Goal: Transaction & Acquisition: Obtain resource

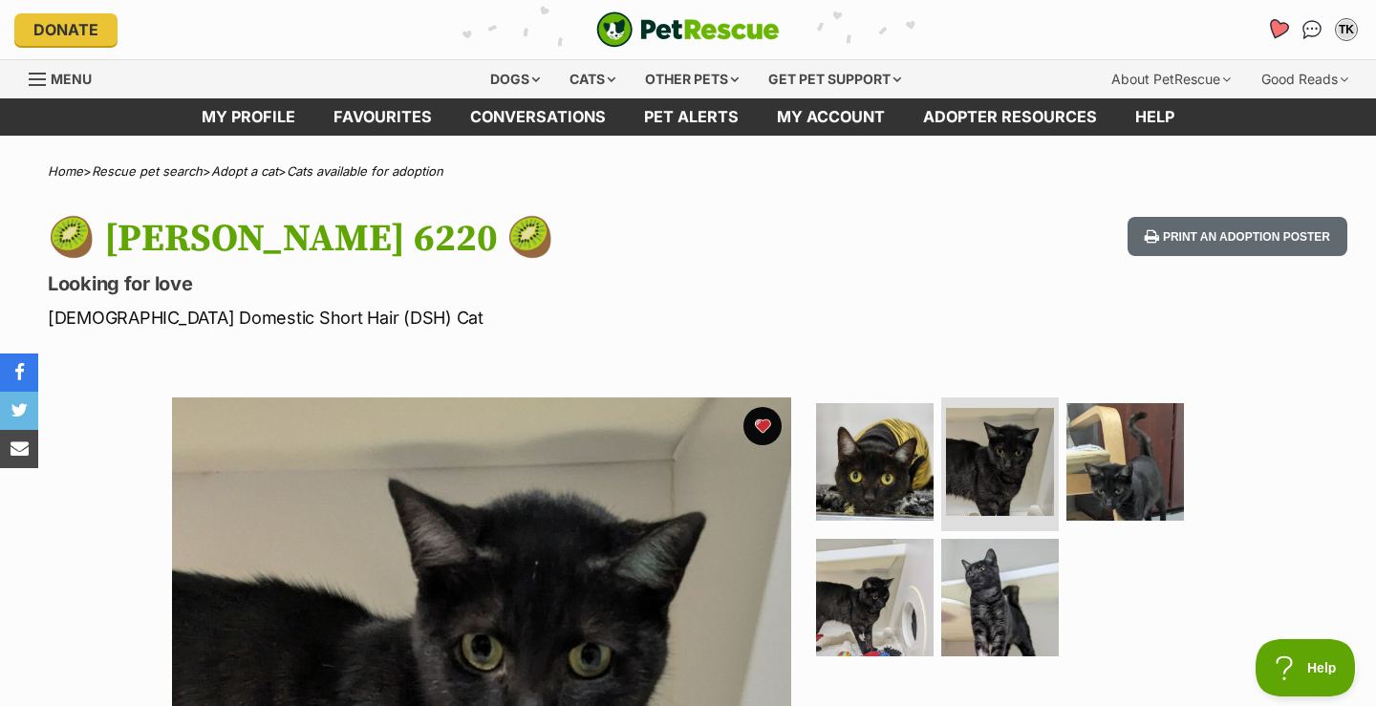
click at [1276, 26] on icon "Favourites" at bounding box center [1277, 29] width 23 height 22
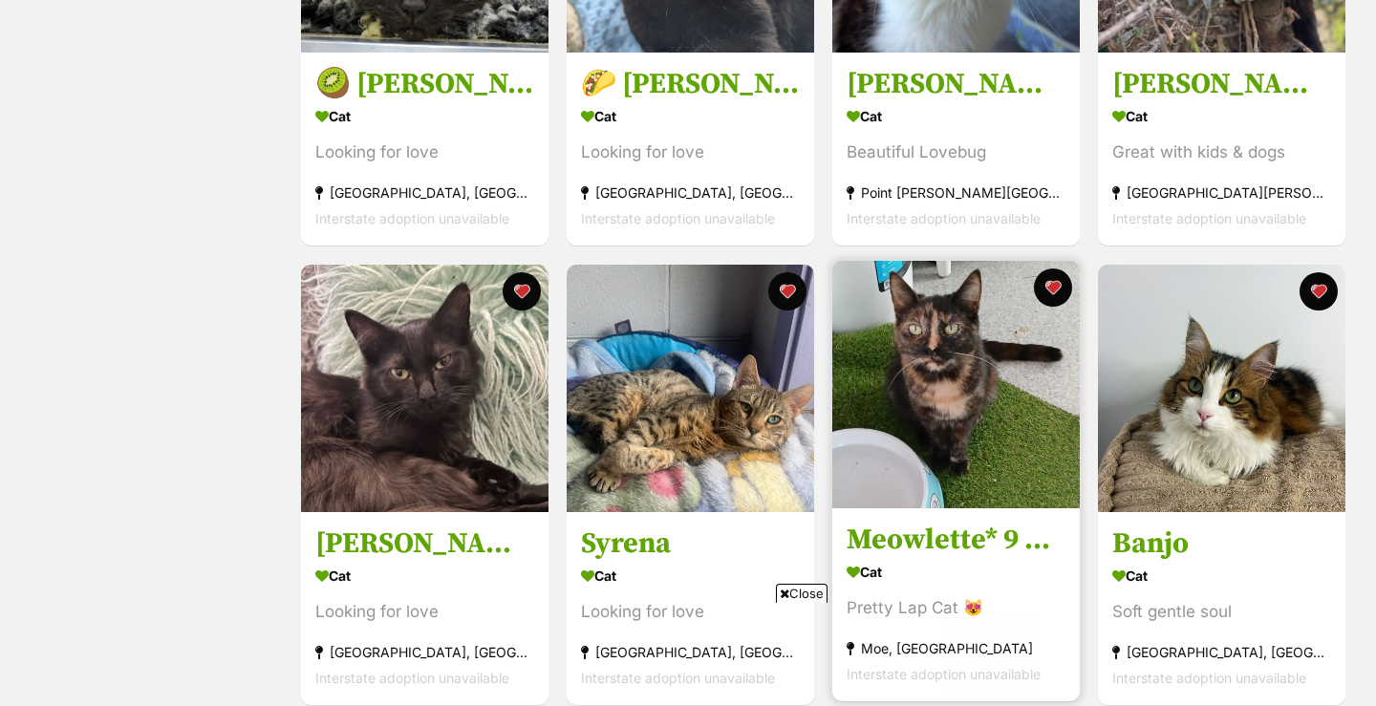
scroll to position [754, 0]
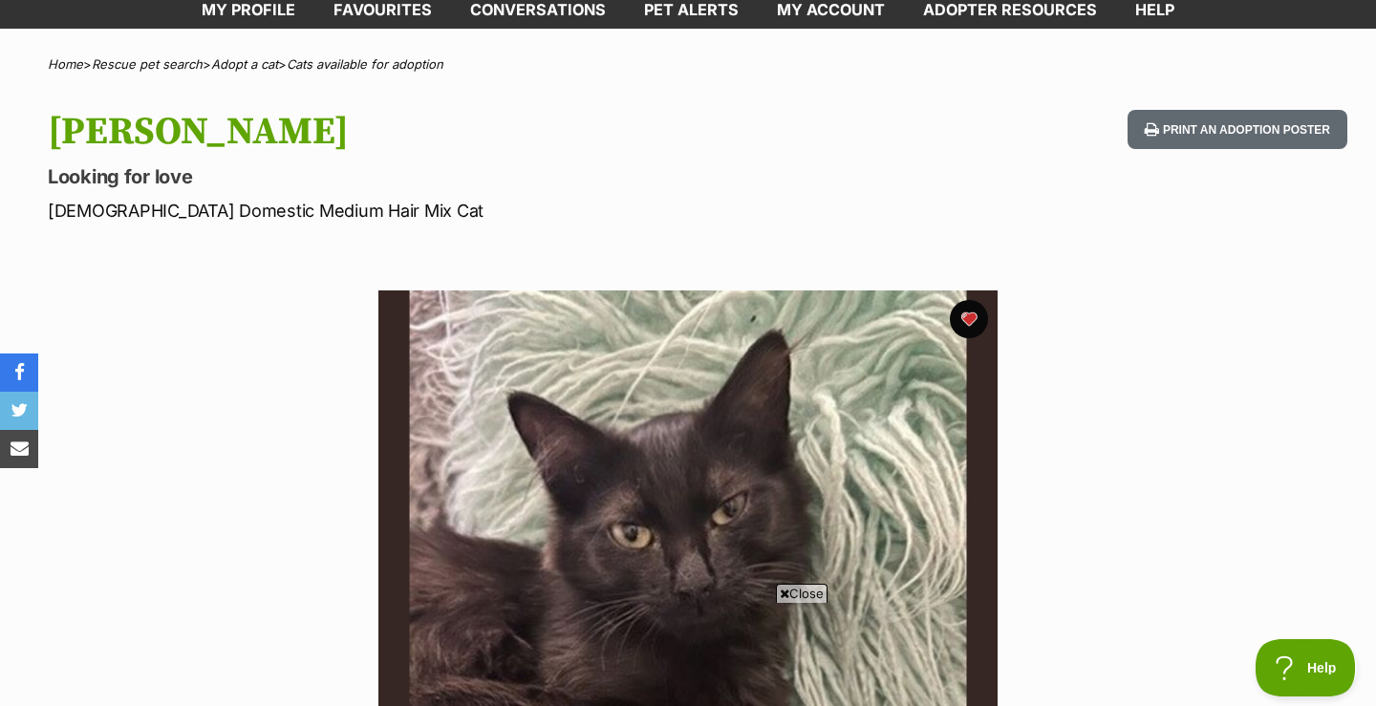
scroll to position [120, 0]
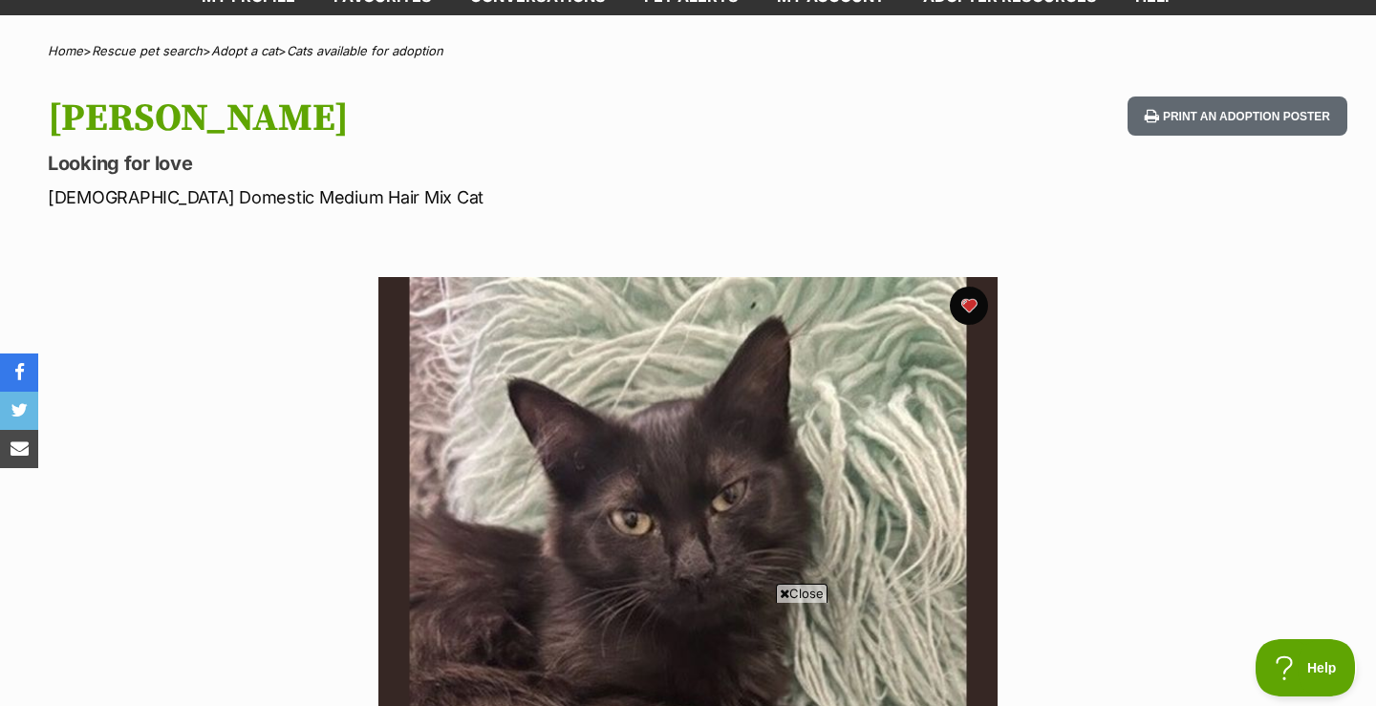
click at [782, 591] on icon at bounding box center [785, 594] width 10 height 12
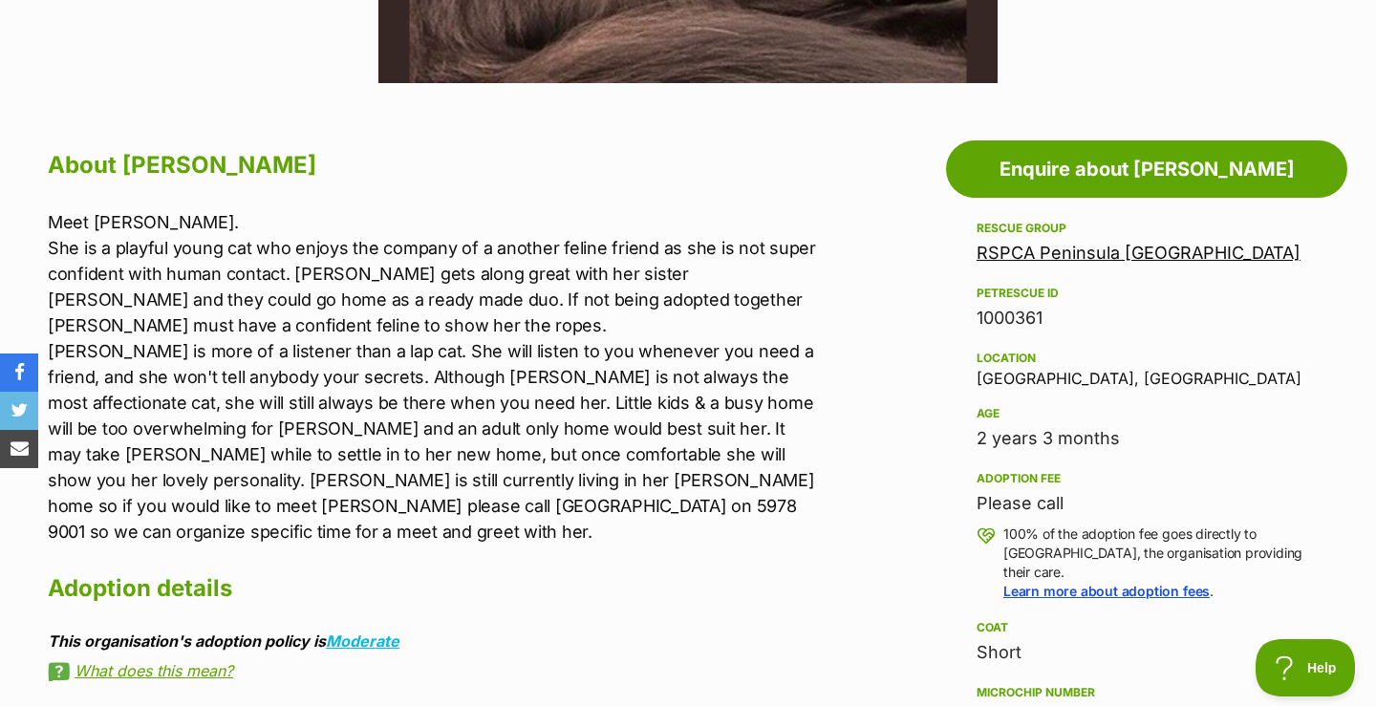
scroll to position [938, 0]
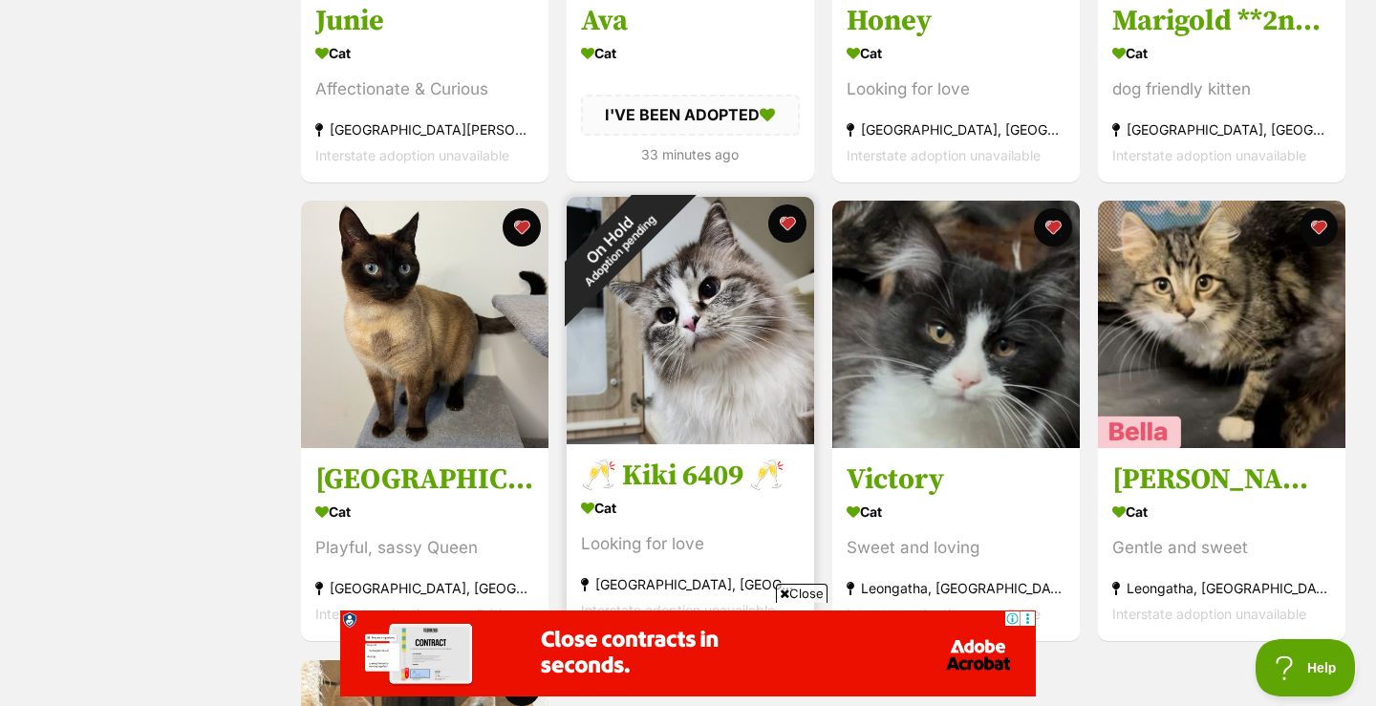
scroll to position [1673, 0]
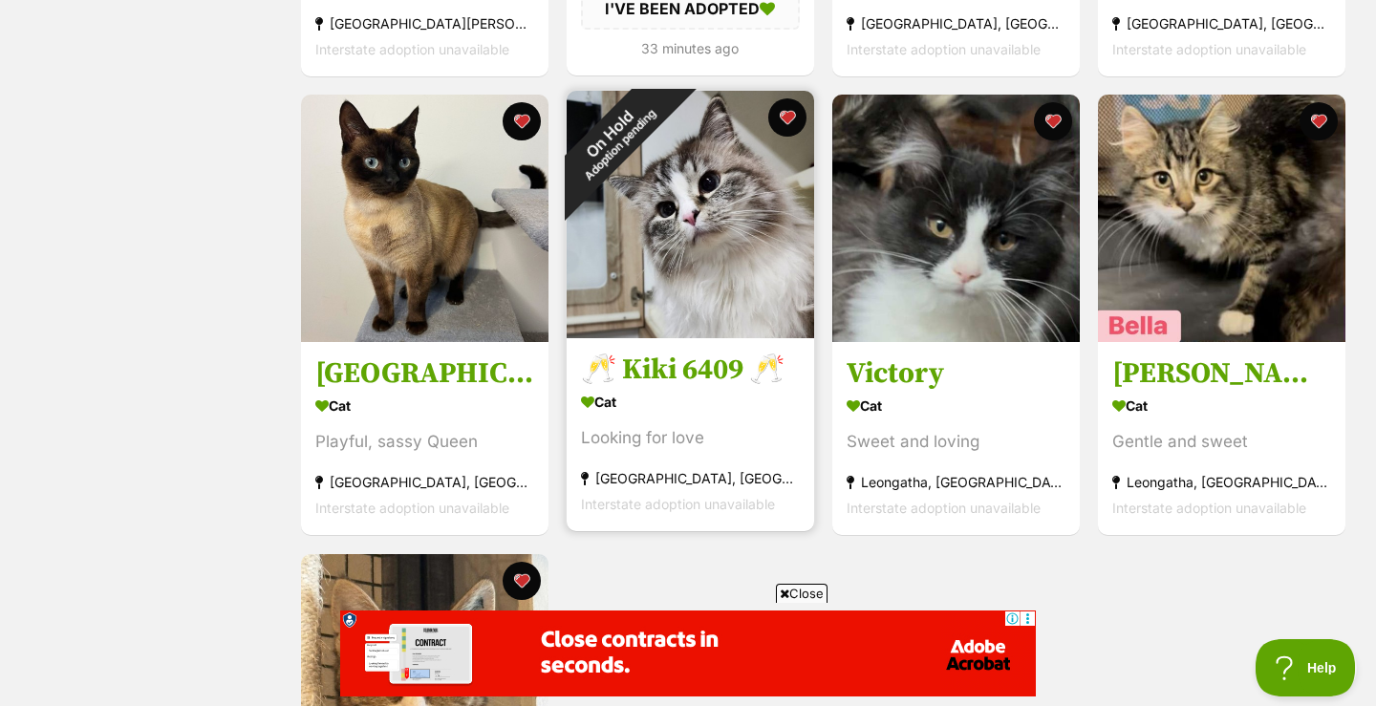
click at [662, 186] on div "On Hold Adoption pending" at bounding box center [615, 139] width 96 height 96
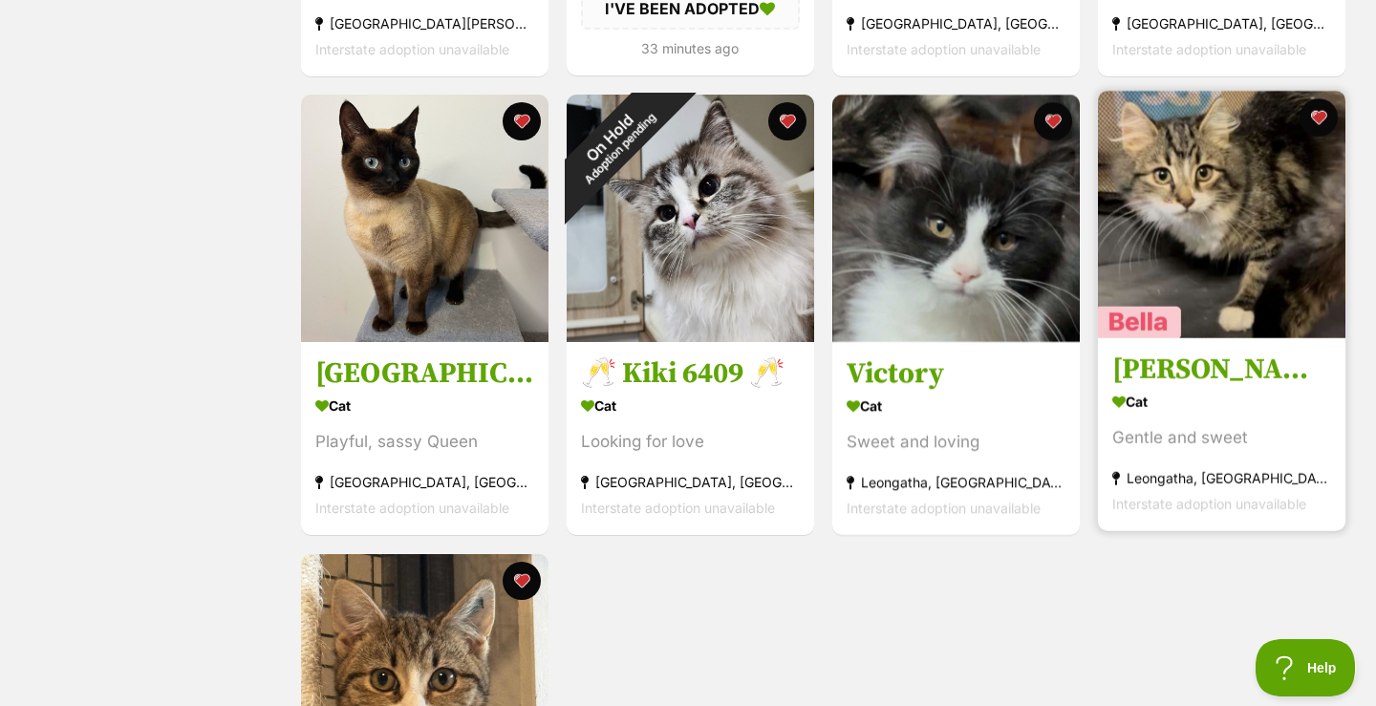
click at [1190, 374] on h3 "[PERSON_NAME]" at bounding box center [1221, 371] width 219 height 36
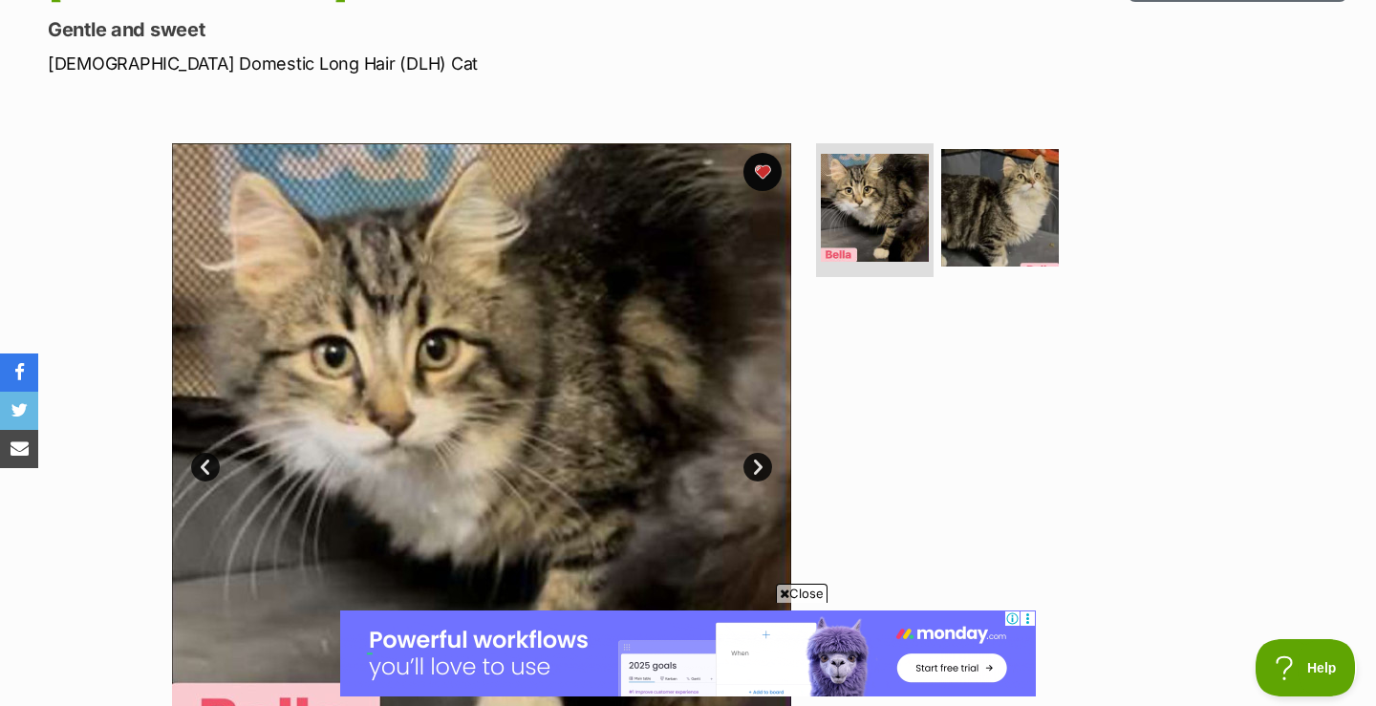
scroll to position [247, 0]
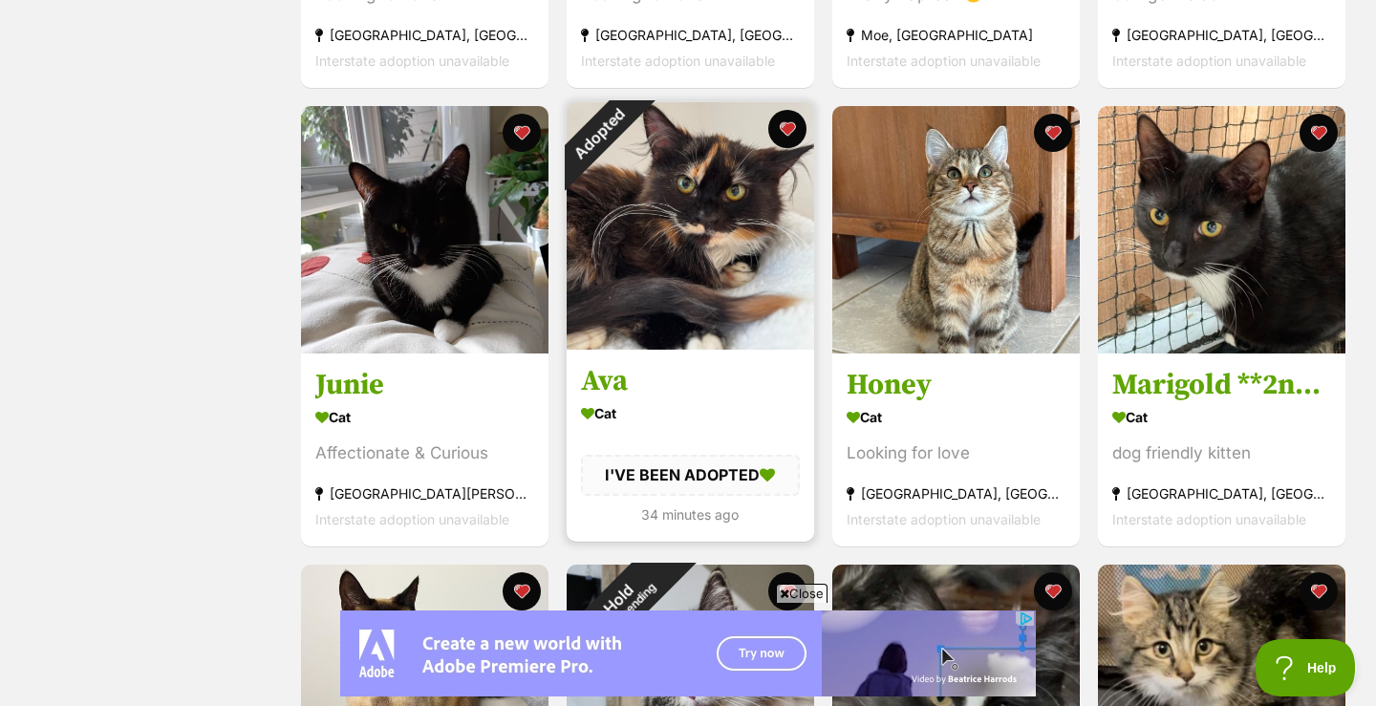
click at [631, 166] on div "Adopted" at bounding box center [599, 134] width 64 height 64
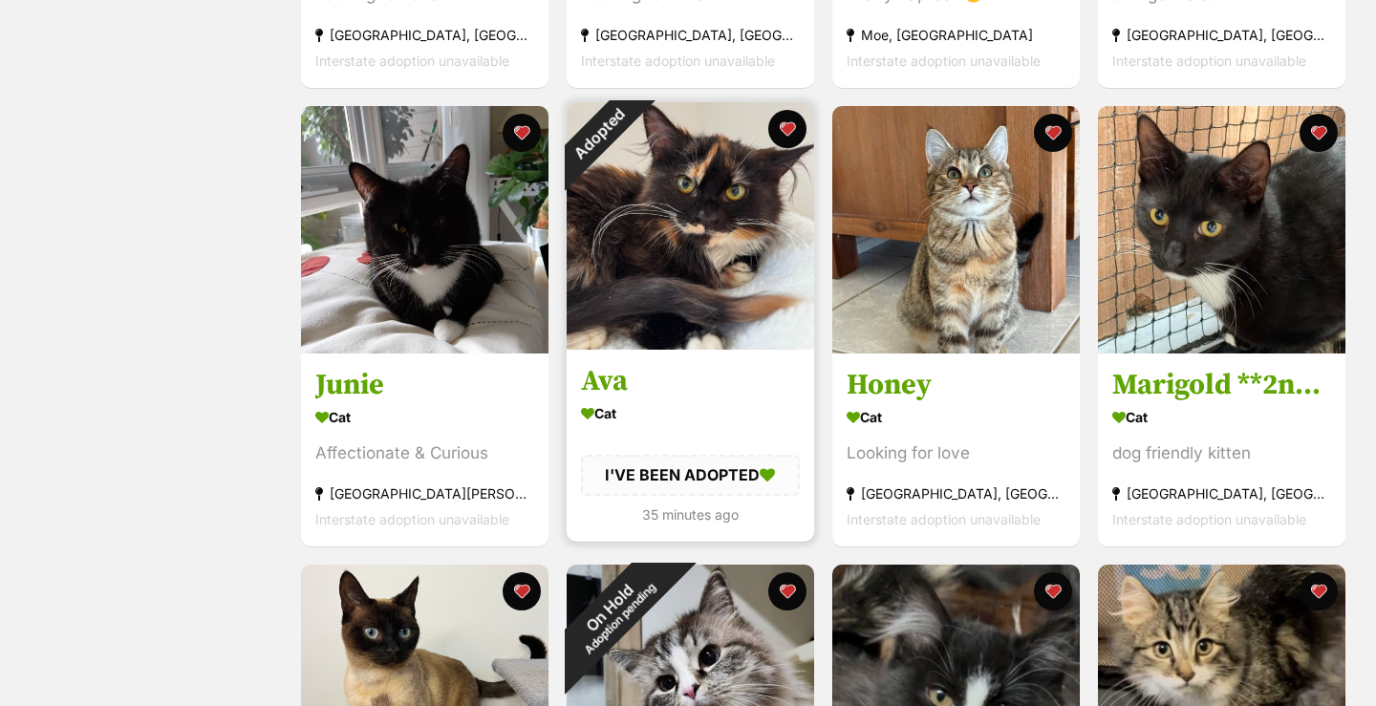
scroll to position [1203, 0]
click at [631, 127] on div "Adopted" at bounding box center [599, 134] width 64 height 64
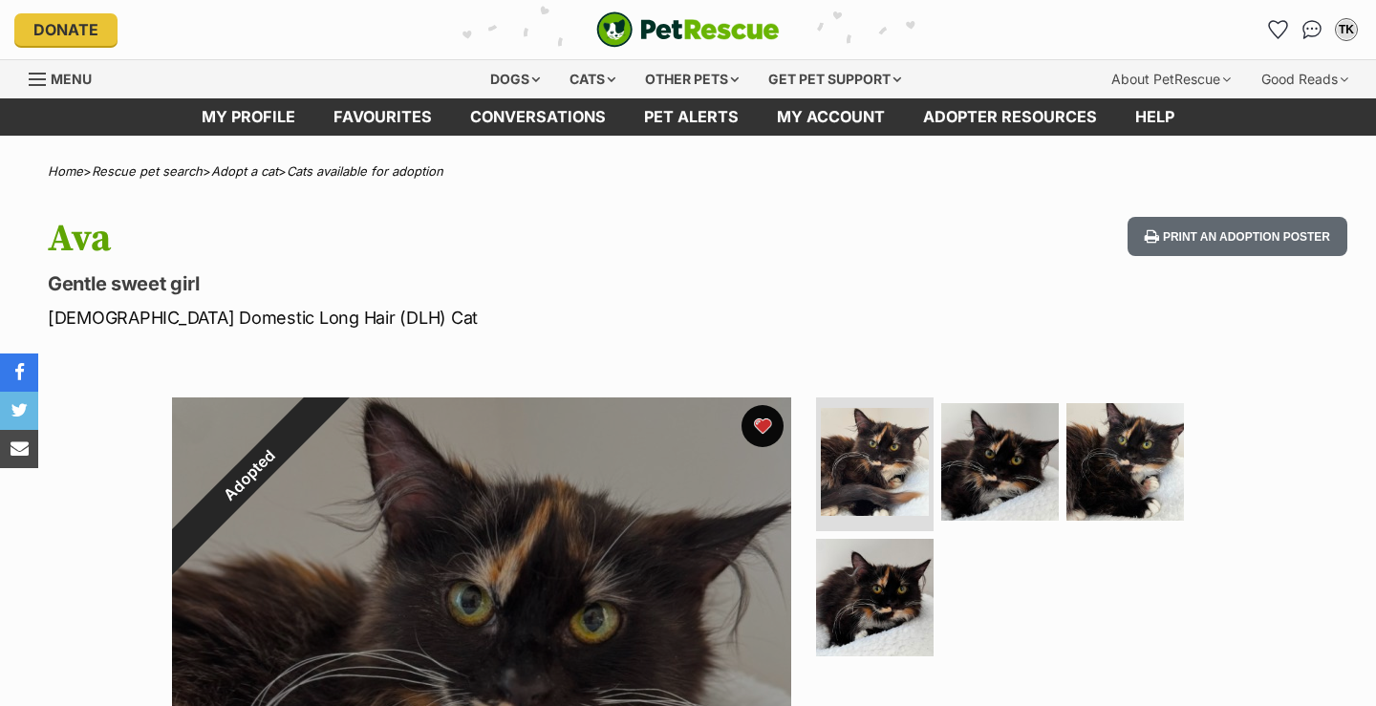
click at [763, 427] on button "favourite" at bounding box center [762, 426] width 42 height 42
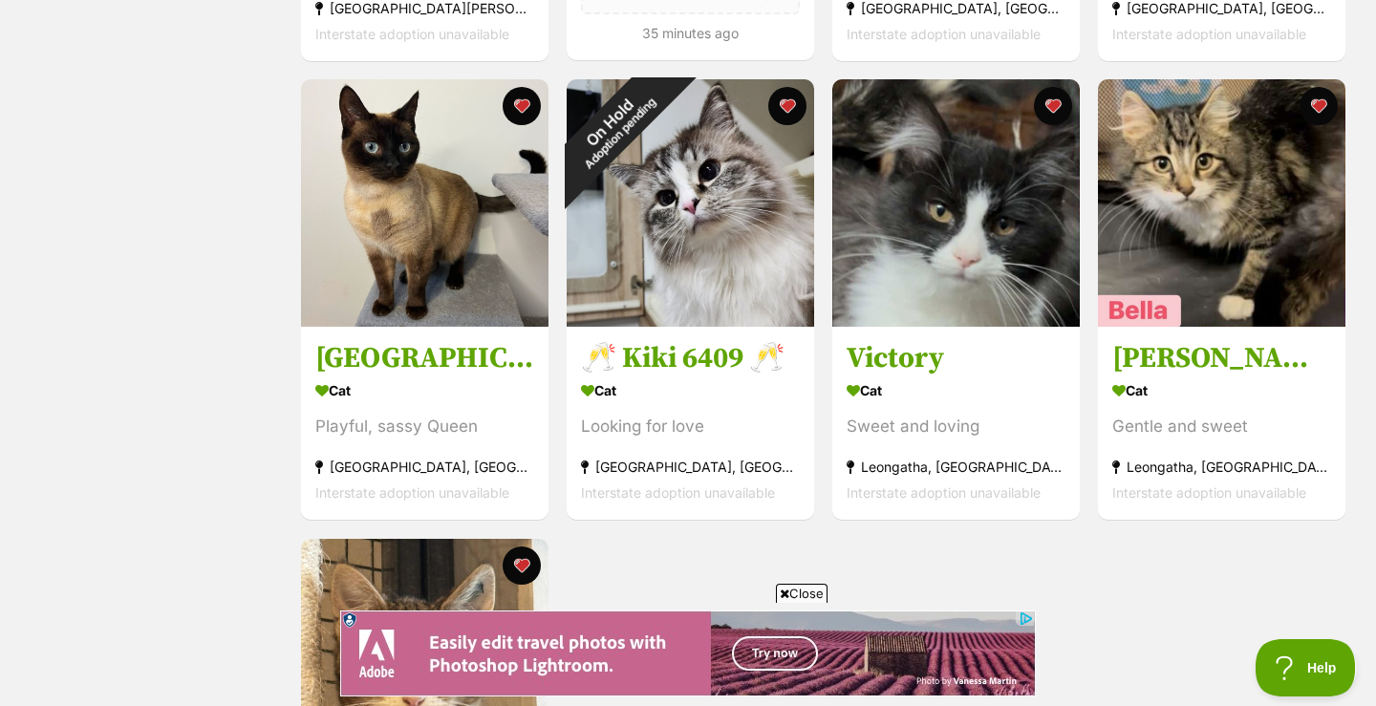
scroll to position [1690, 0]
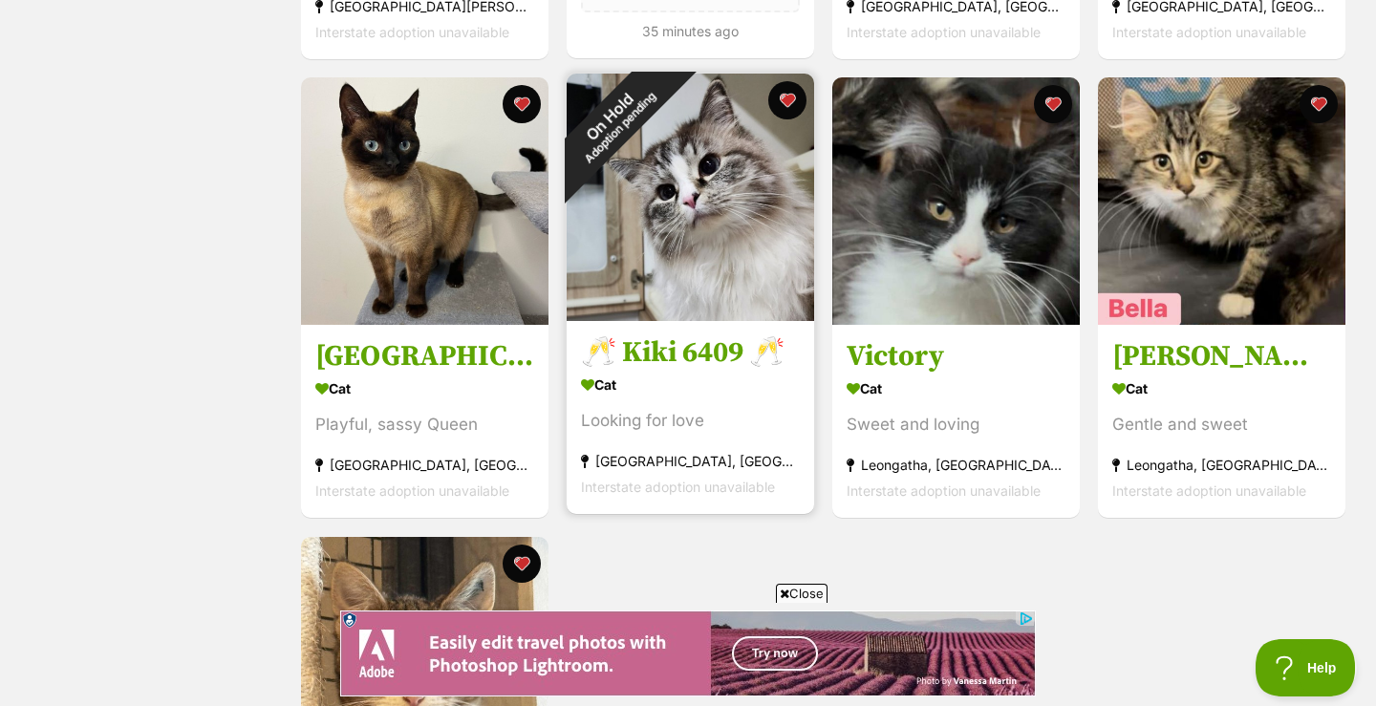
click at [660, 169] on div "On Hold Adoption pending" at bounding box center [615, 122] width 96 height 96
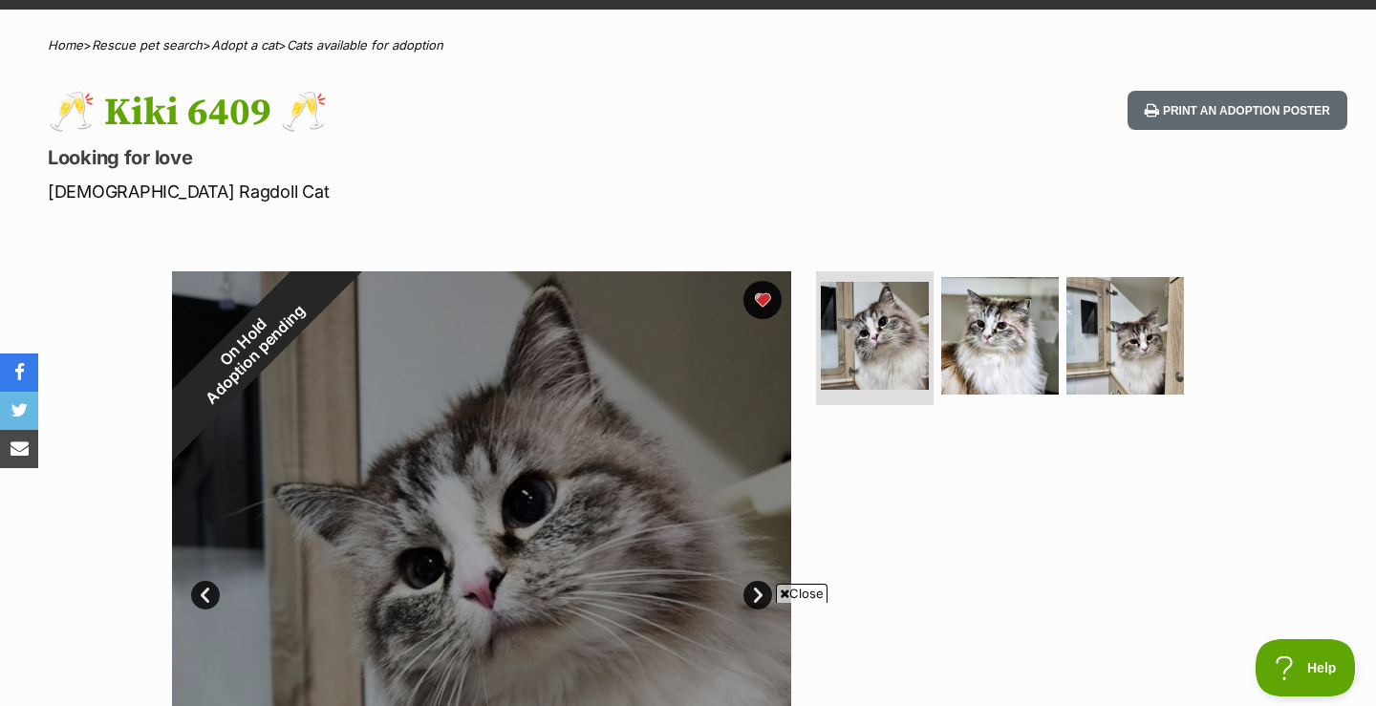
click at [805, 591] on span "Close" at bounding box center [802, 593] width 52 height 19
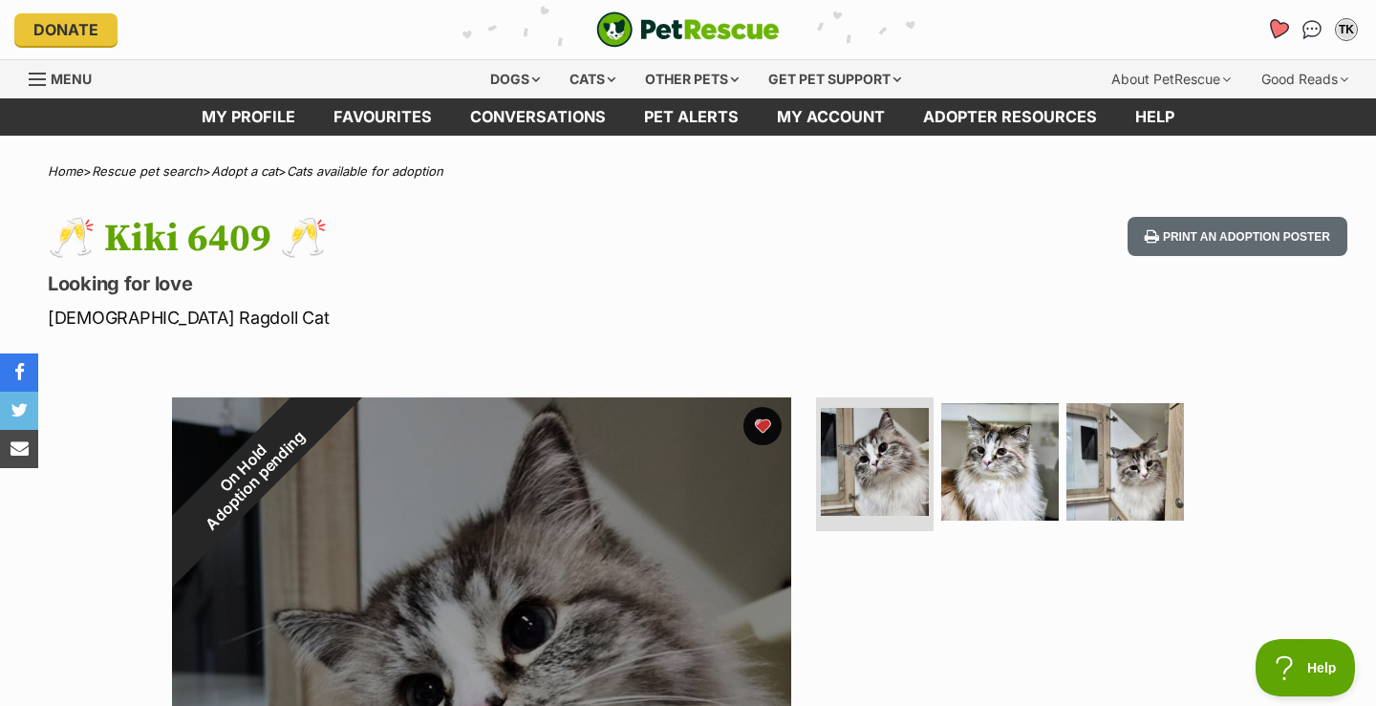
click at [1278, 31] on icon "Favourites" at bounding box center [1277, 29] width 23 height 22
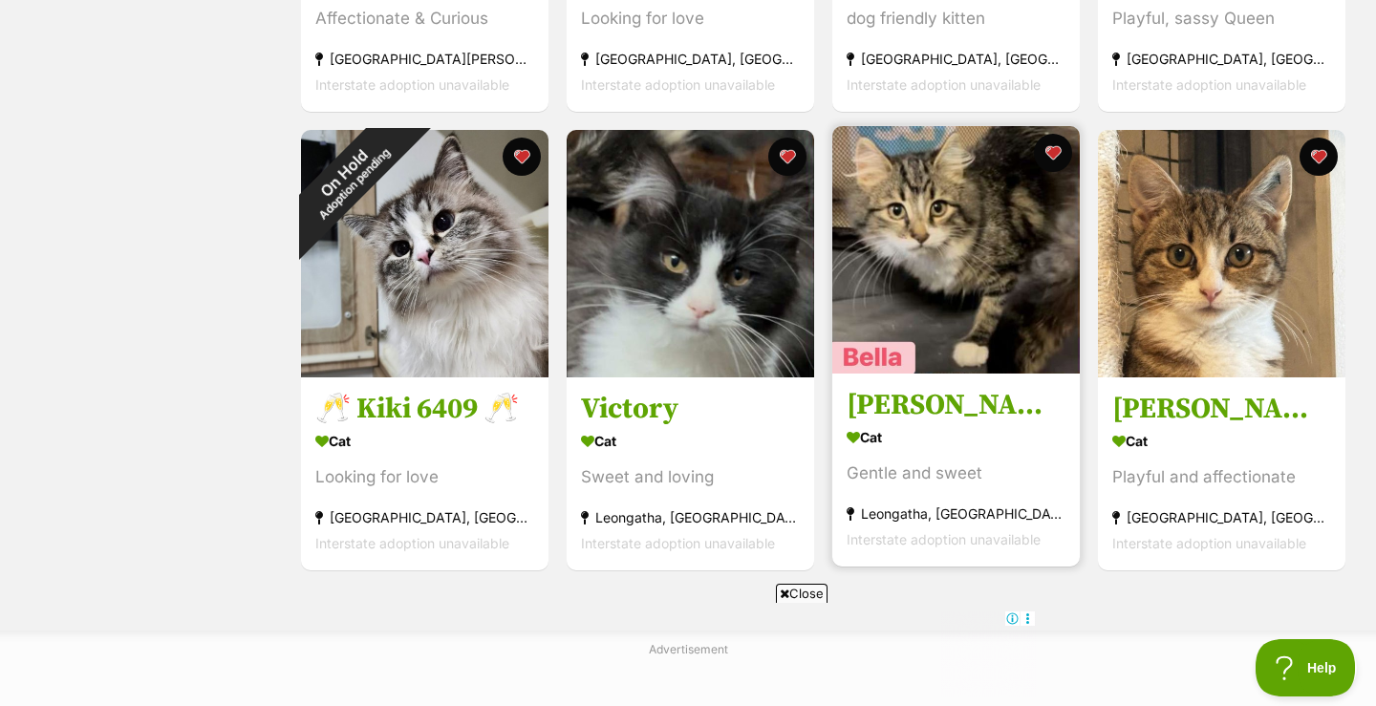
scroll to position [1665, 0]
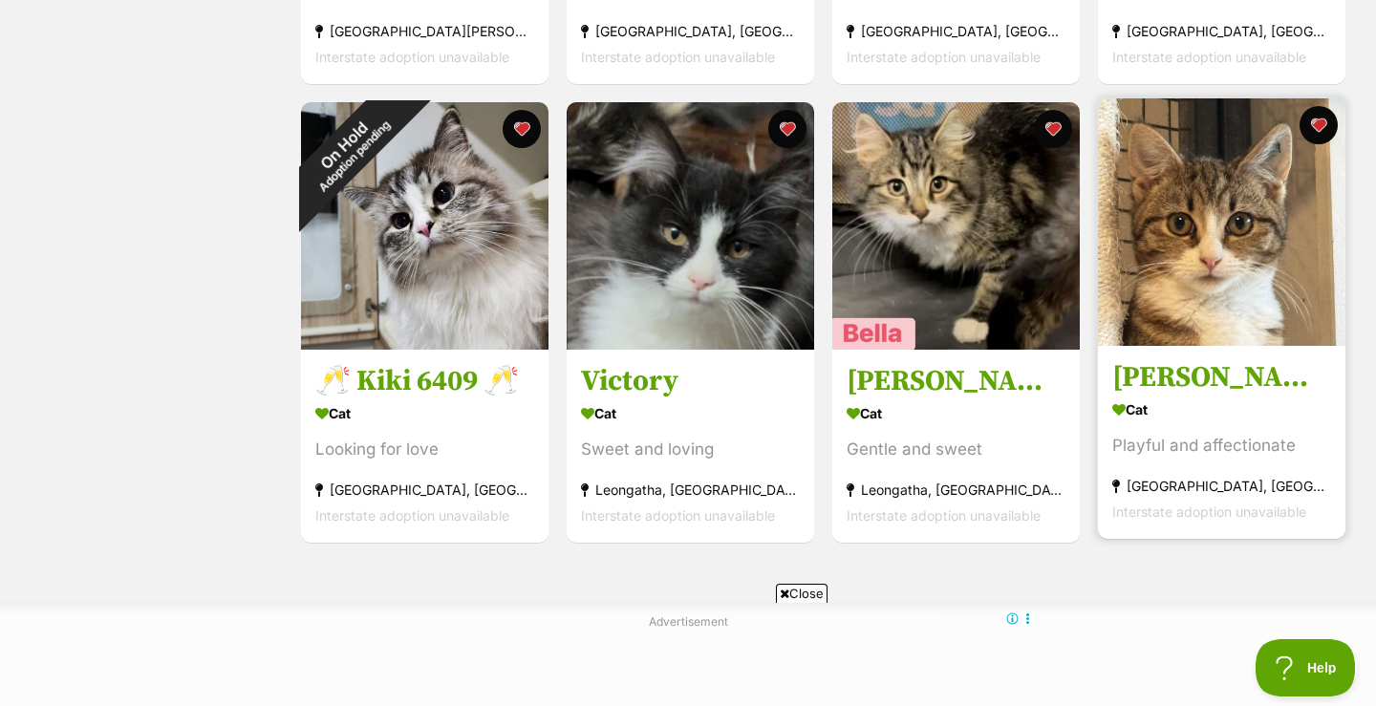
click at [1266, 378] on h3 "Emily **2nd Chance Cat Rescue**" at bounding box center [1221, 378] width 219 height 36
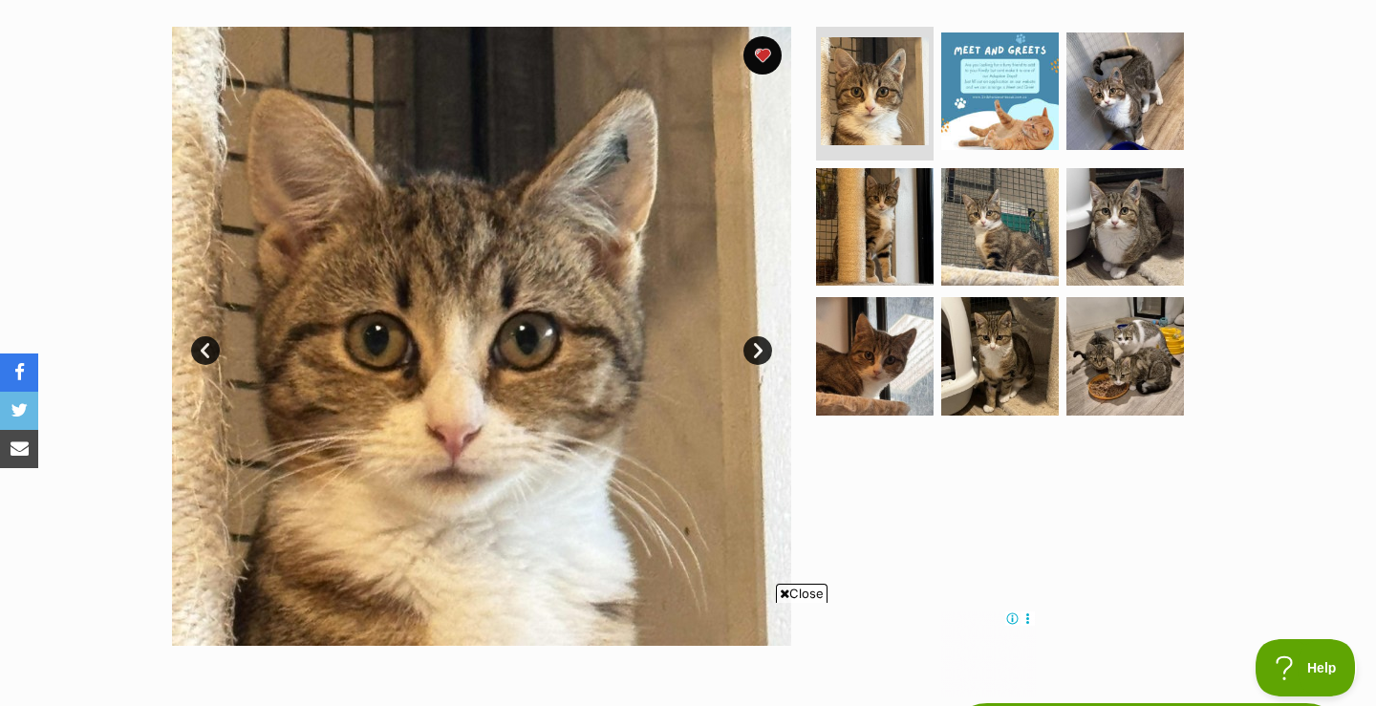
click at [757, 353] on link "Next" at bounding box center [757, 350] width 29 height 29
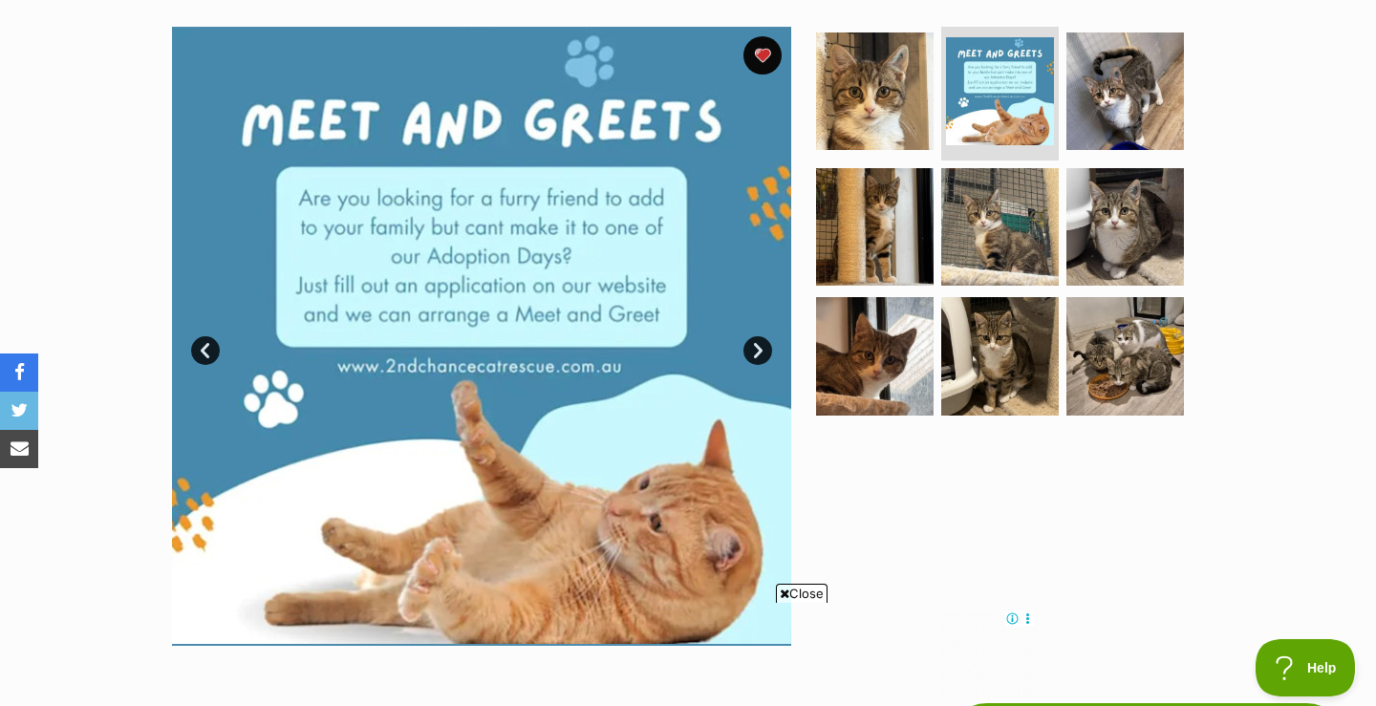
click at [757, 350] on link "Next" at bounding box center [757, 350] width 29 height 29
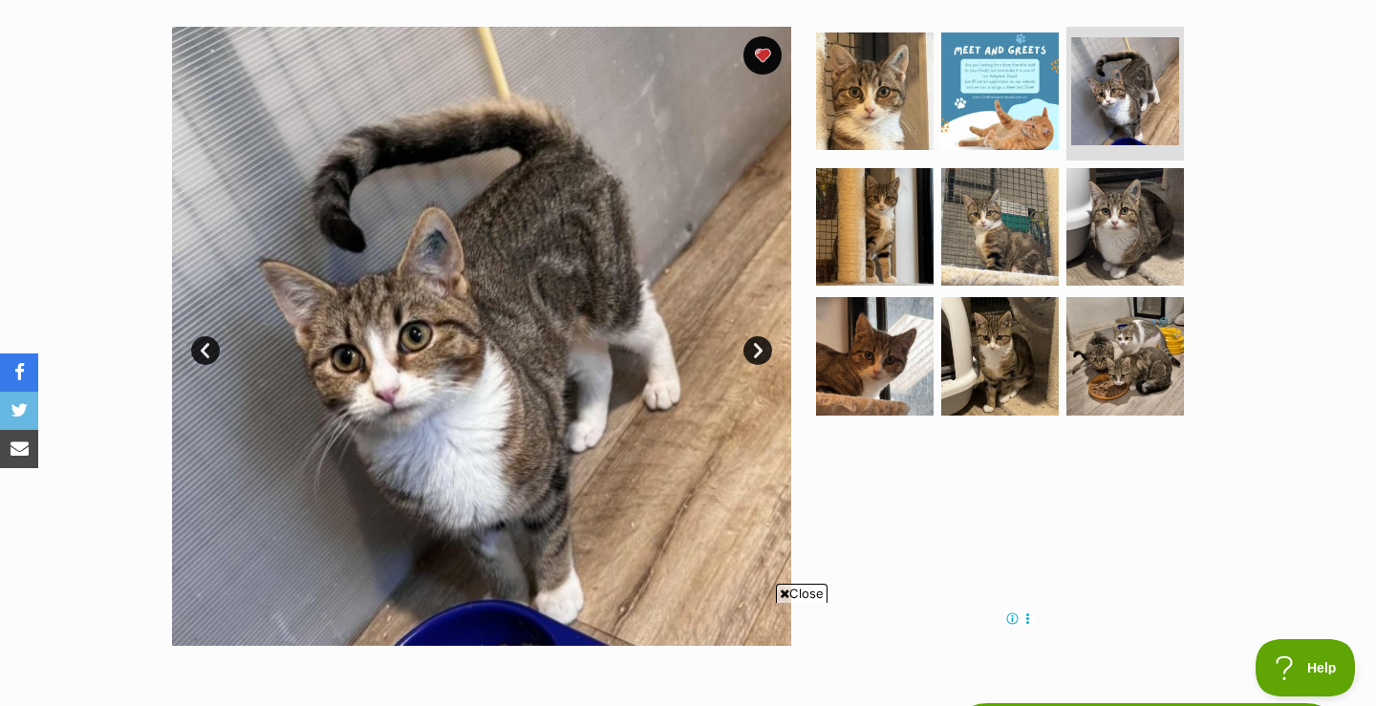
click at [755, 351] on link "Next" at bounding box center [757, 350] width 29 height 29
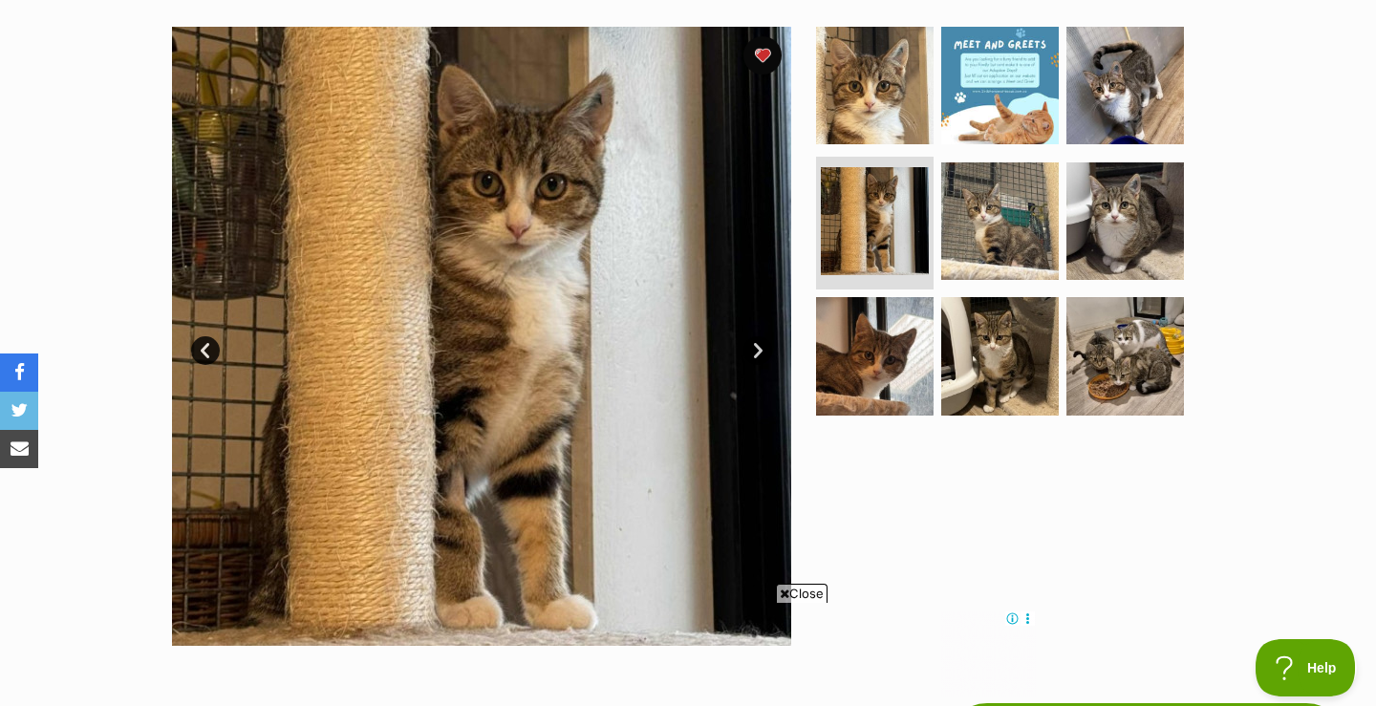
click at [754, 351] on link "Next" at bounding box center [757, 350] width 29 height 29
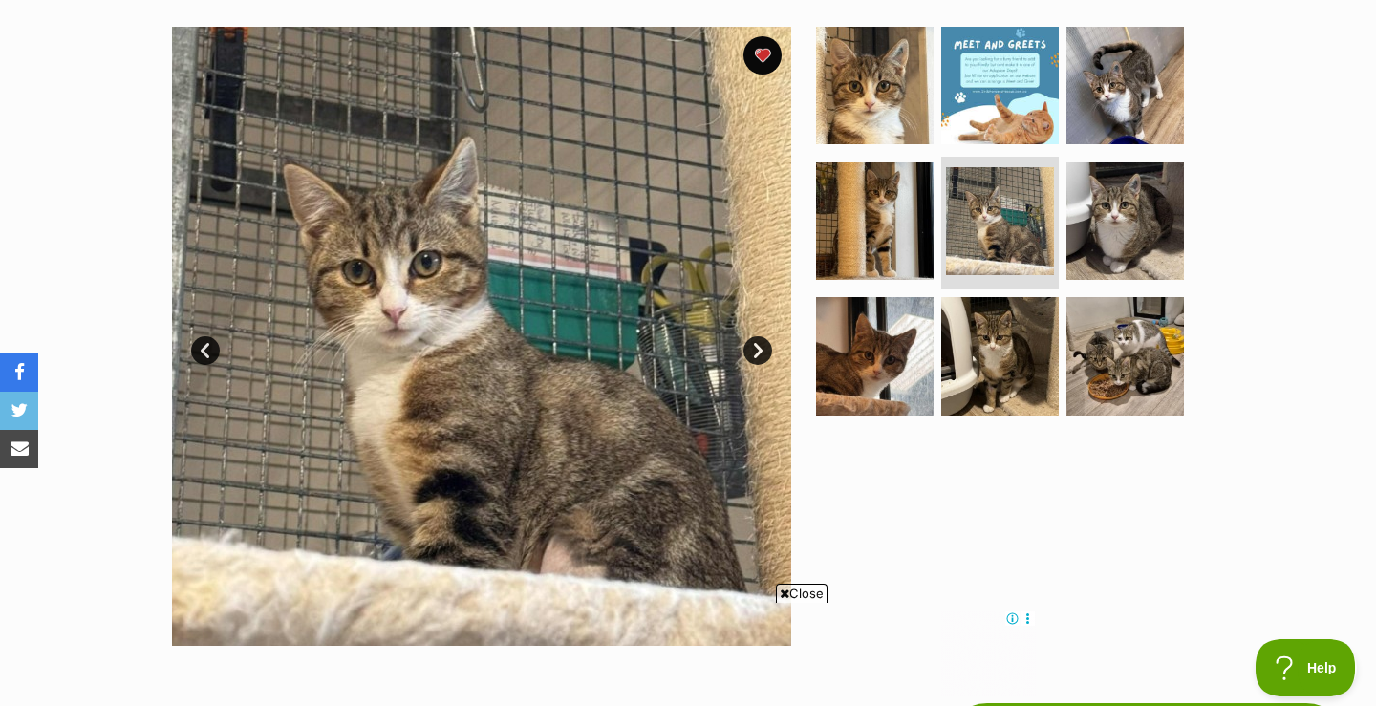
click at [754, 351] on link "Next" at bounding box center [757, 350] width 29 height 29
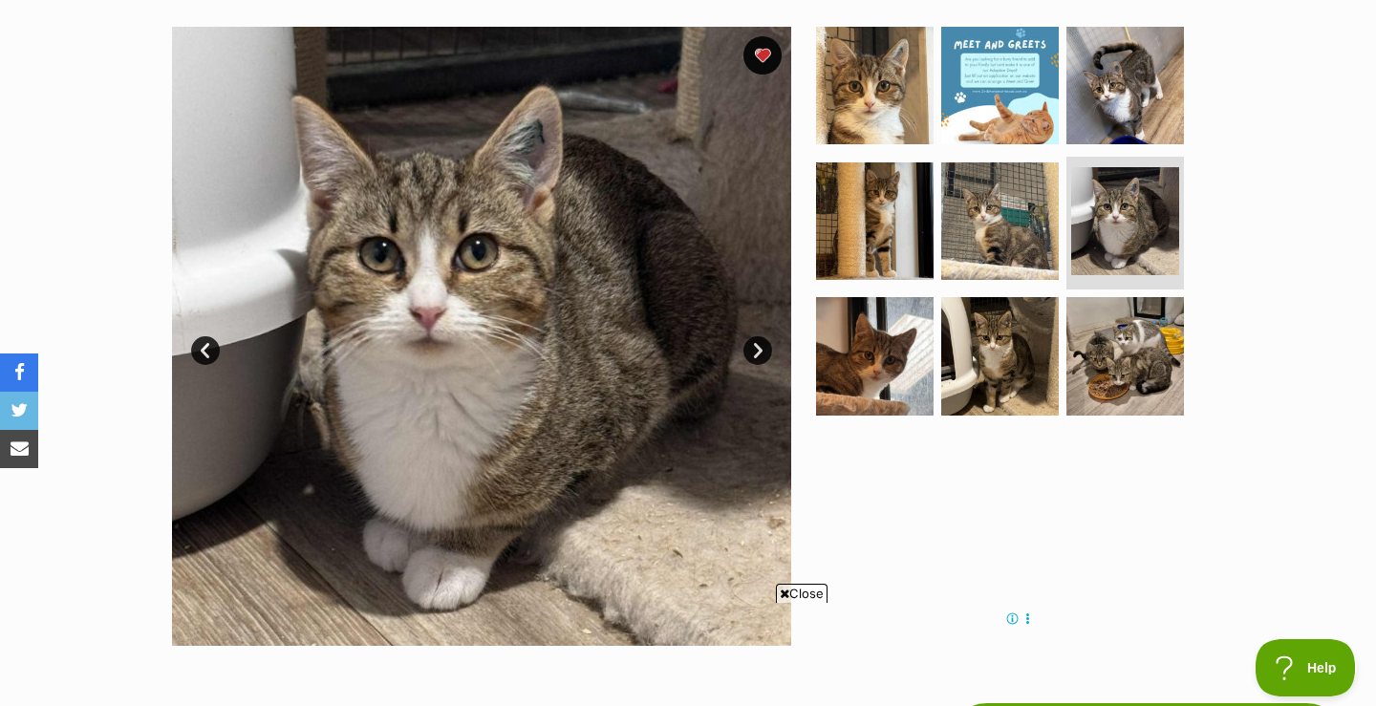
click at [754, 351] on link "Next" at bounding box center [757, 350] width 29 height 29
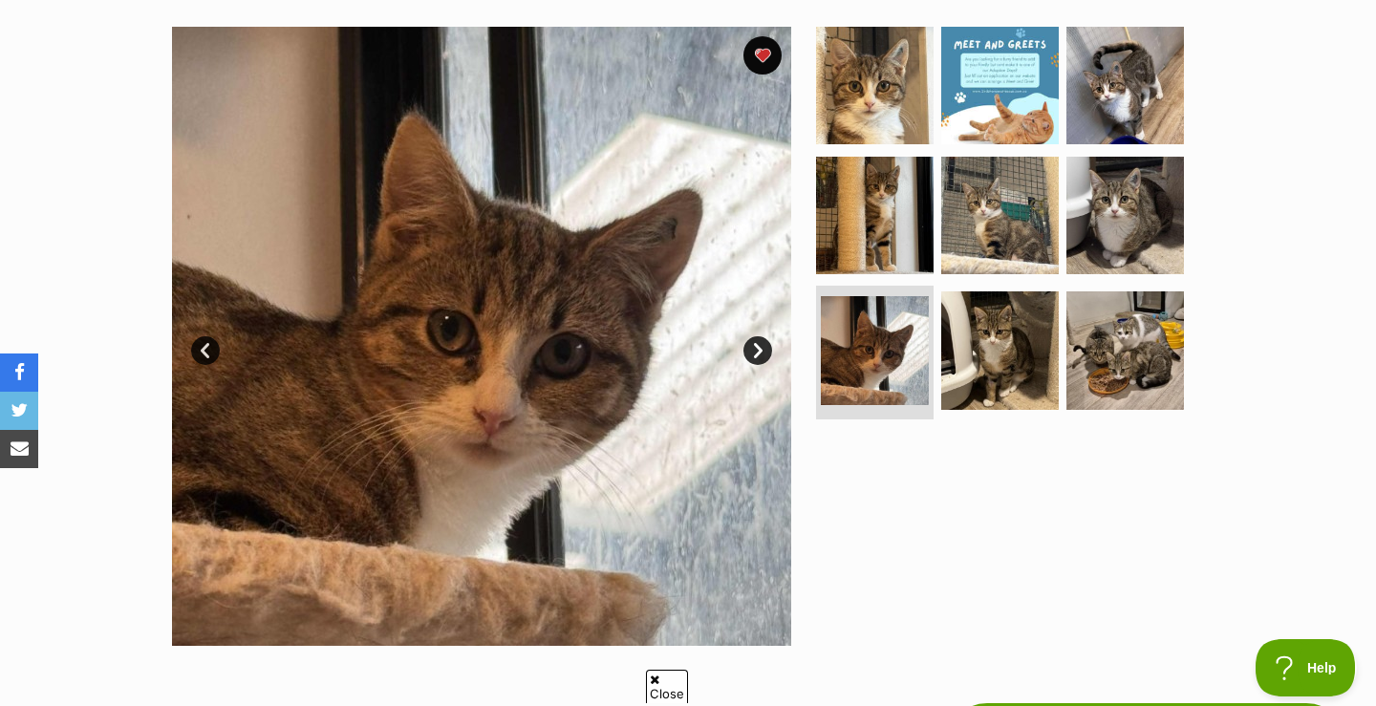
click at [754, 351] on link "Next" at bounding box center [757, 350] width 29 height 29
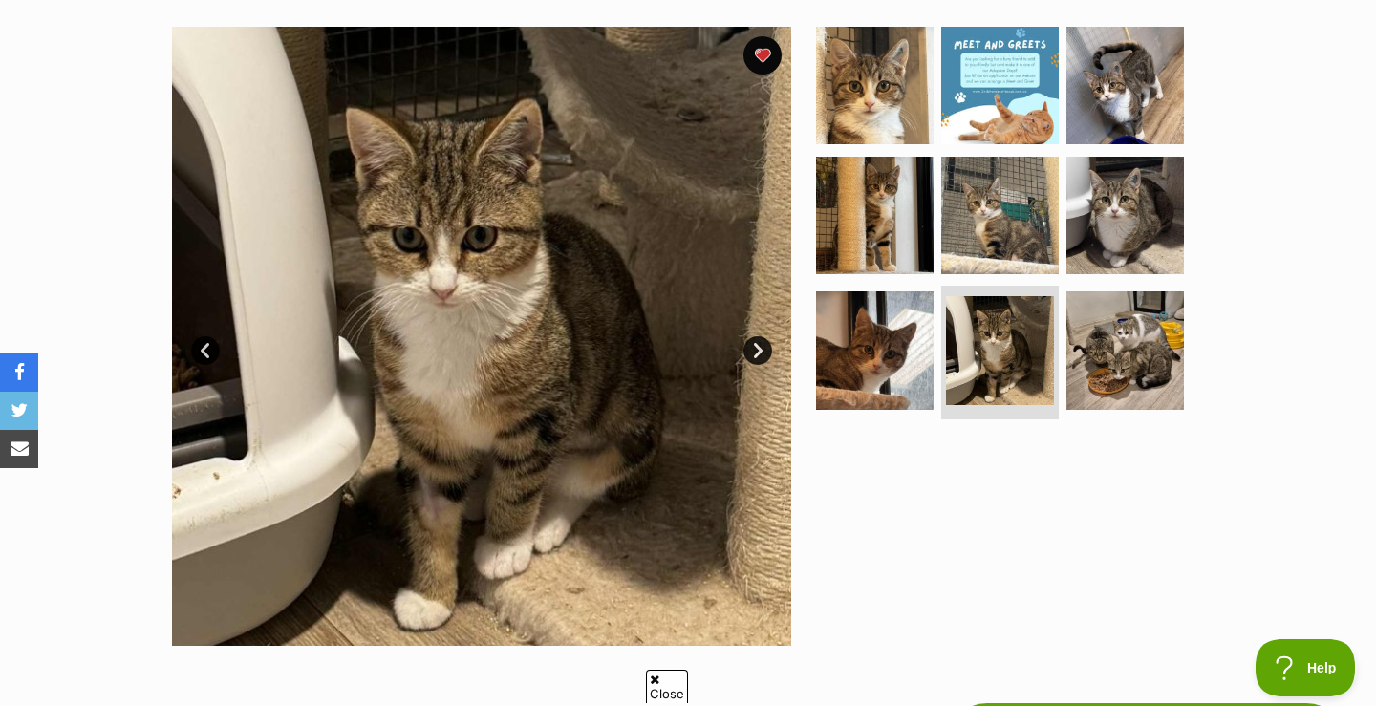
click at [754, 351] on link "Next" at bounding box center [757, 350] width 29 height 29
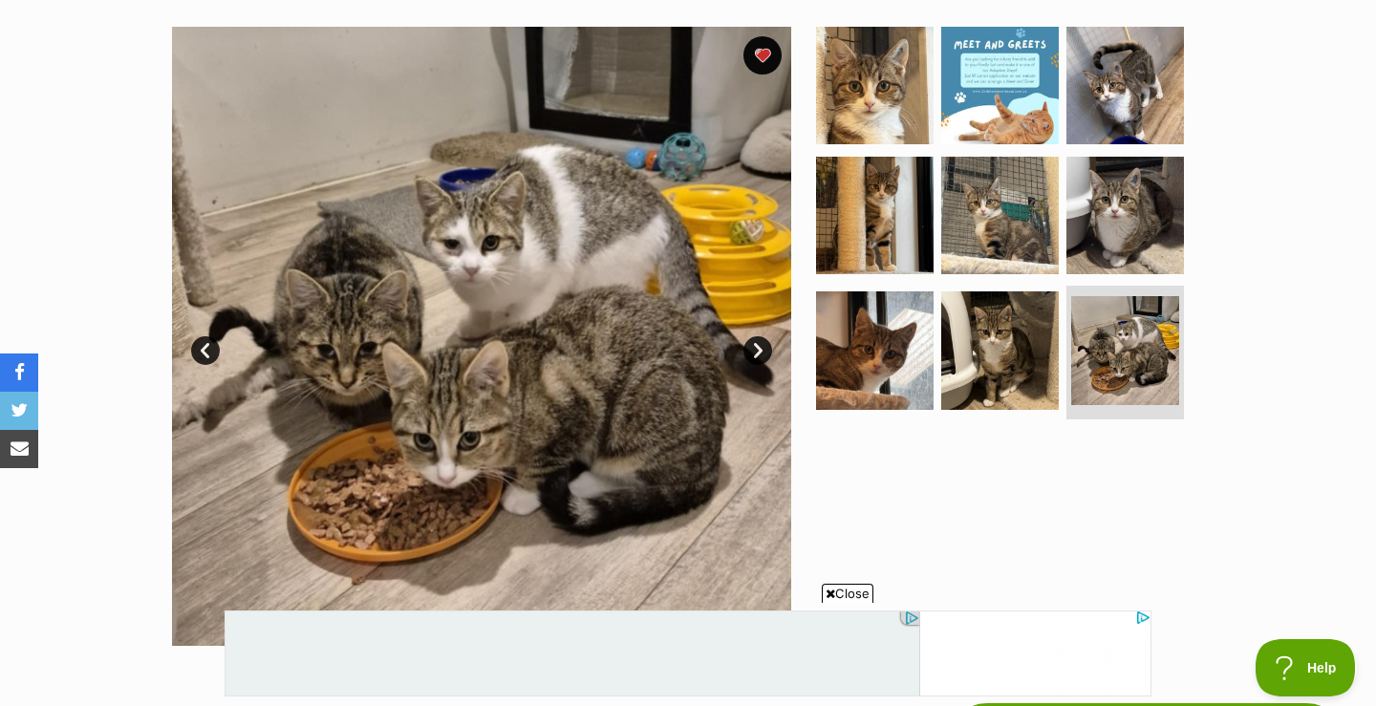
click at [752, 351] on link "Next" at bounding box center [757, 350] width 29 height 29
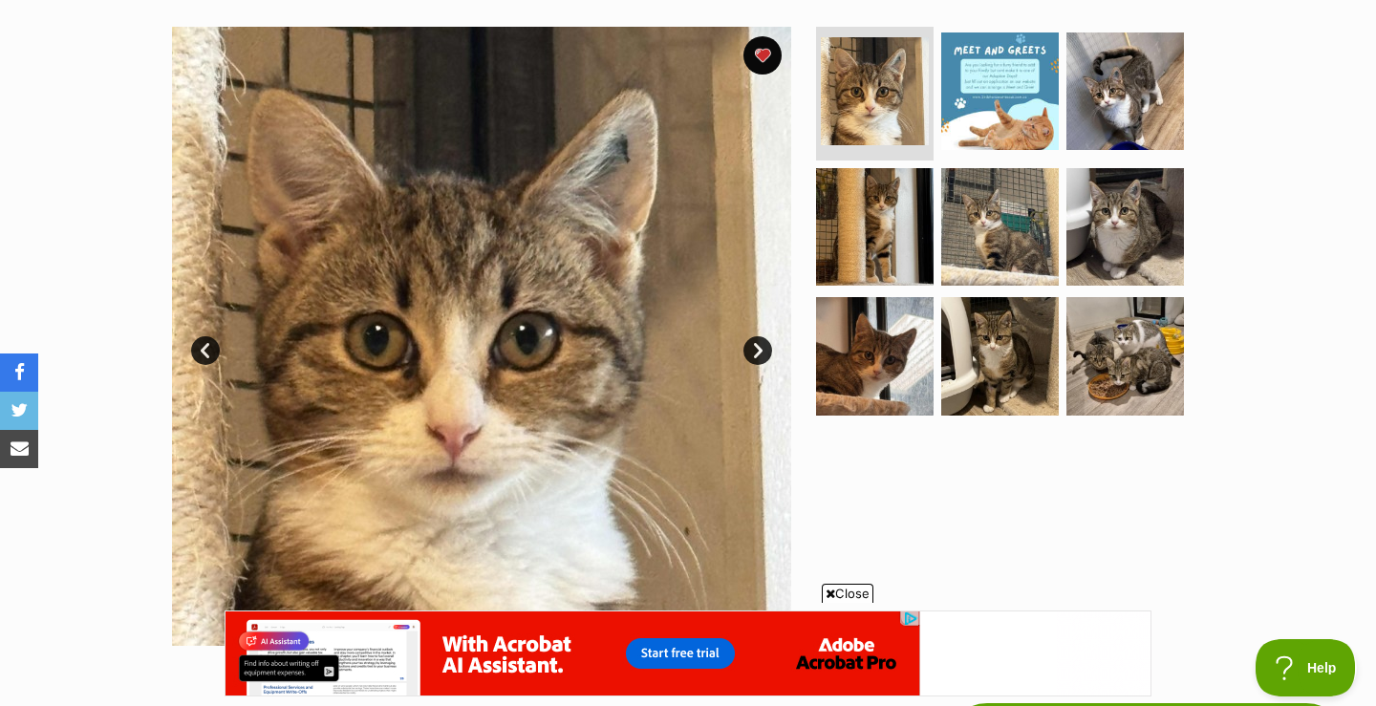
click at [757, 349] on link "Next" at bounding box center [757, 350] width 29 height 29
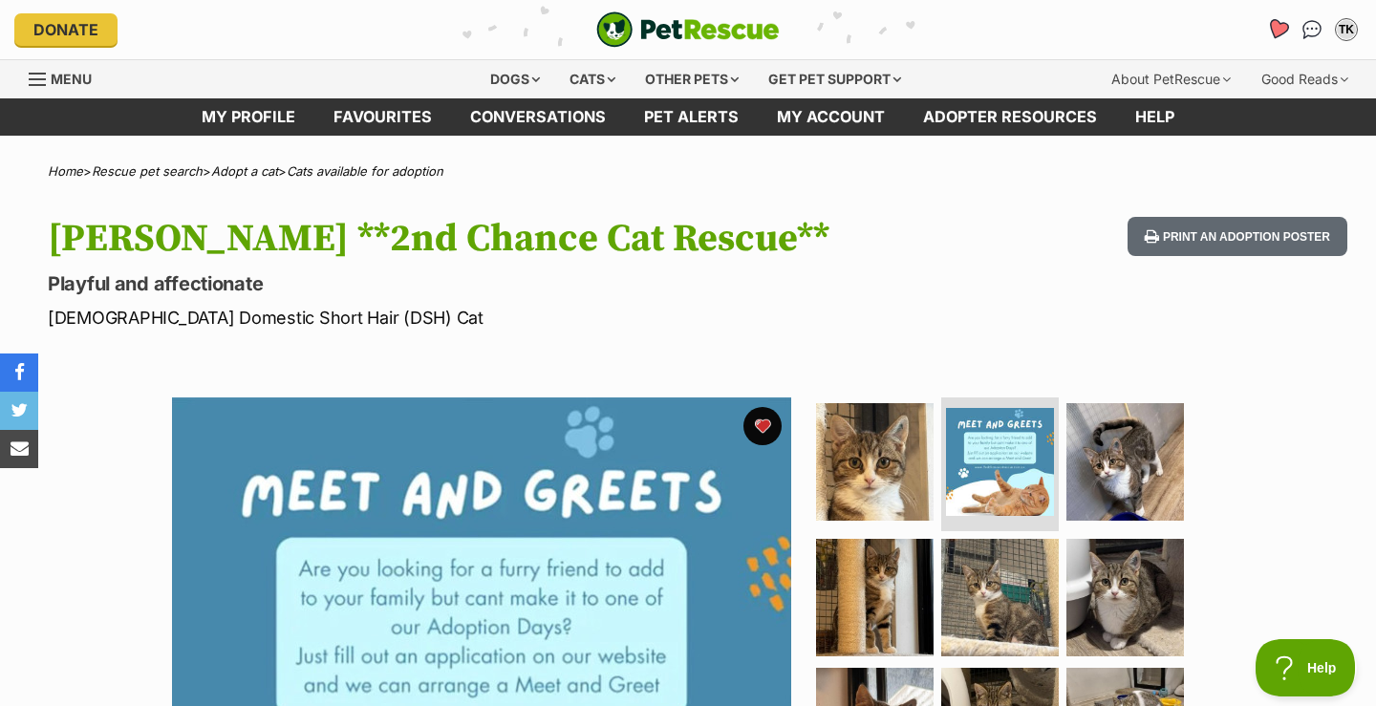
click at [1277, 30] on icon "Favourites" at bounding box center [1277, 29] width 23 height 22
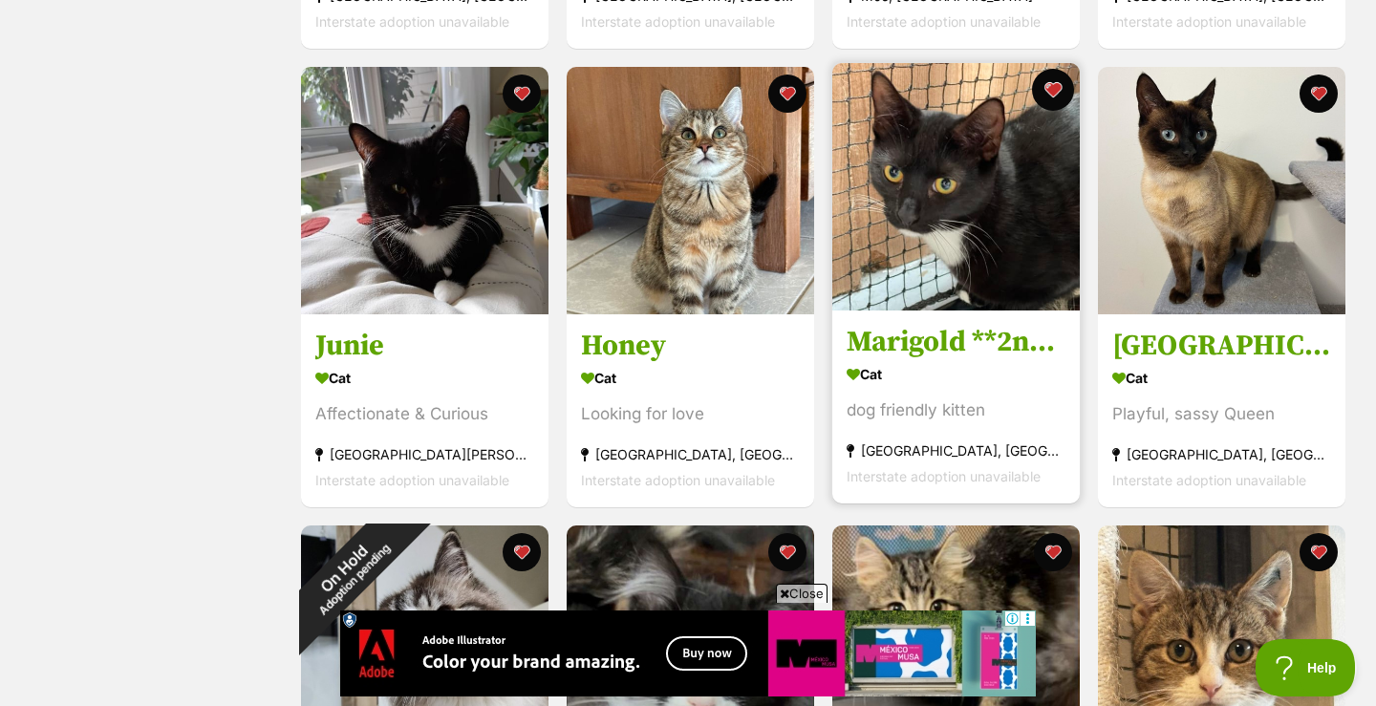
scroll to position [1255, 0]
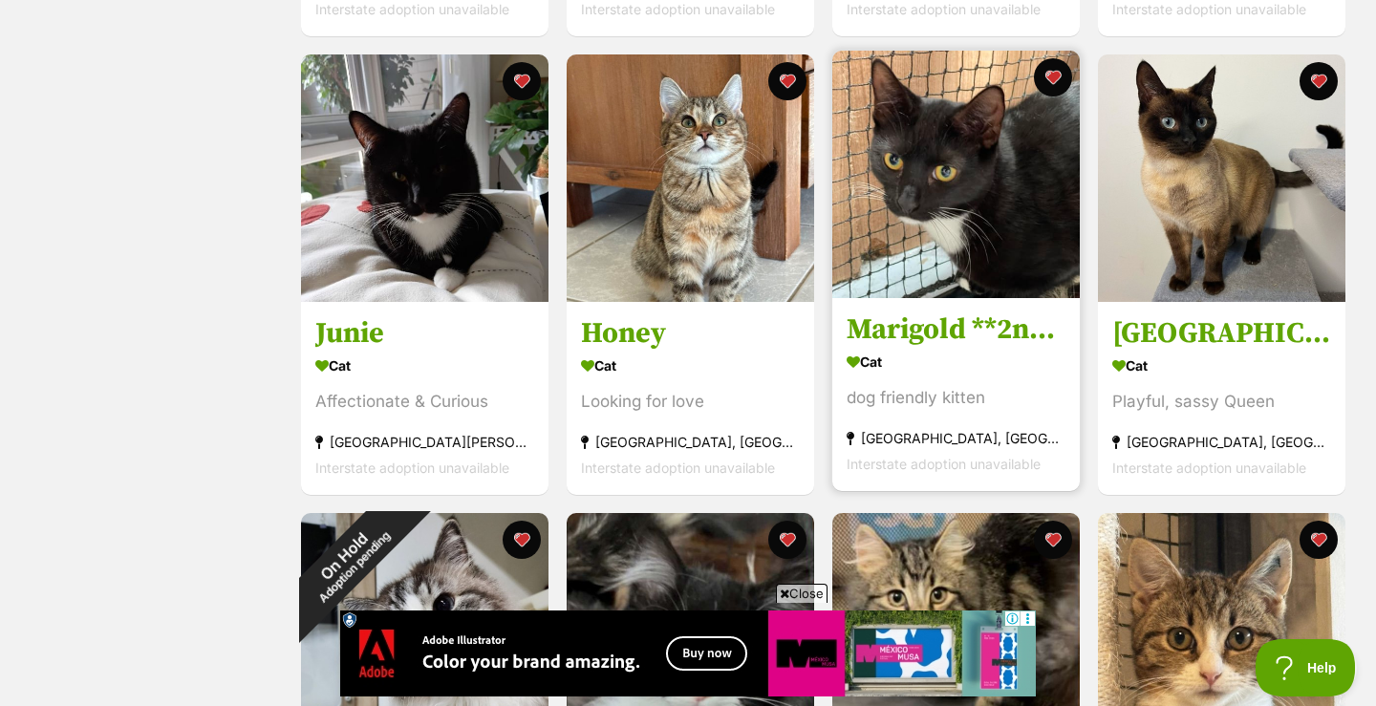
click at [934, 331] on h3 "Marigold **2nd Chance Cat Rescue**" at bounding box center [956, 329] width 219 height 36
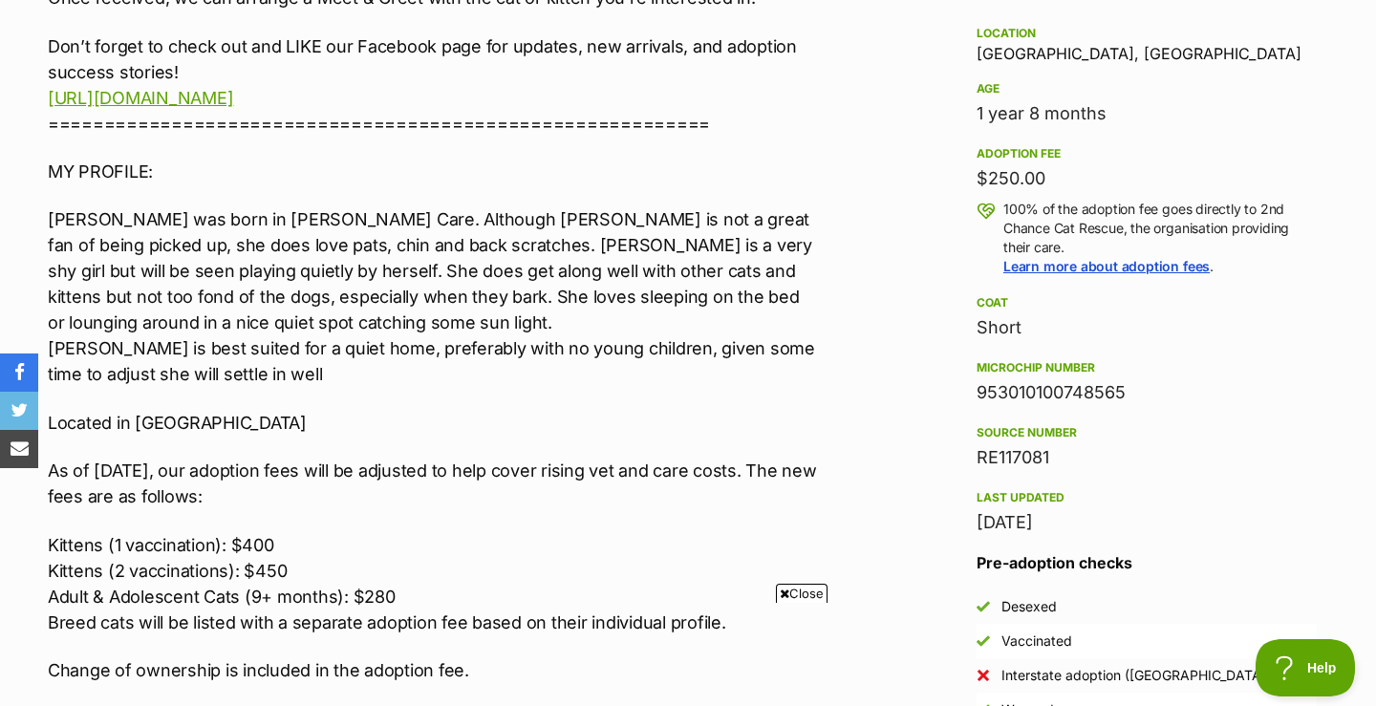
scroll to position [1283, 0]
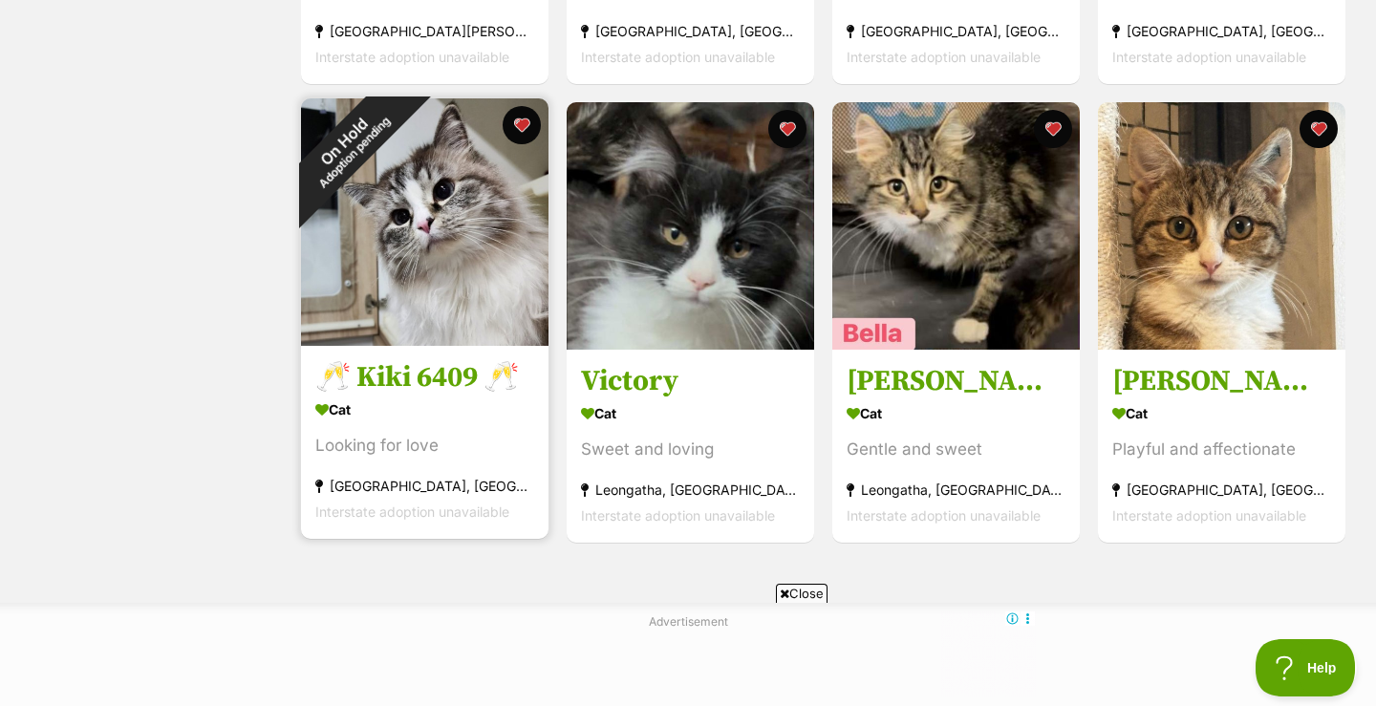
click at [432, 230] on div "On Hold Adoption pending" at bounding box center [348, 146] width 167 height 167
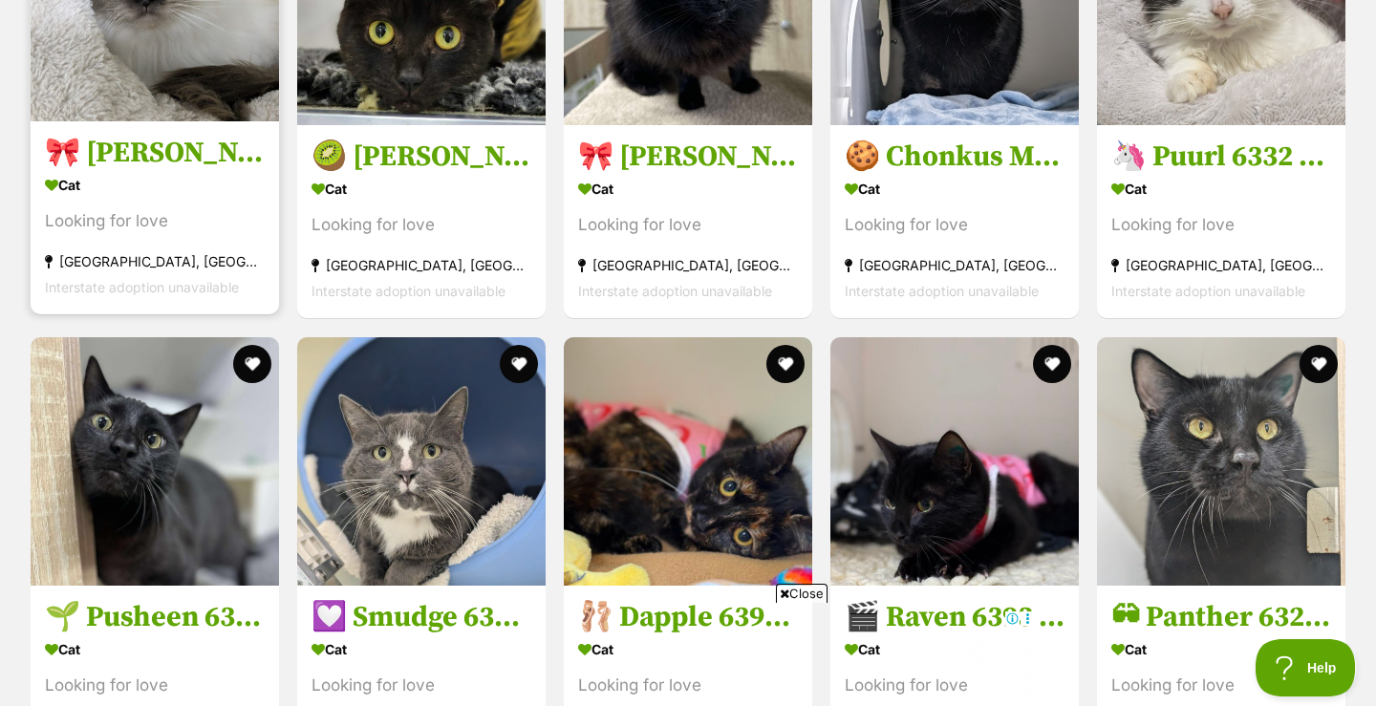
scroll to position [2303, 0]
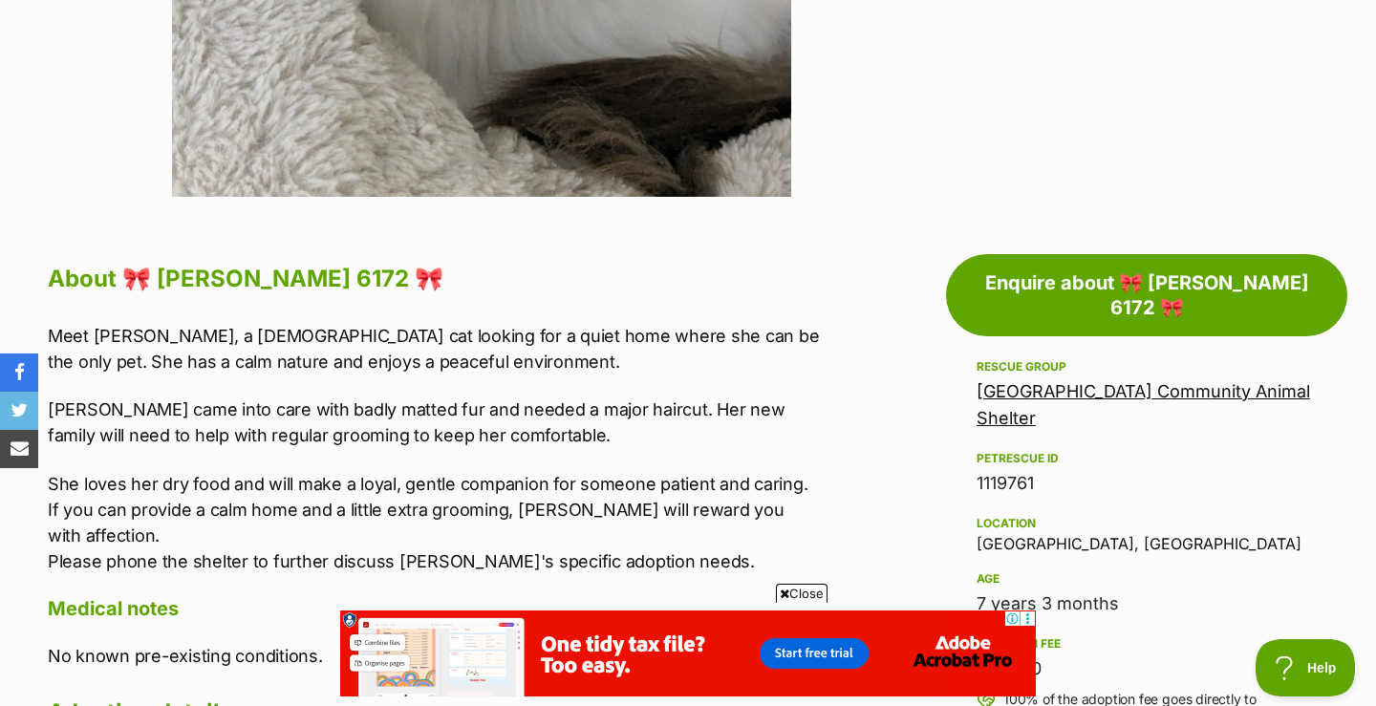
scroll to position [402, 0]
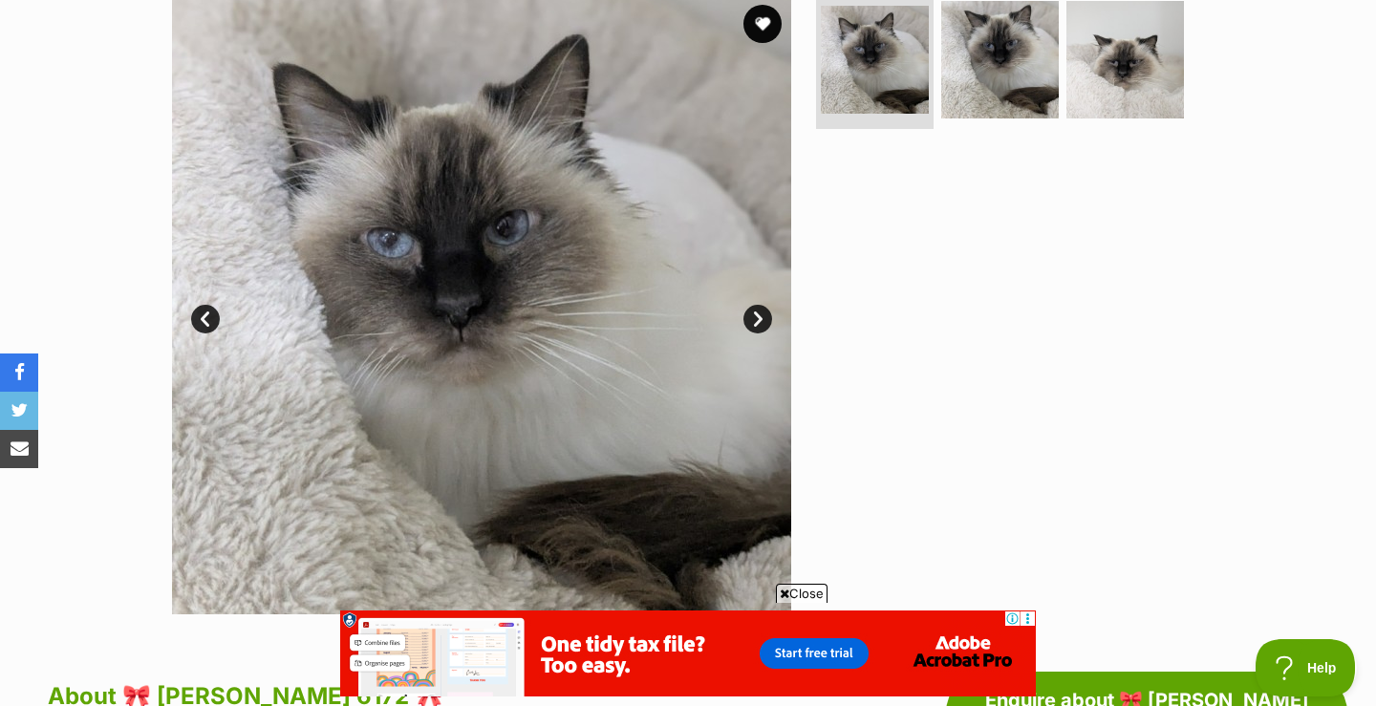
click at [760, 317] on link "Next" at bounding box center [757, 319] width 29 height 29
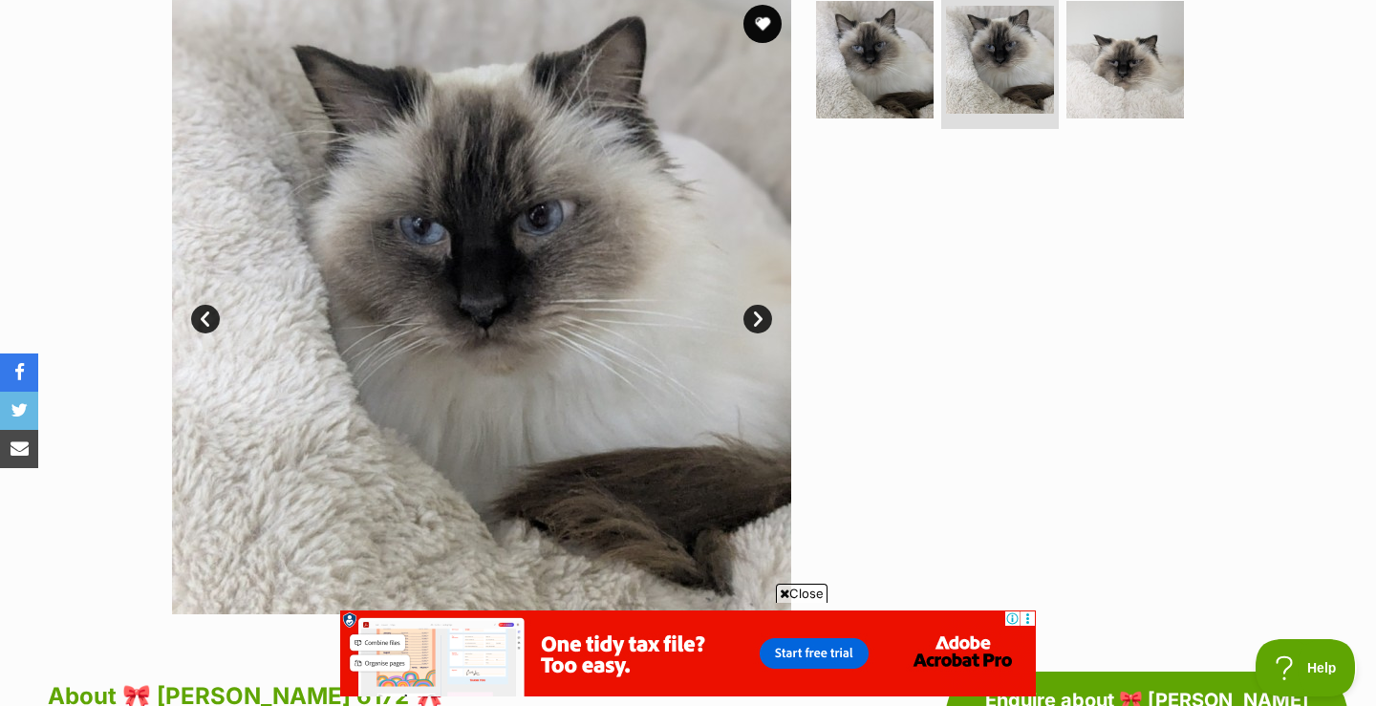
click at [760, 317] on link "Next" at bounding box center [757, 319] width 29 height 29
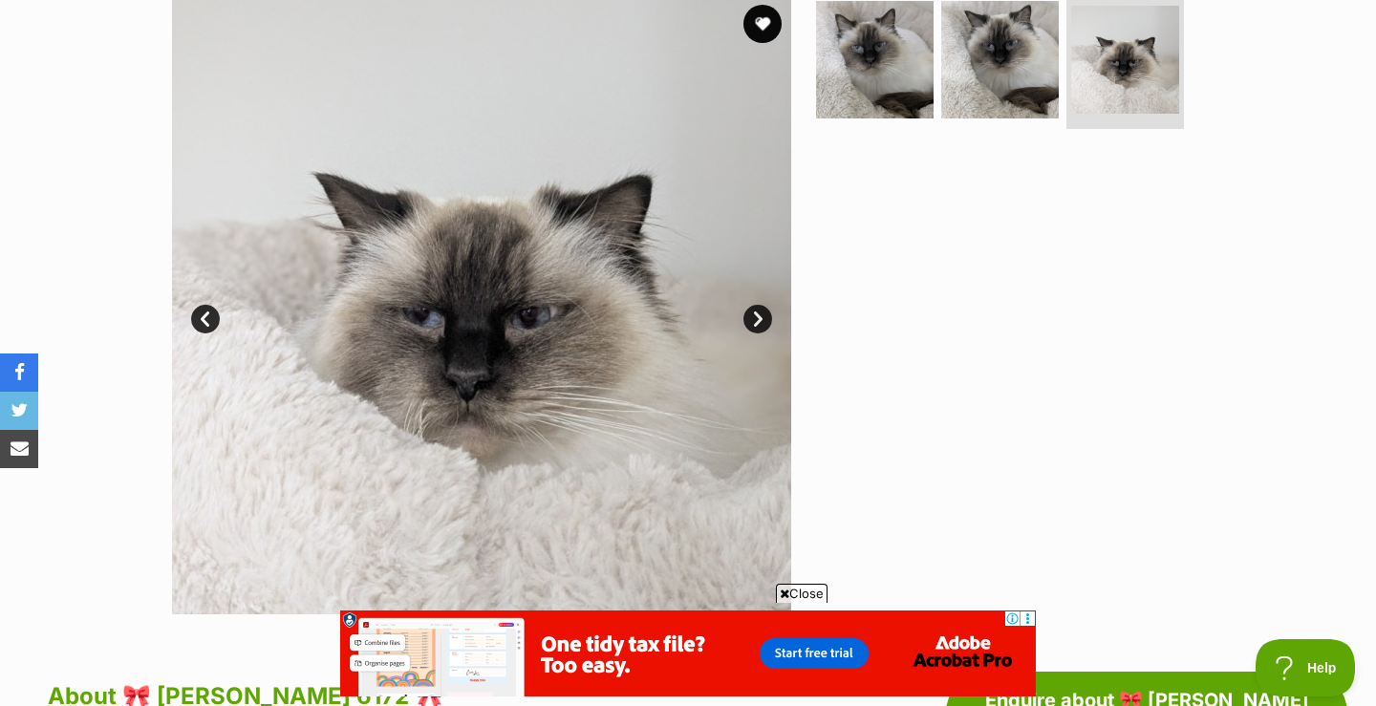
click at [760, 317] on link "Next" at bounding box center [757, 319] width 29 height 29
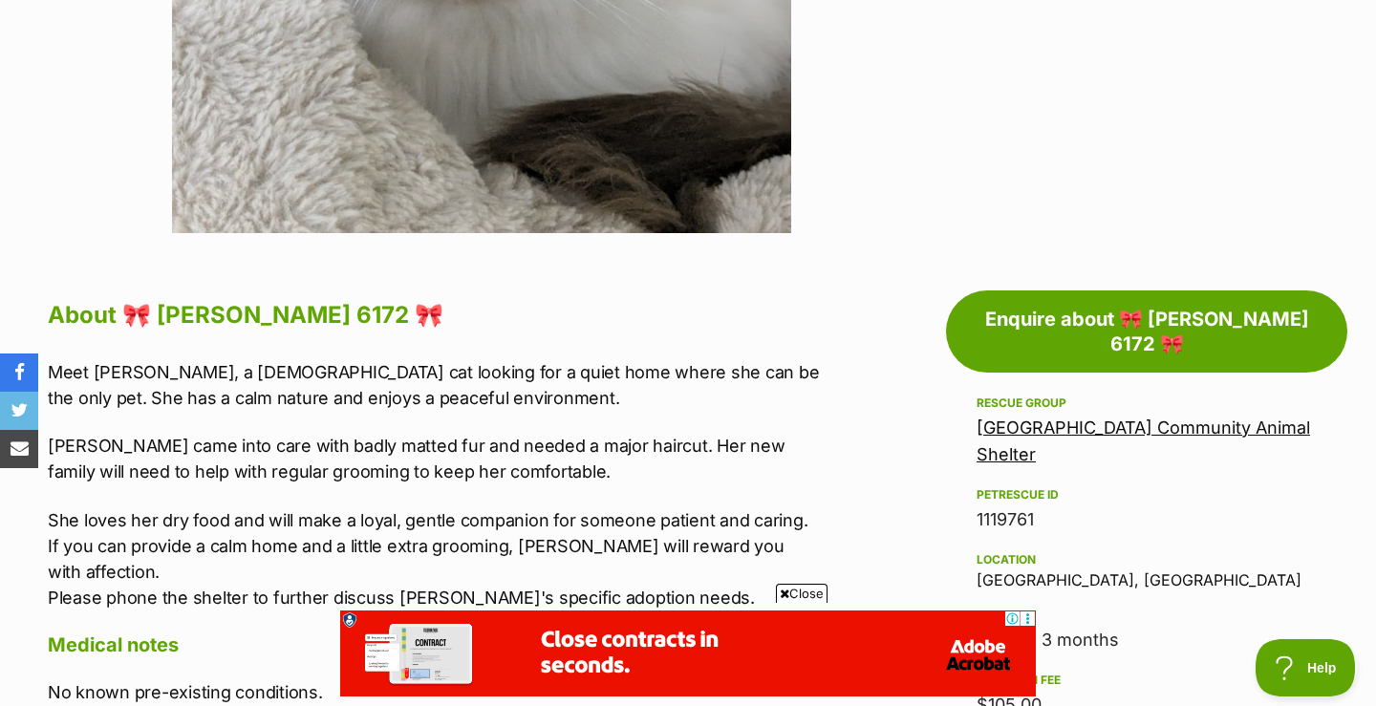
scroll to position [324, 0]
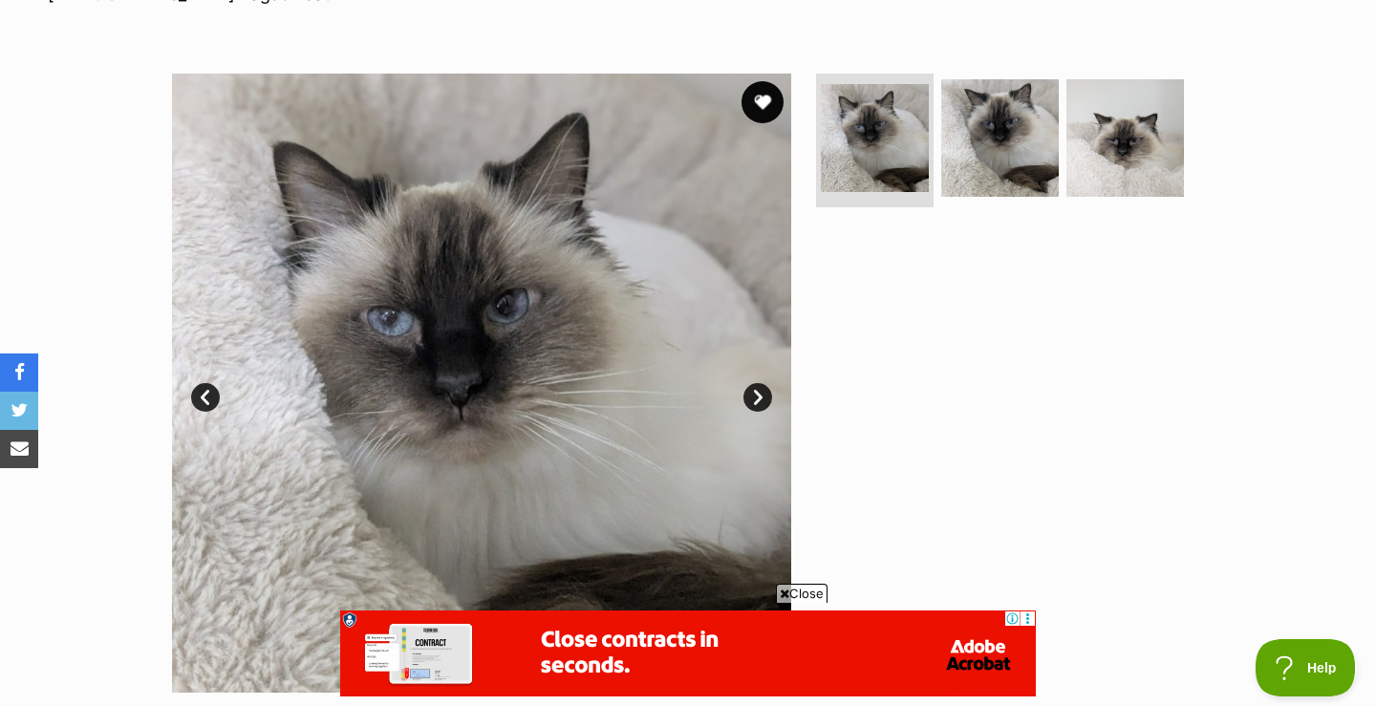
click at [765, 102] on button "favourite" at bounding box center [762, 102] width 42 height 42
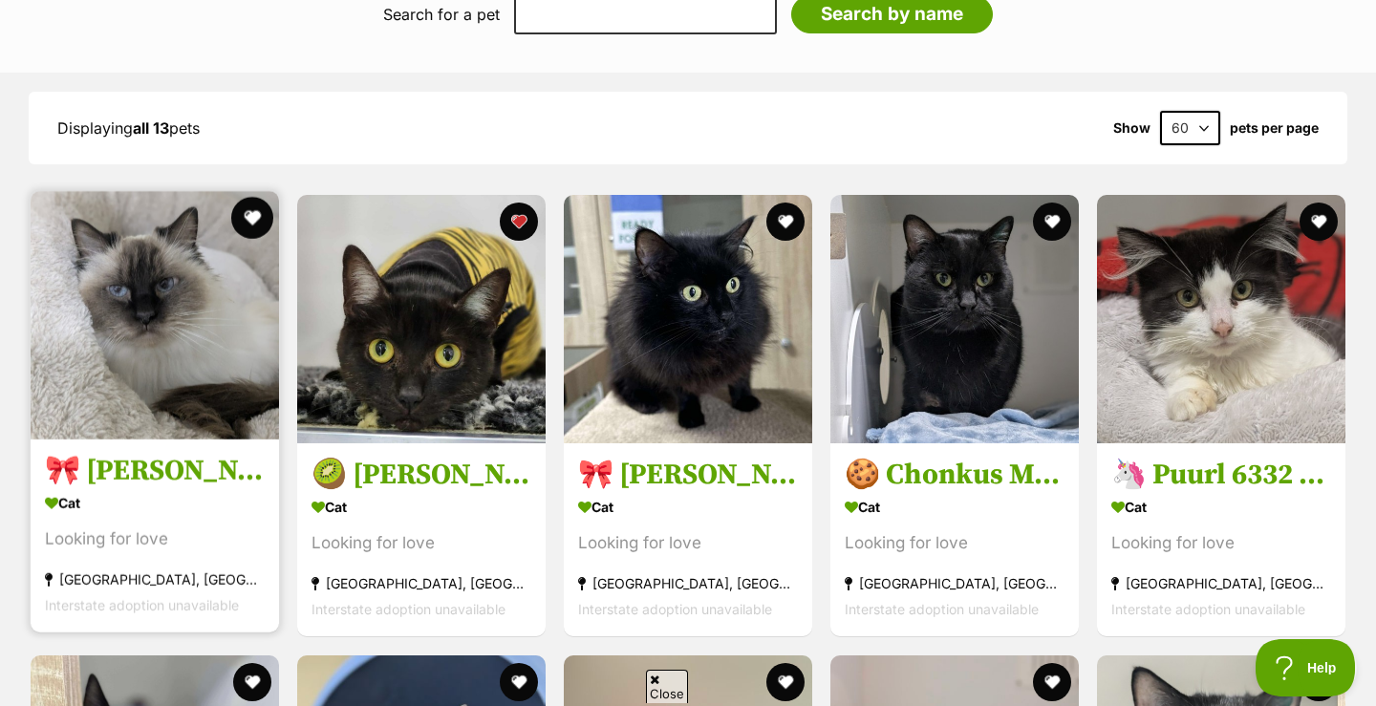
click at [257, 239] on button "favourite" at bounding box center [252, 218] width 42 height 42
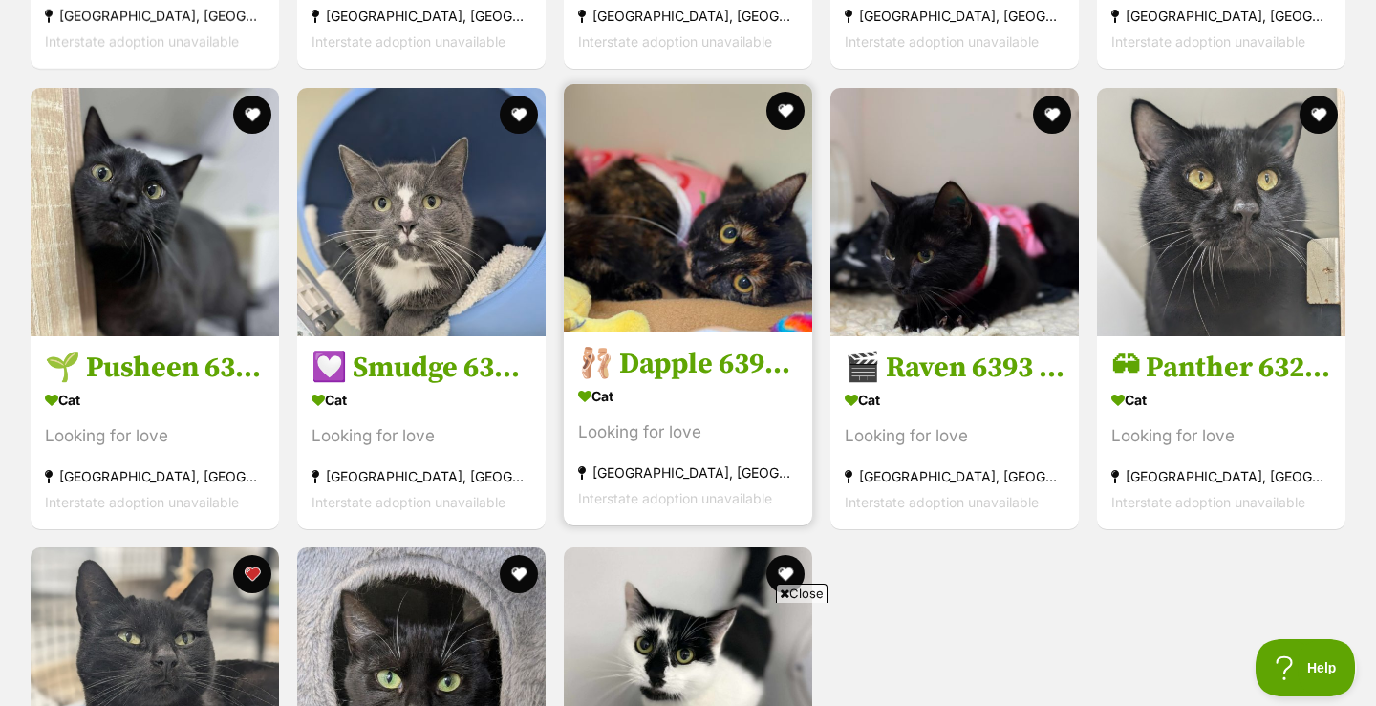
scroll to position [2536, 0]
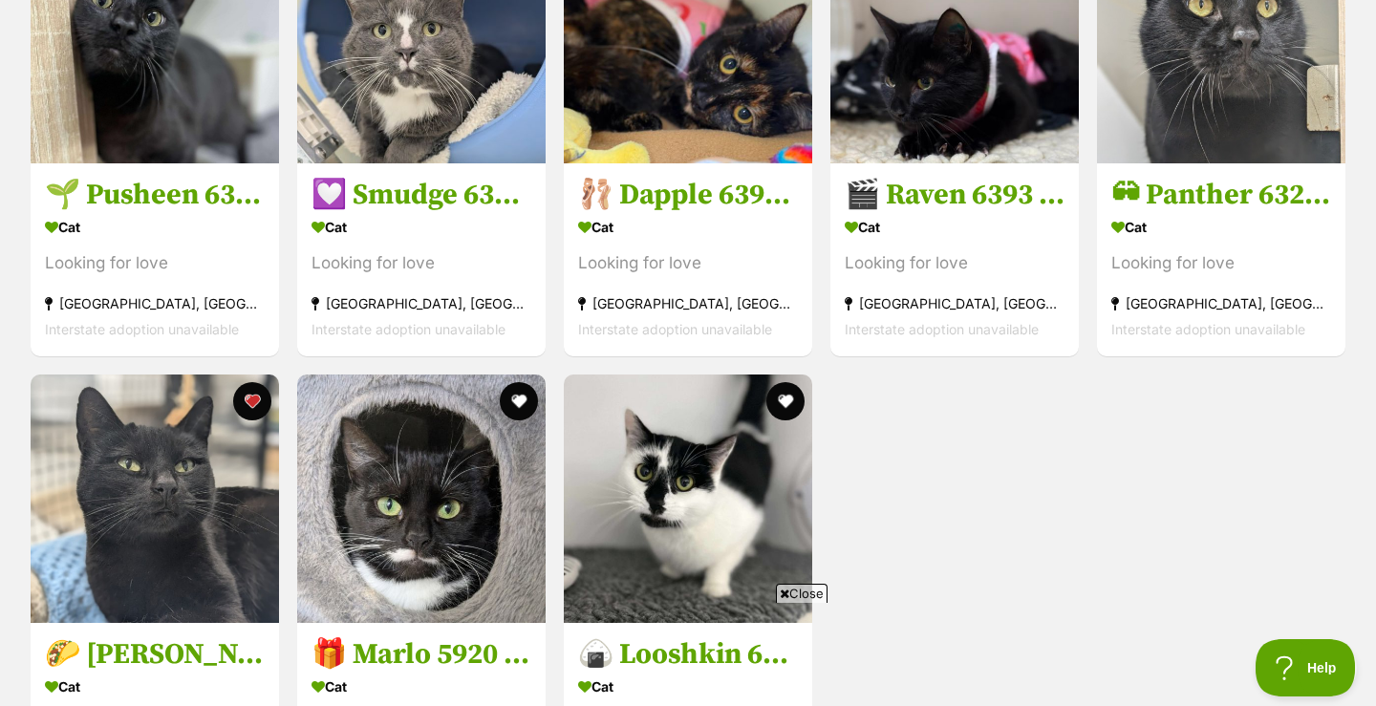
click at [968, 523] on div "🎀 Cleo 6172 🎀 Cat Looking for love Mornington, VIC Interstate adoption unavaila…" at bounding box center [688, 134] width 1319 height 1365
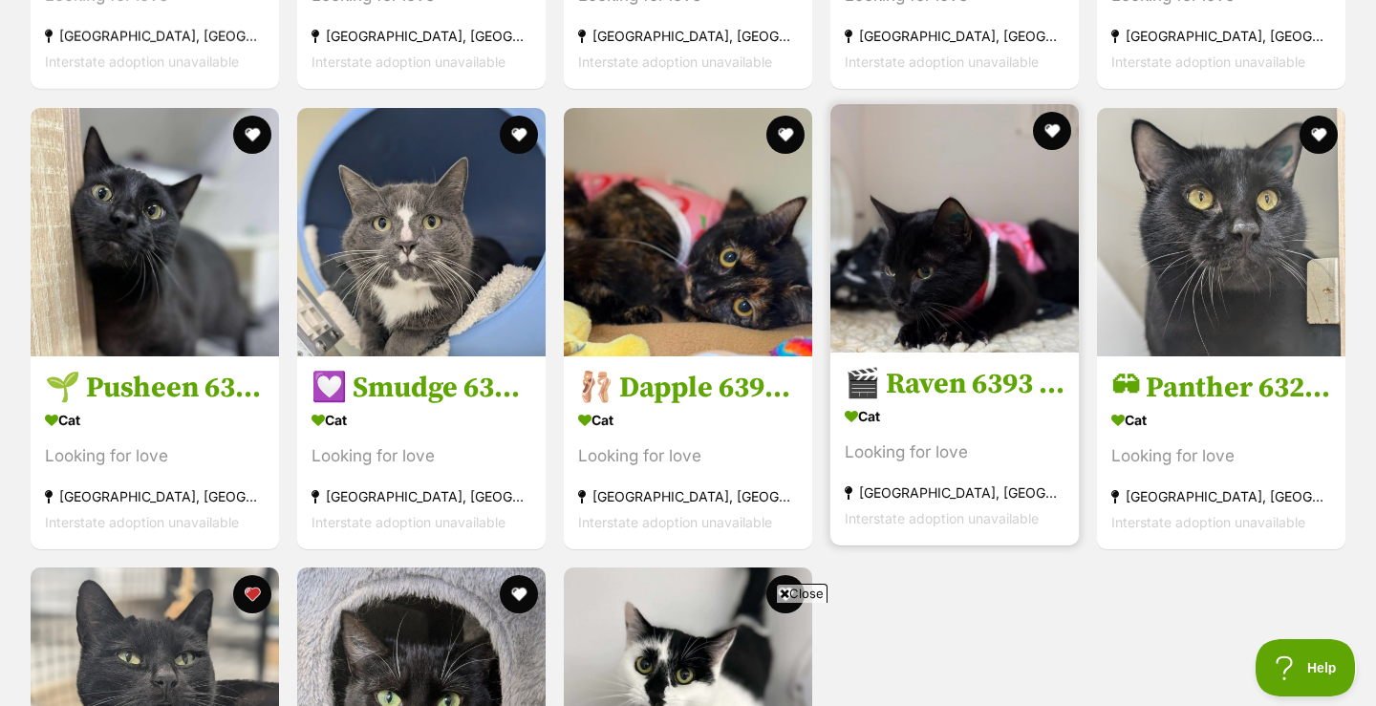
scroll to position [2513, 0]
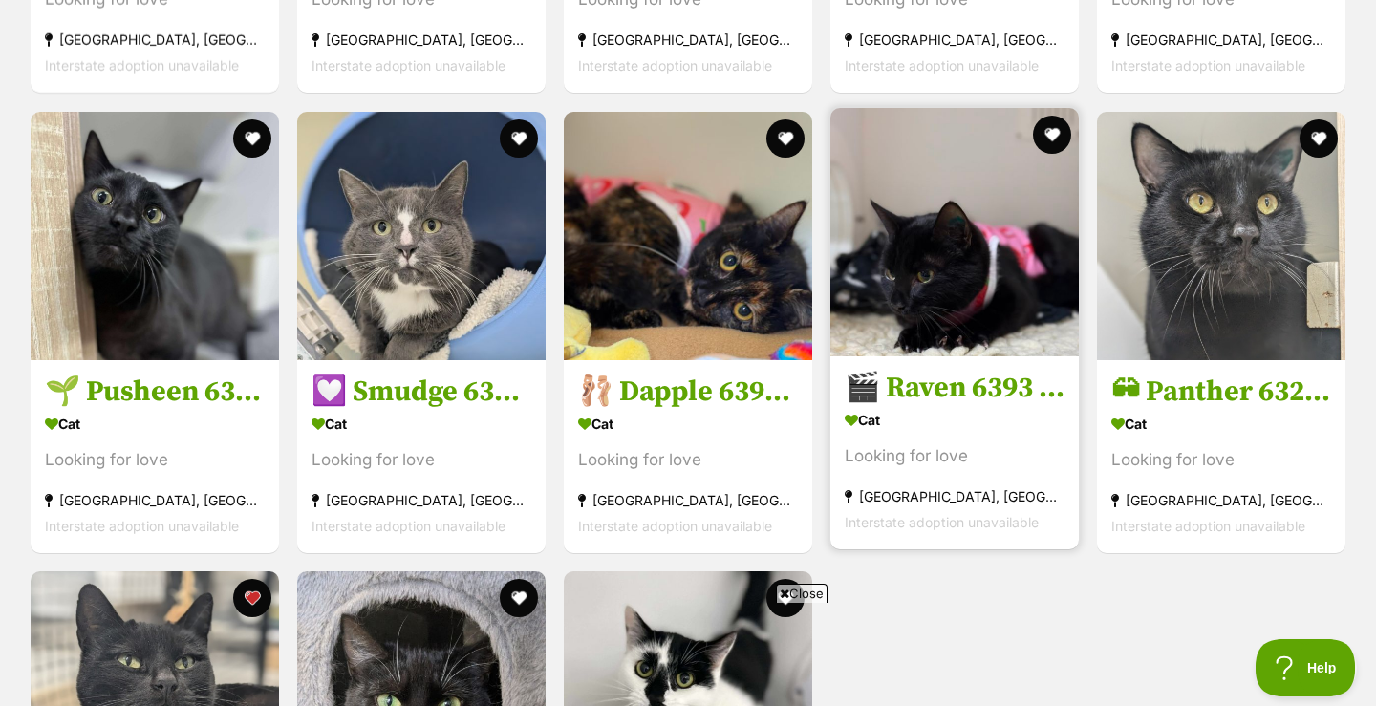
click at [938, 406] on h3 "🎬 Raven 6393 🎬" at bounding box center [955, 388] width 220 height 36
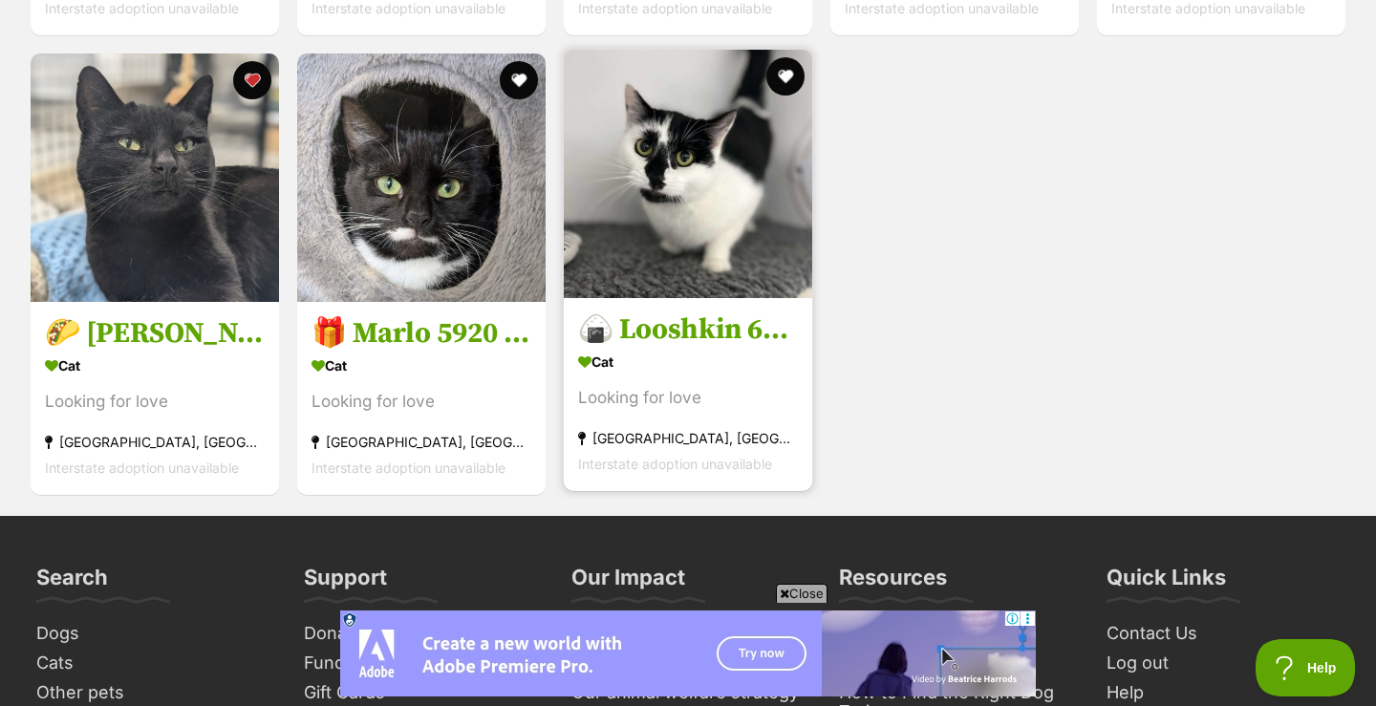
scroll to position [3033, 0]
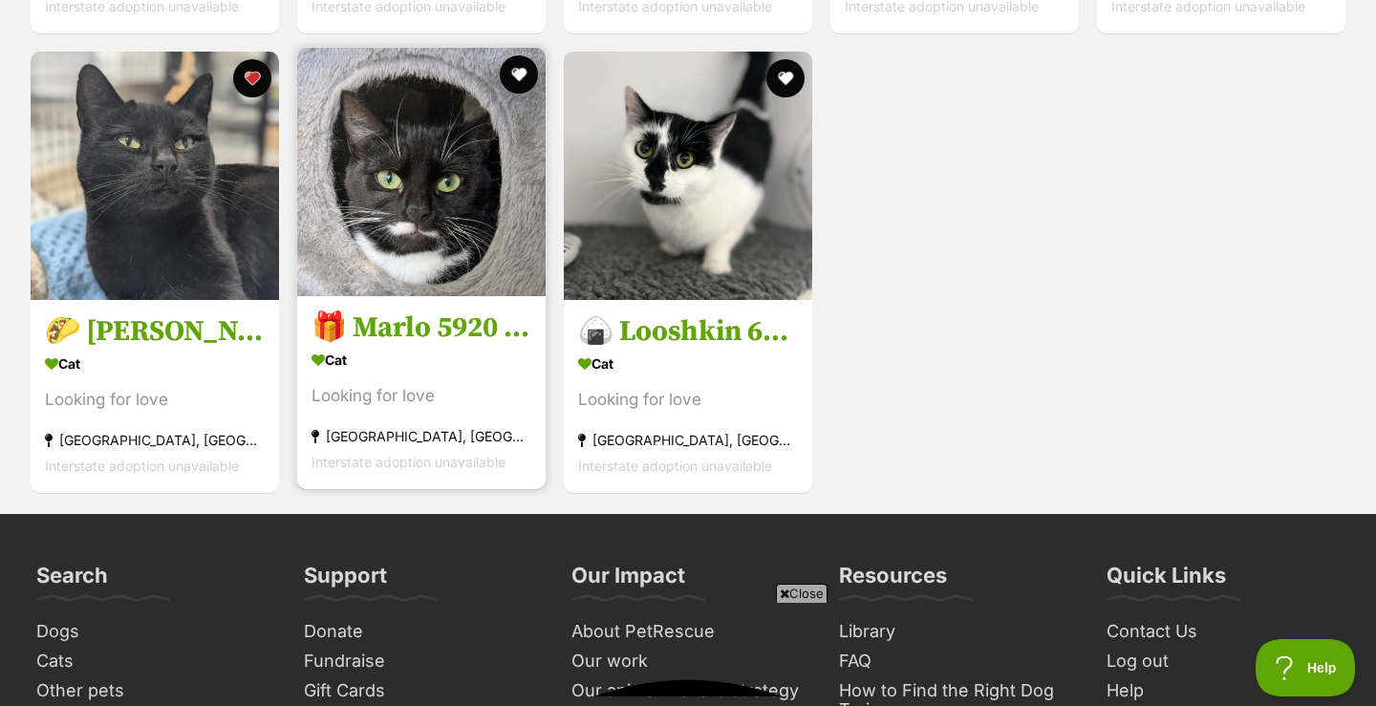
click at [439, 346] on h3 "🎁 Marlo 5920 🎁" at bounding box center [421, 328] width 220 height 36
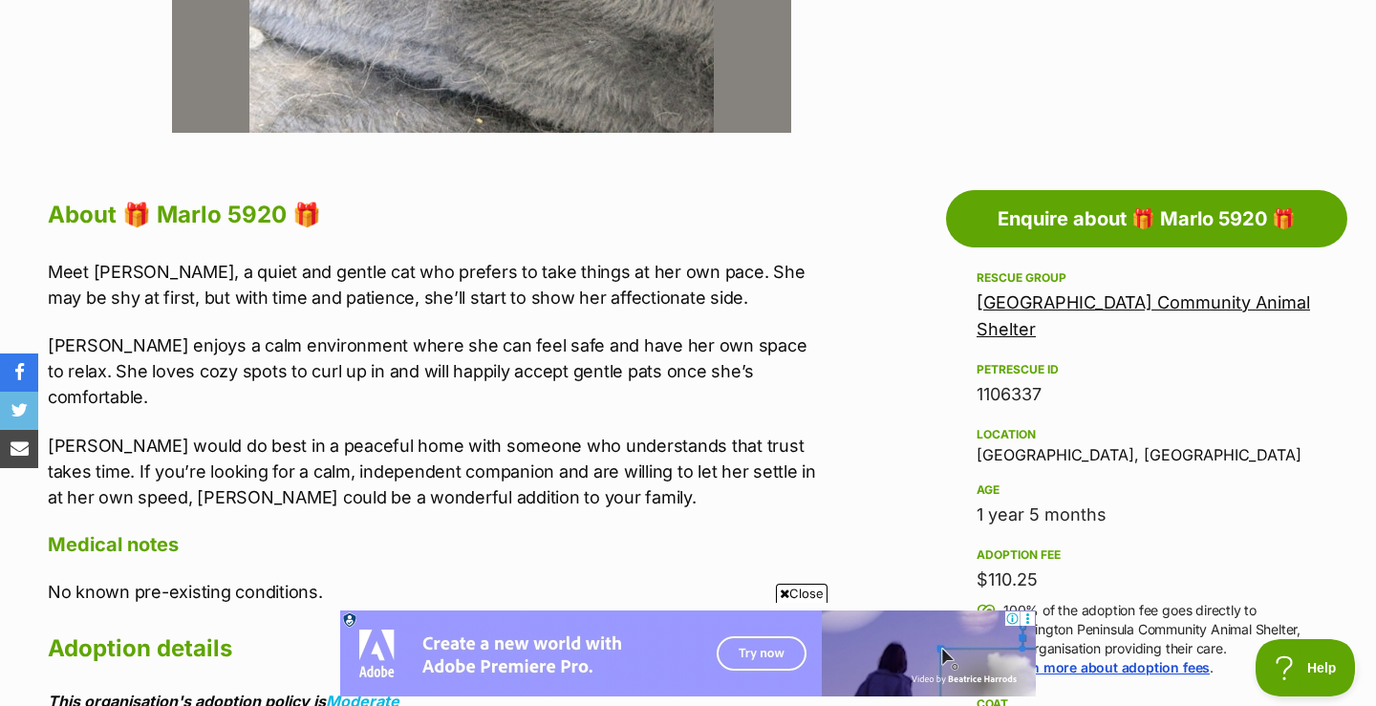
scroll to position [809, 0]
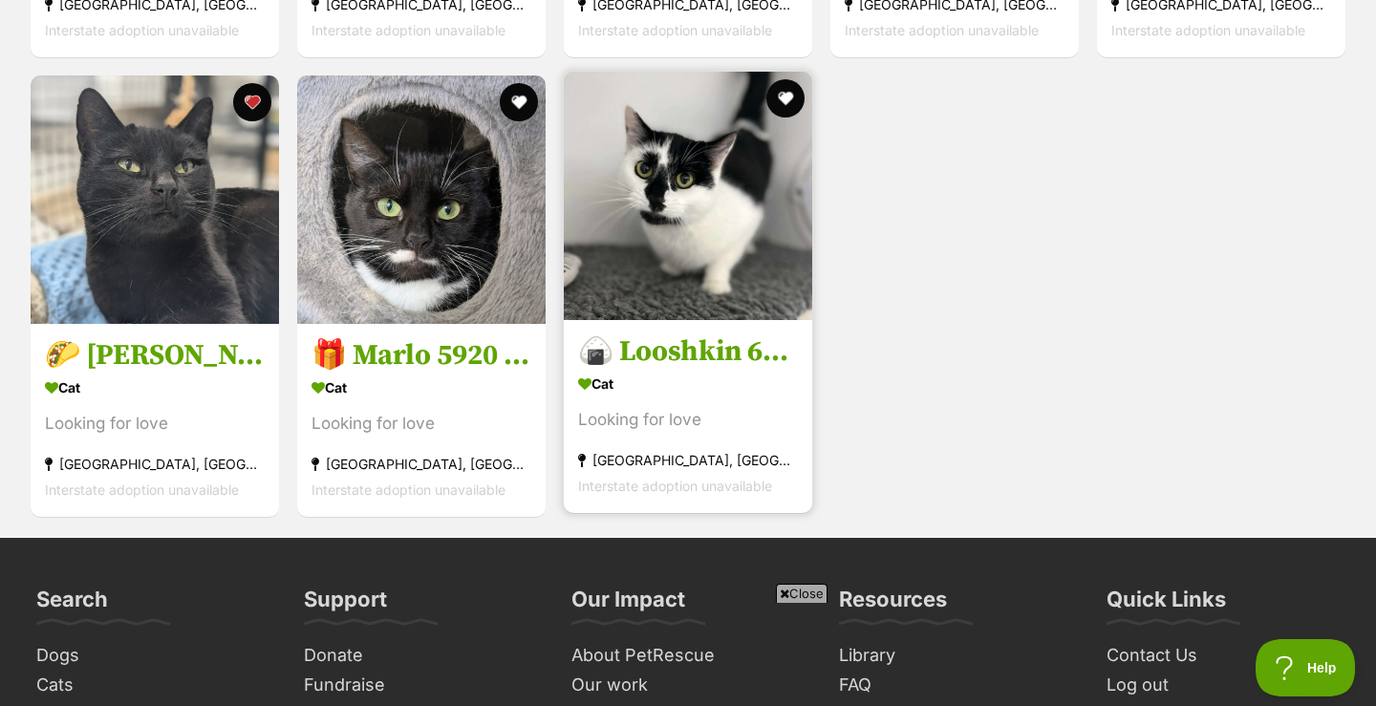
scroll to position [3015, 0]
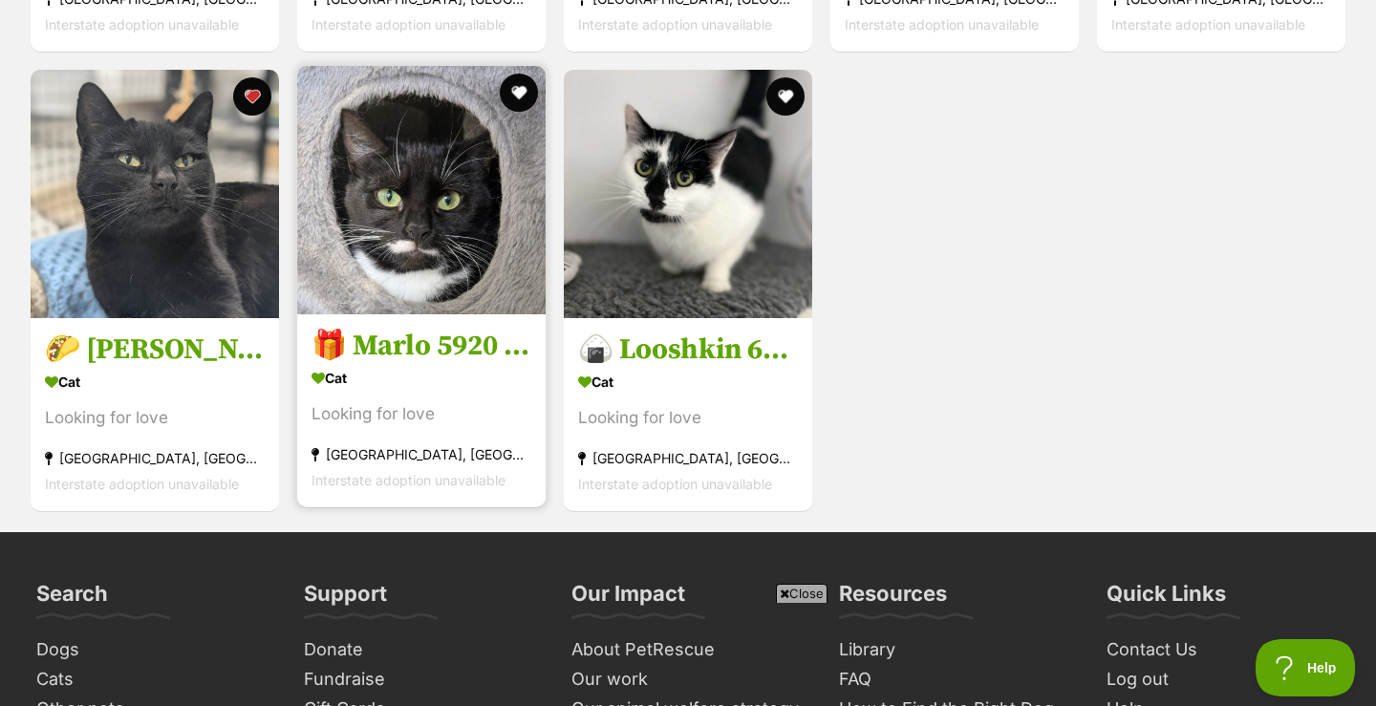
click at [422, 364] on h3 "🎁 Marlo 5920 🎁" at bounding box center [421, 346] width 220 height 36
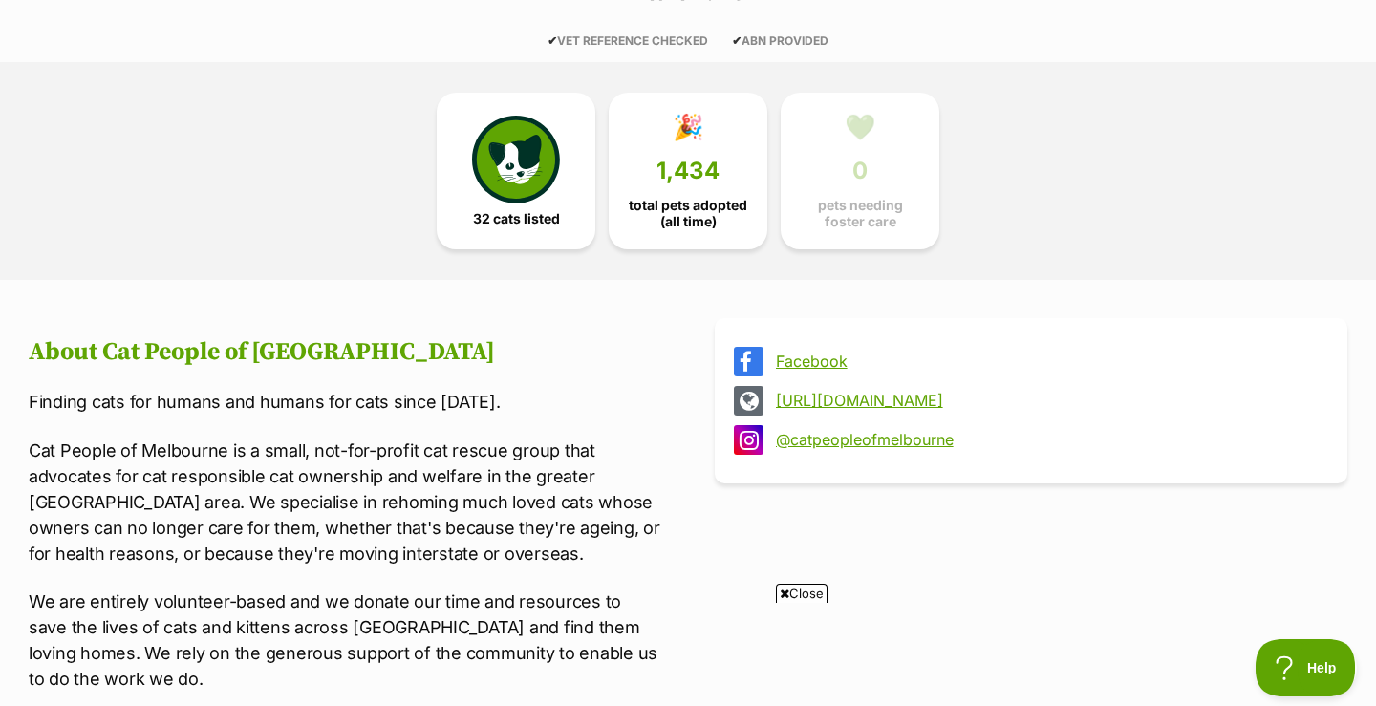
scroll to position [445, 0]
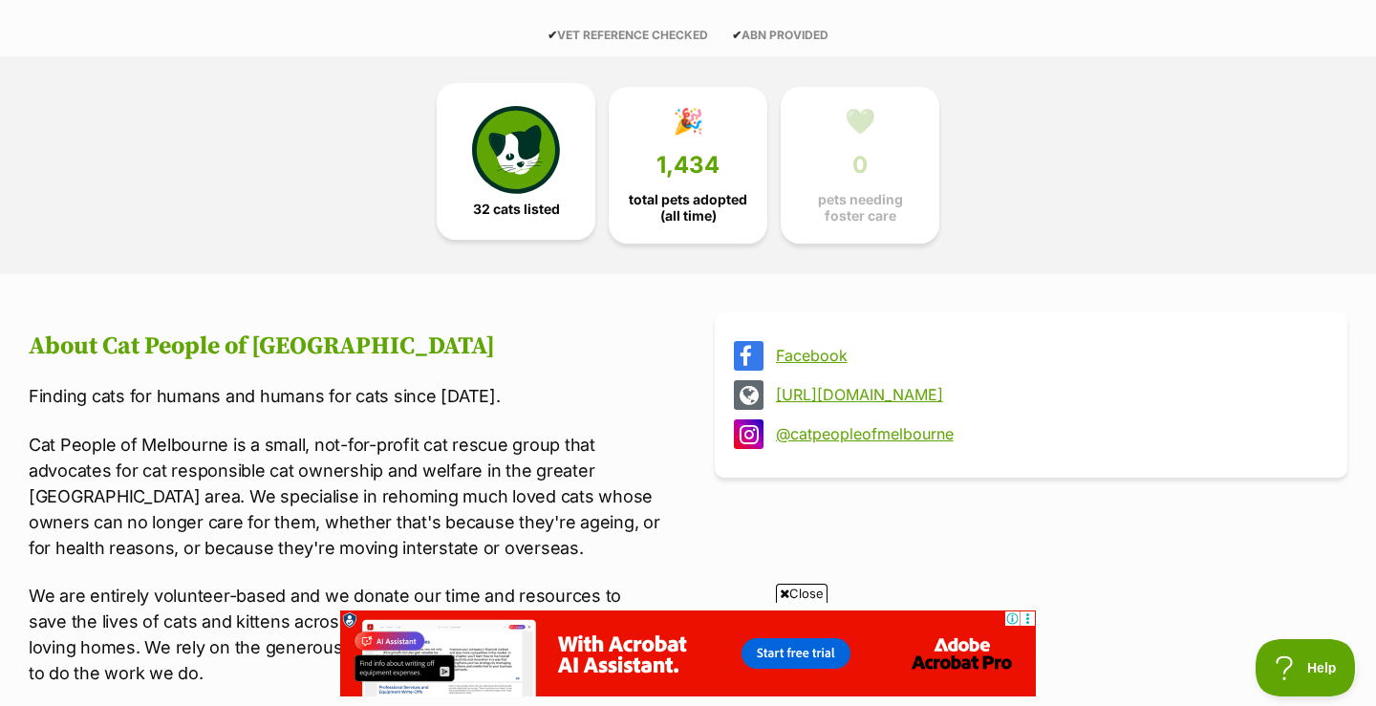
click at [506, 183] on img at bounding box center [516, 150] width 88 height 88
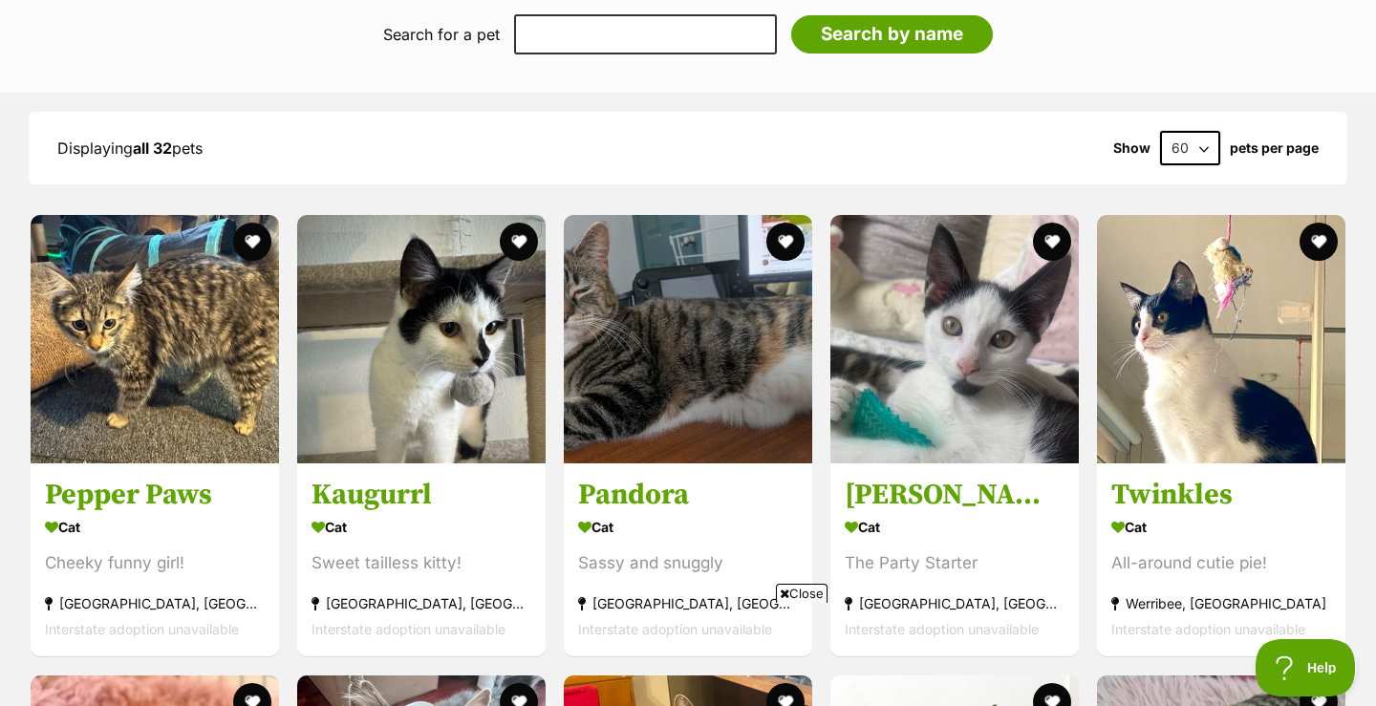
scroll to position [2092, 0]
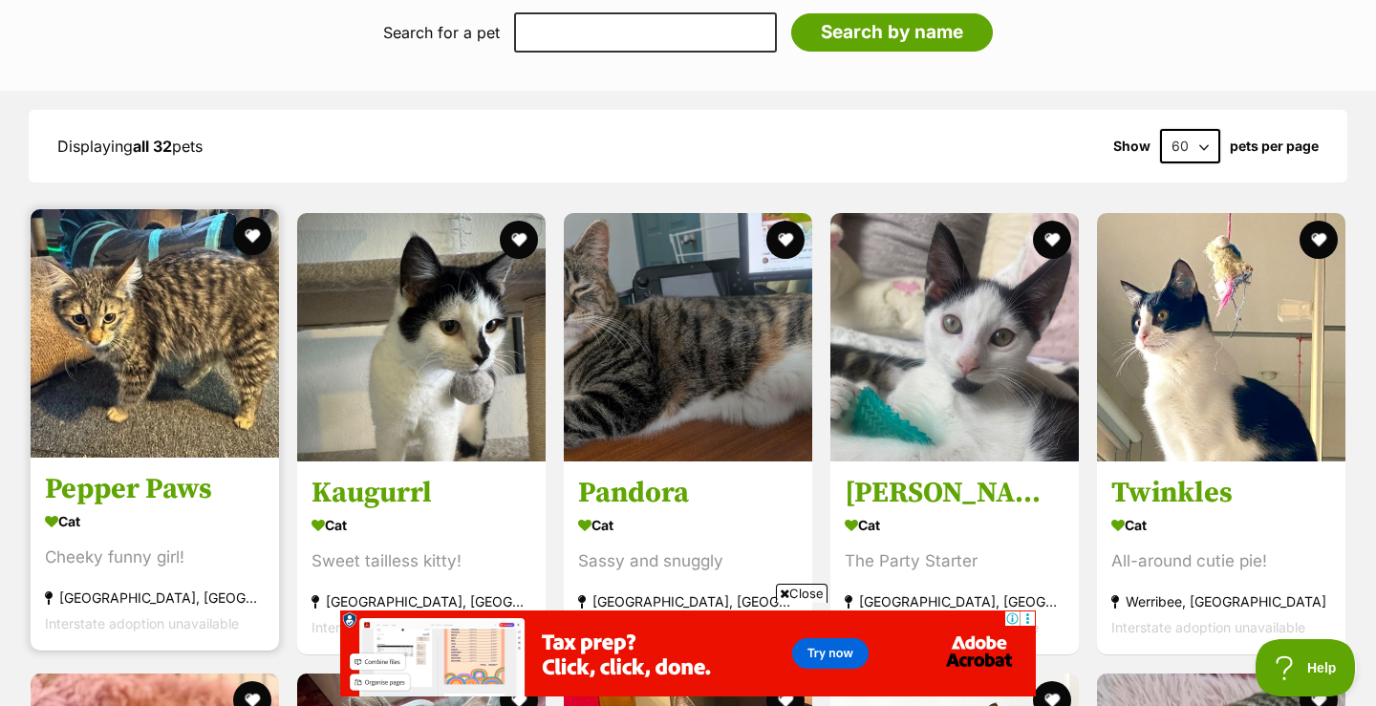
click at [169, 490] on h3 "Pepper Paws" at bounding box center [155, 490] width 220 height 36
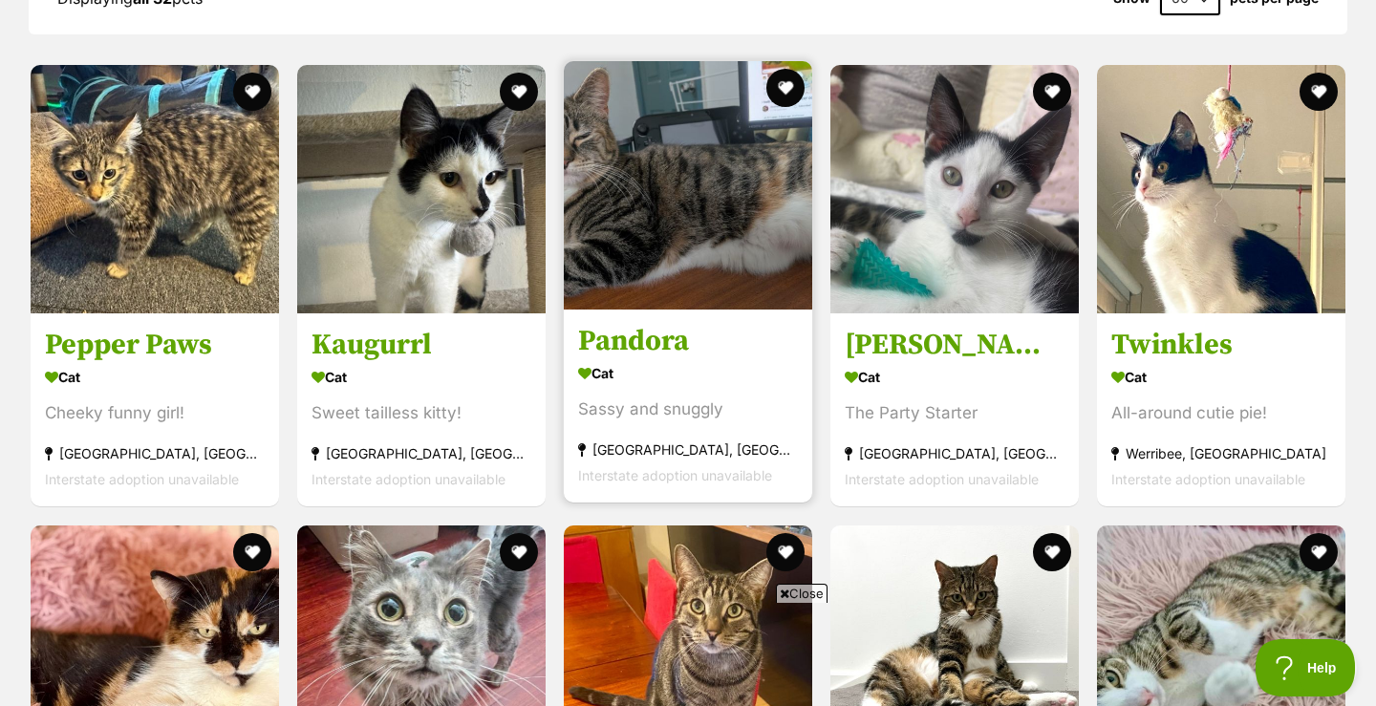
scroll to position [2260, 0]
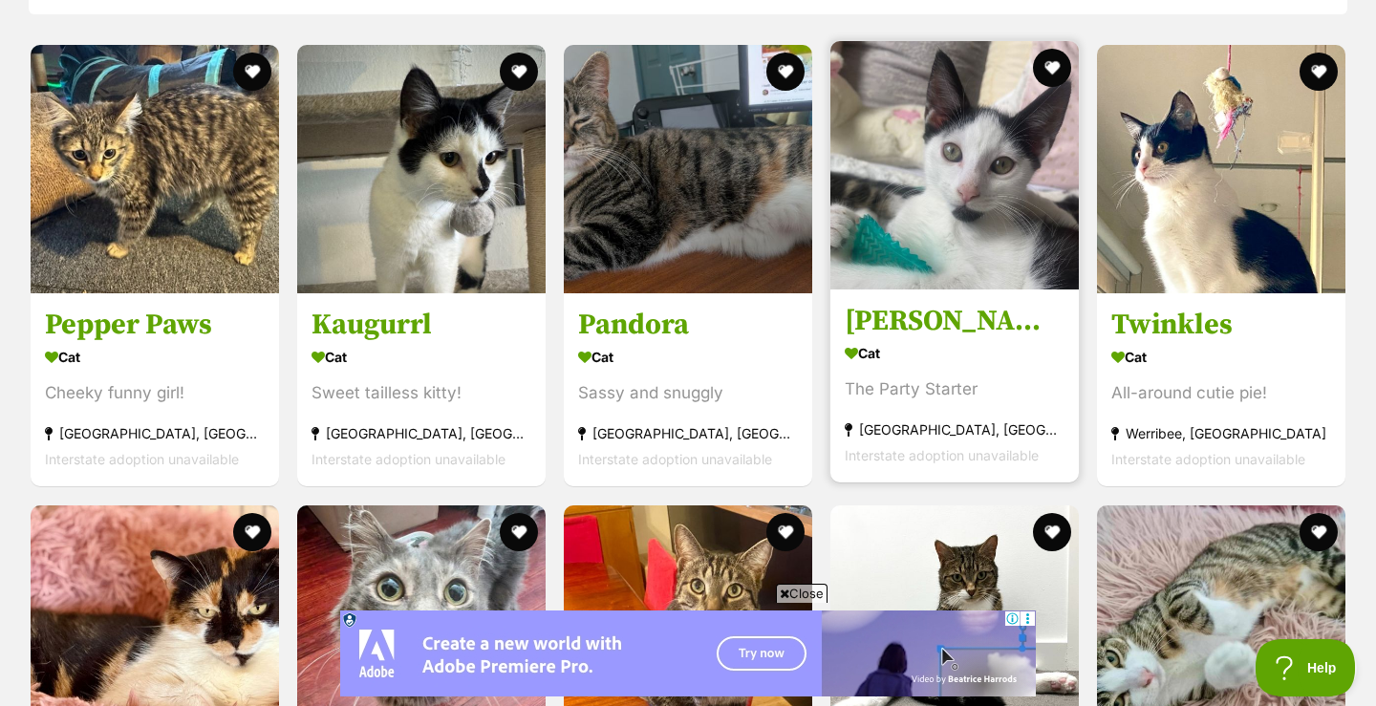
click at [940, 322] on h3 "Zeb Sanderson" at bounding box center [955, 322] width 220 height 36
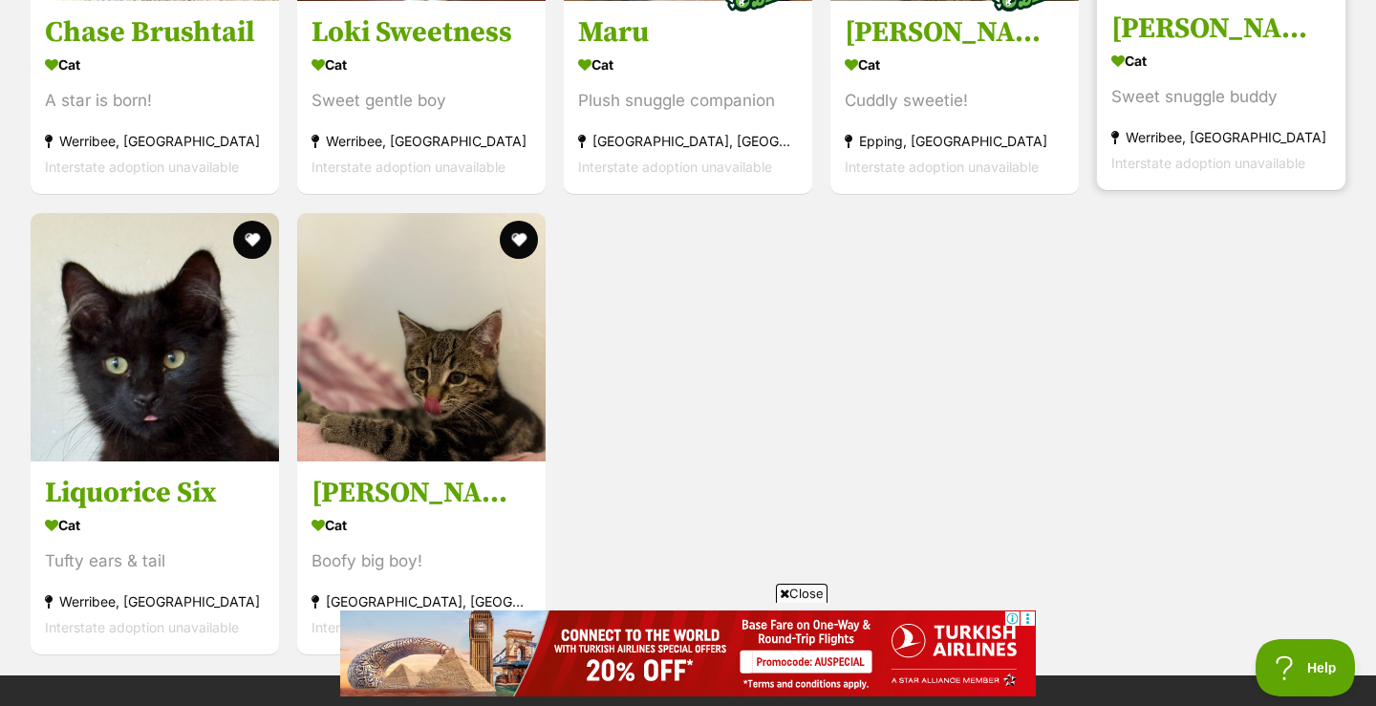
scroll to position [4858, 0]
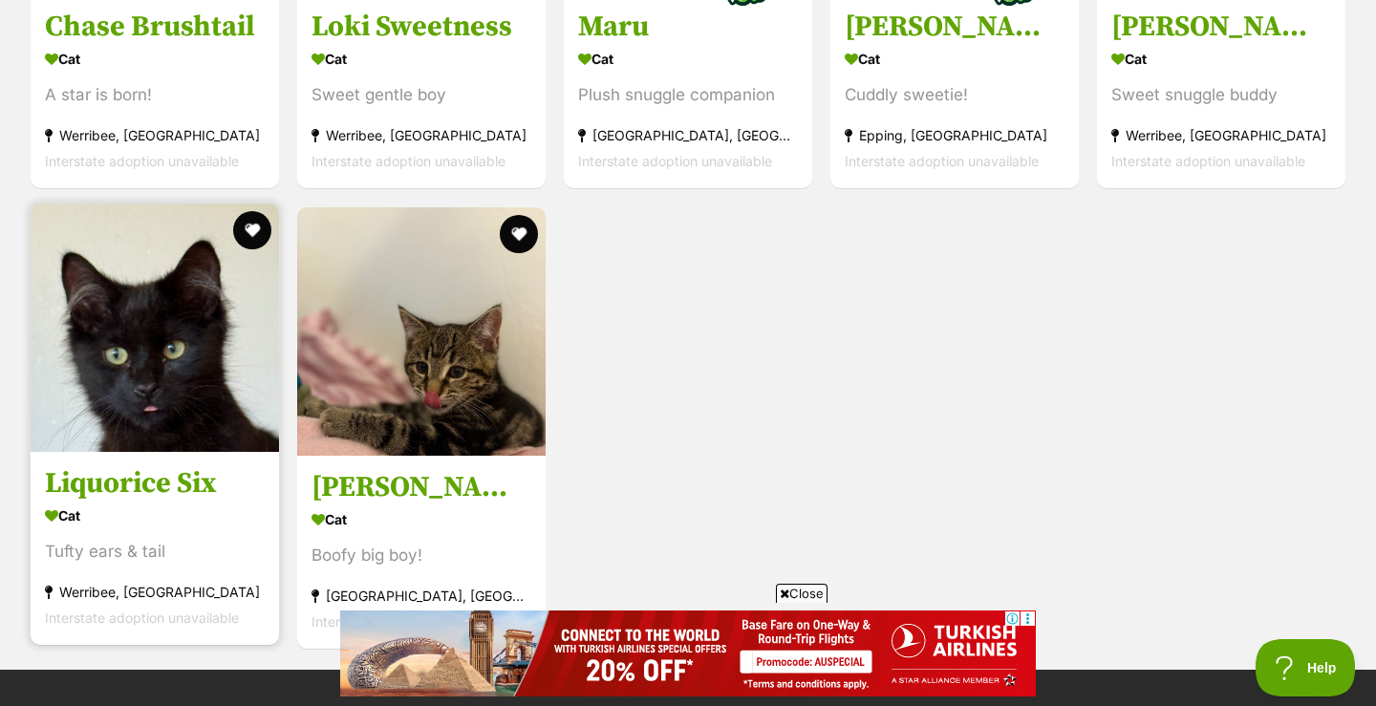
click at [146, 473] on h3 "Liquorice Six" at bounding box center [155, 483] width 220 height 36
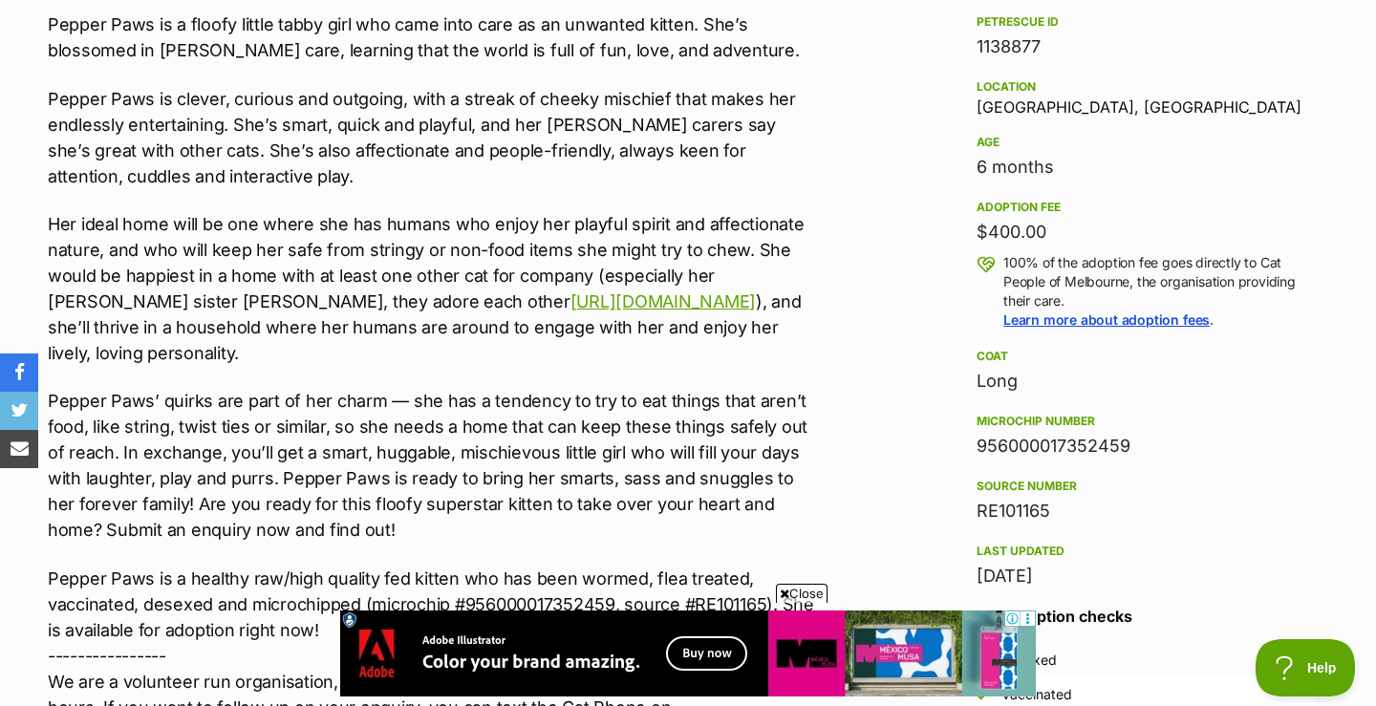
scroll to position [1160, 0]
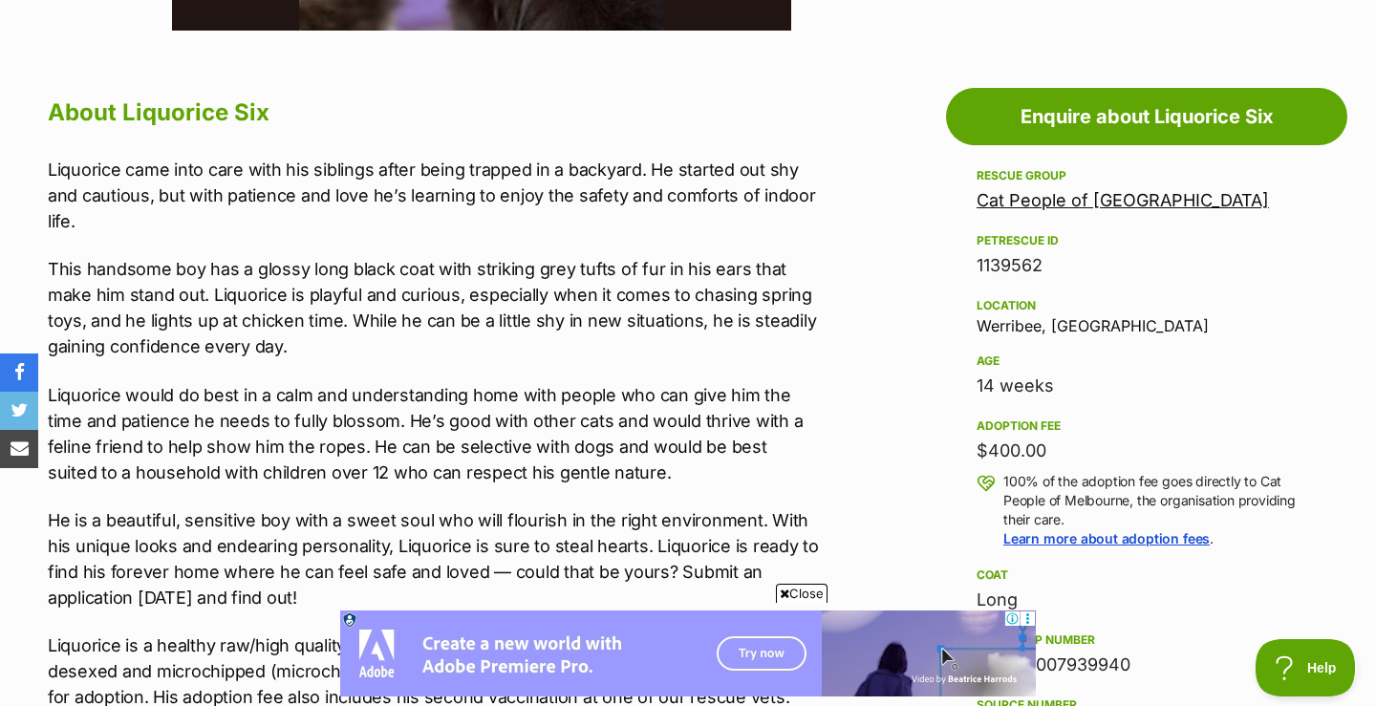
scroll to position [993, 0]
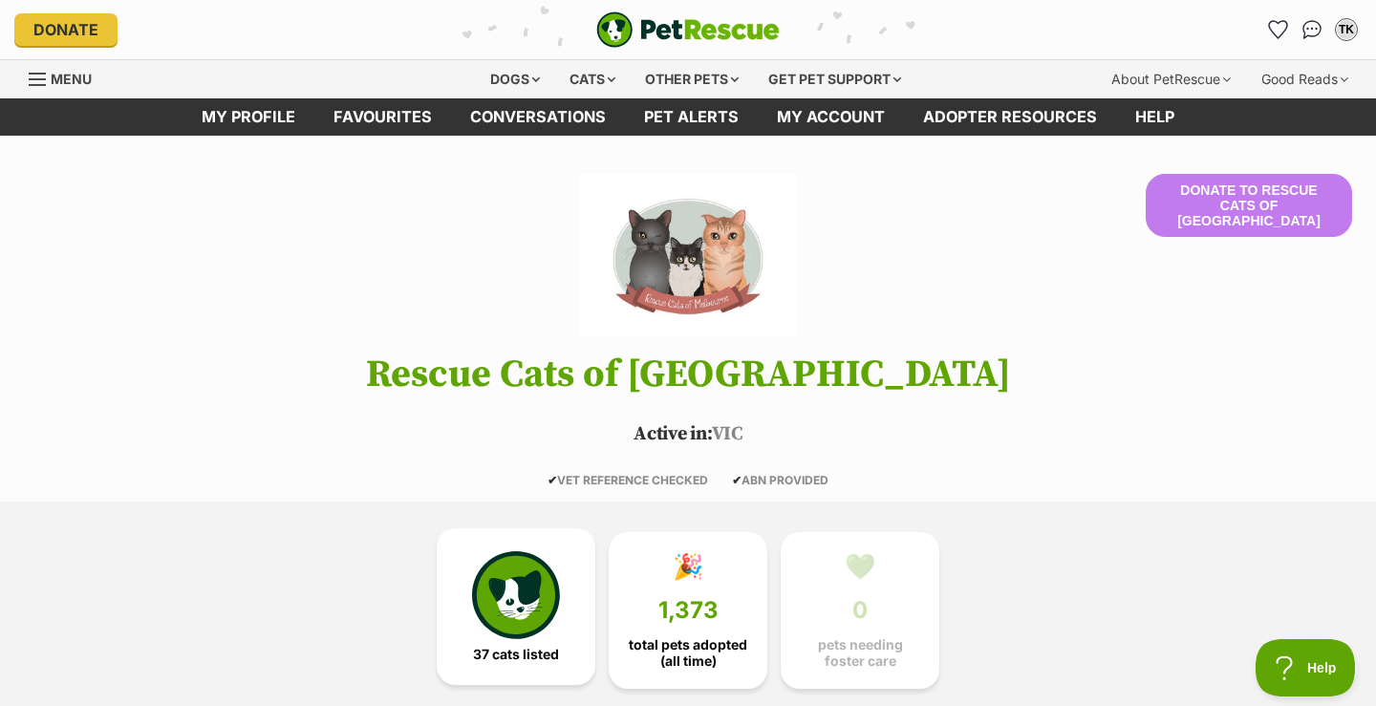
click at [515, 609] on img at bounding box center [516, 595] width 88 height 88
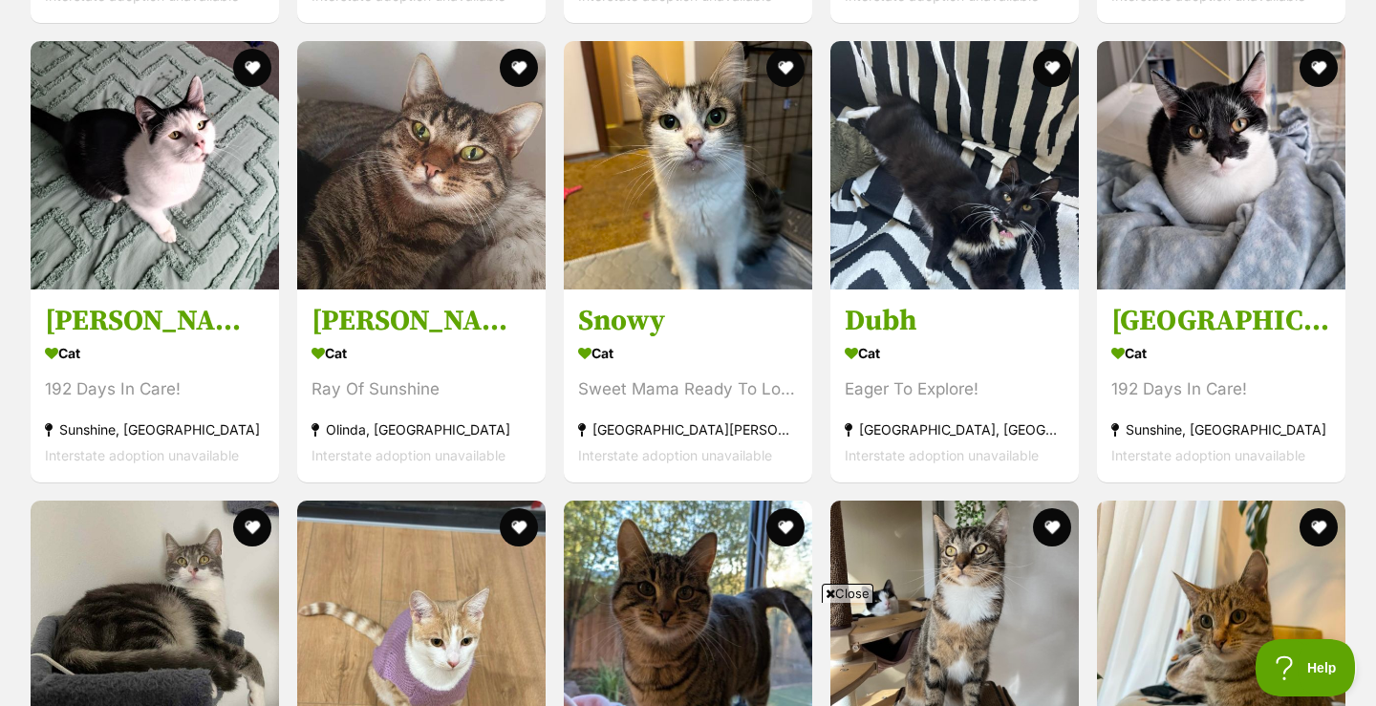
scroll to position [3138, 0]
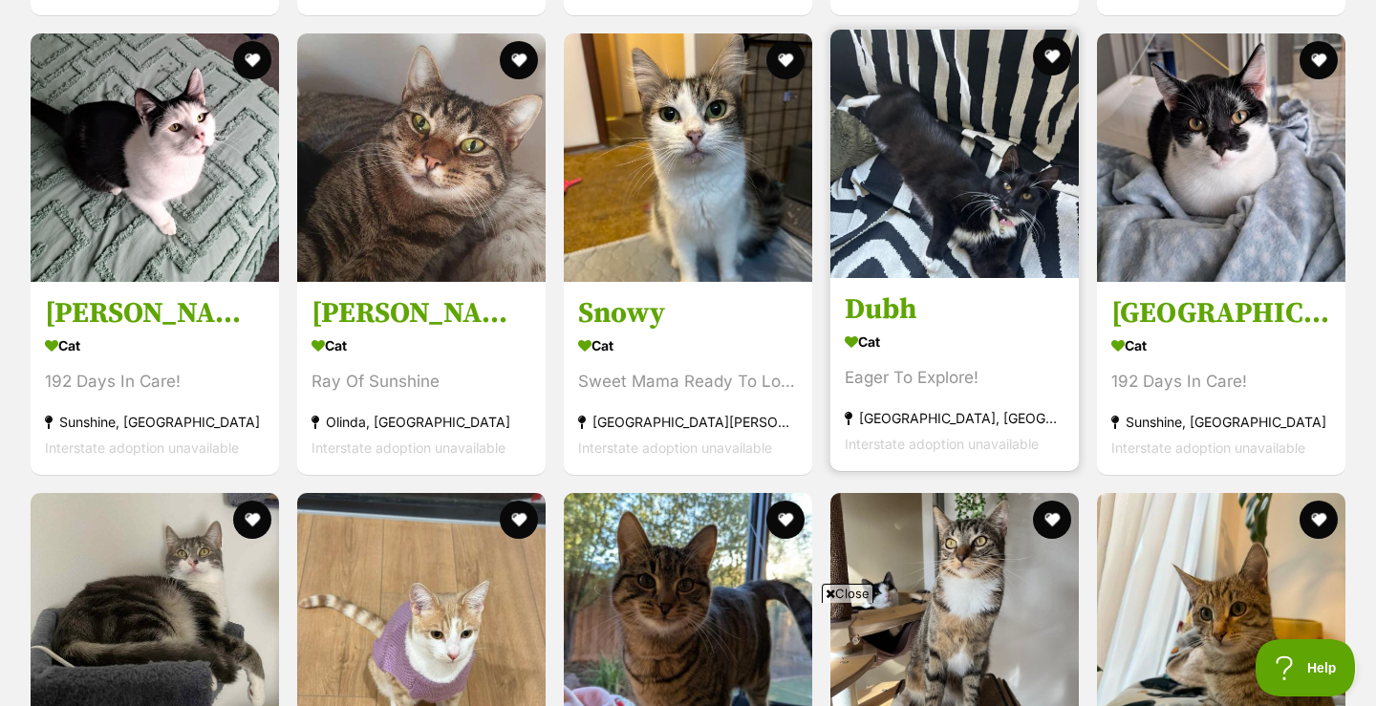
click at [895, 291] on h3 "Dubh" at bounding box center [955, 309] width 220 height 36
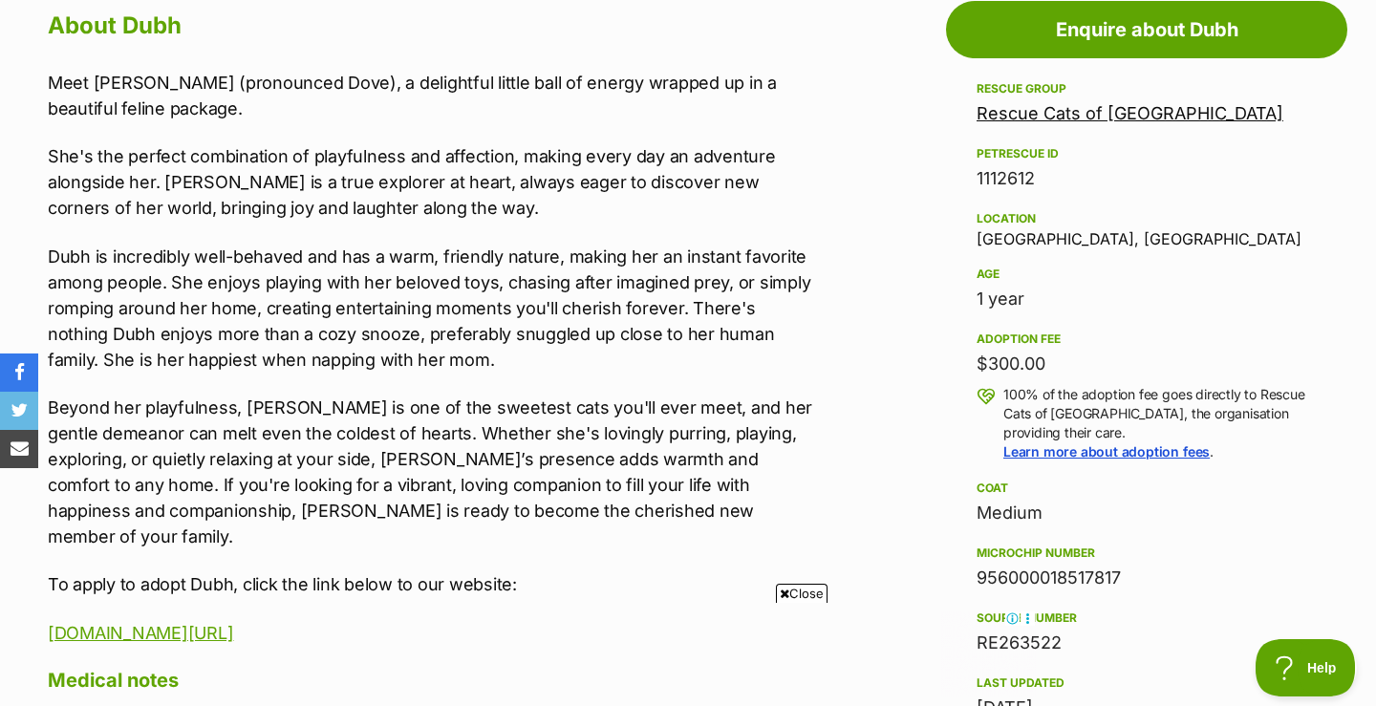
click at [1092, 117] on link "Rescue Cats of [GEOGRAPHIC_DATA]" at bounding box center [1130, 113] width 307 height 20
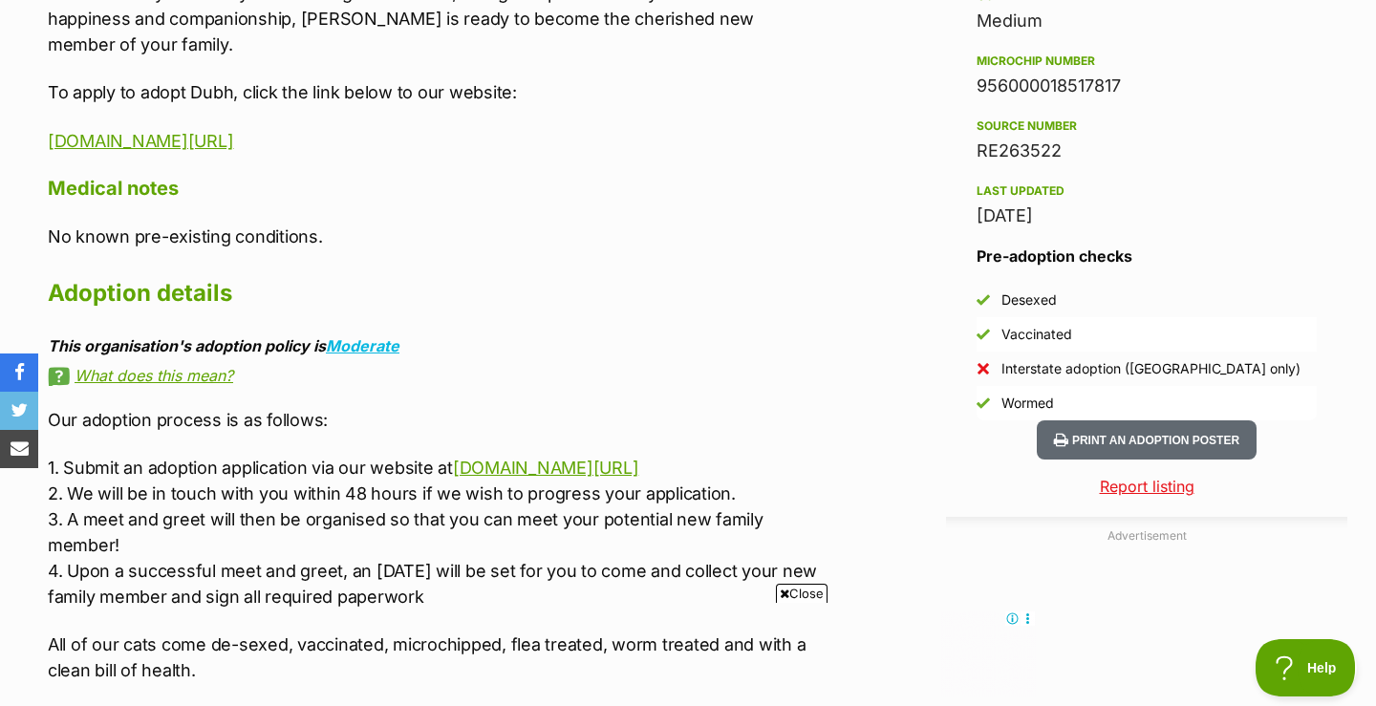
click at [781, 594] on icon at bounding box center [785, 594] width 10 height 12
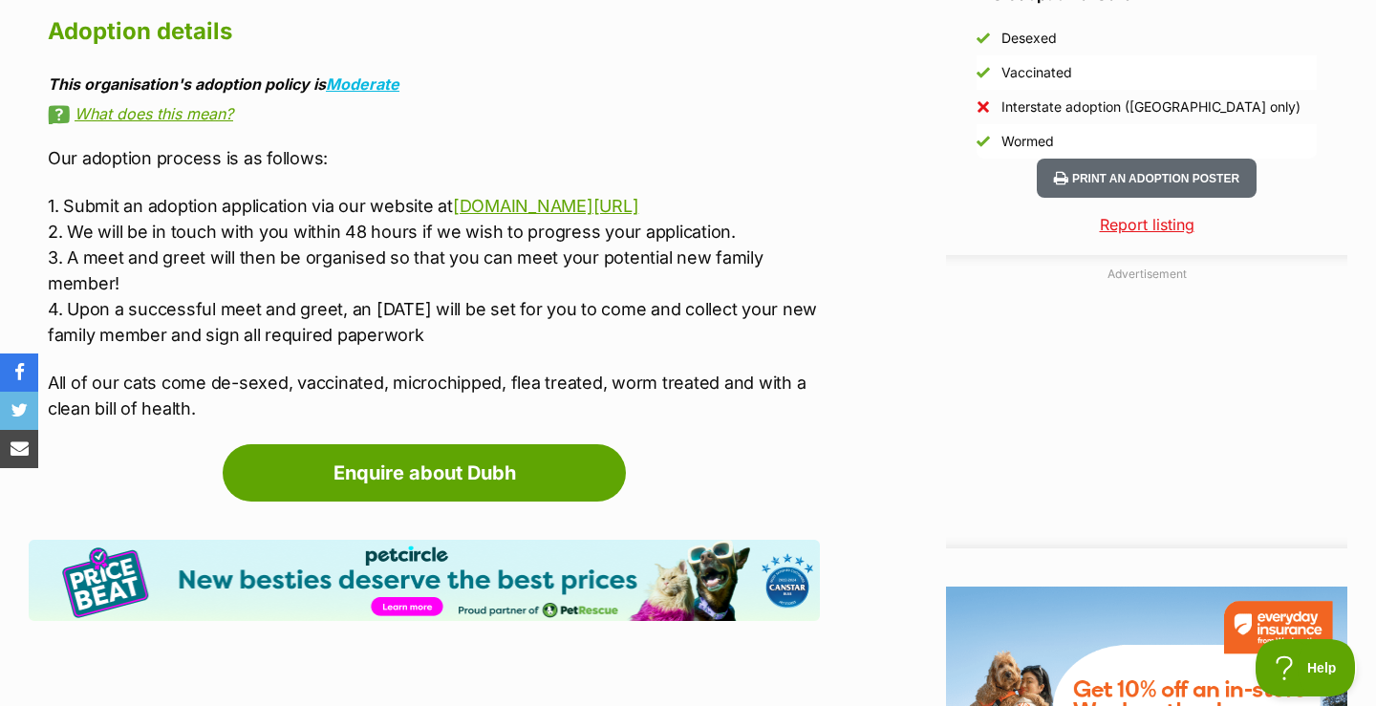
scroll to position [1837, 0]
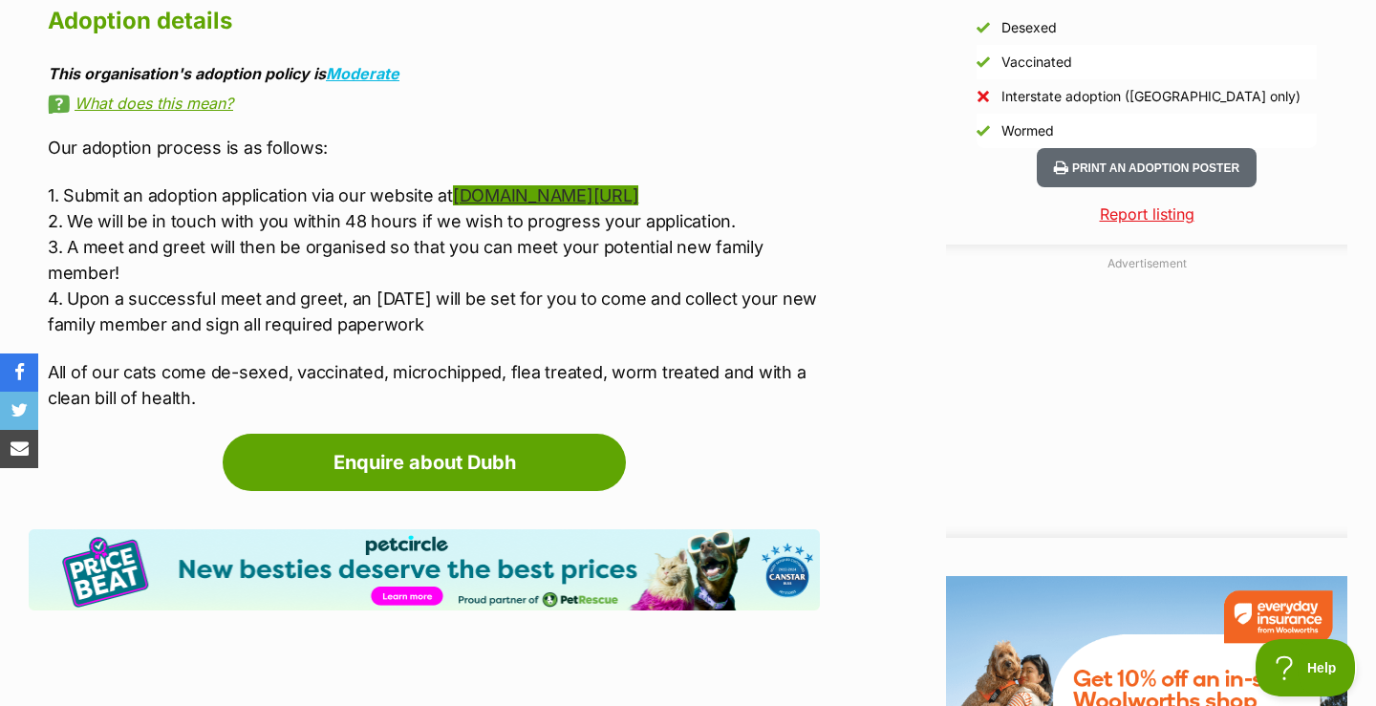
click at [597, 185] on link "[DOMAIN_NAME][URL]" at bounding box center [545, 195] width 185 height 20
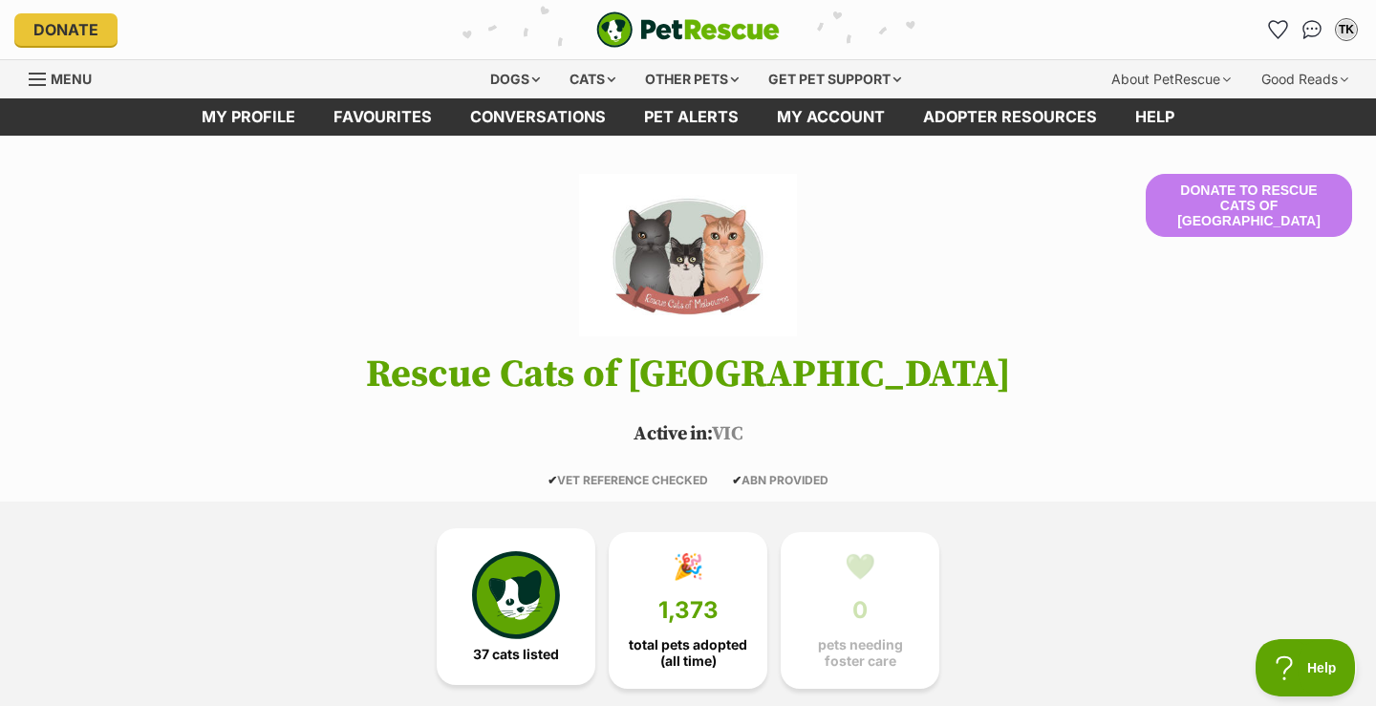
click at [522, 614] on img at bounding box center [516, 595] width 88 height 88
click at [613, 32] on img "PetRescue" at bounding box center [687, 29] width 183 height 36
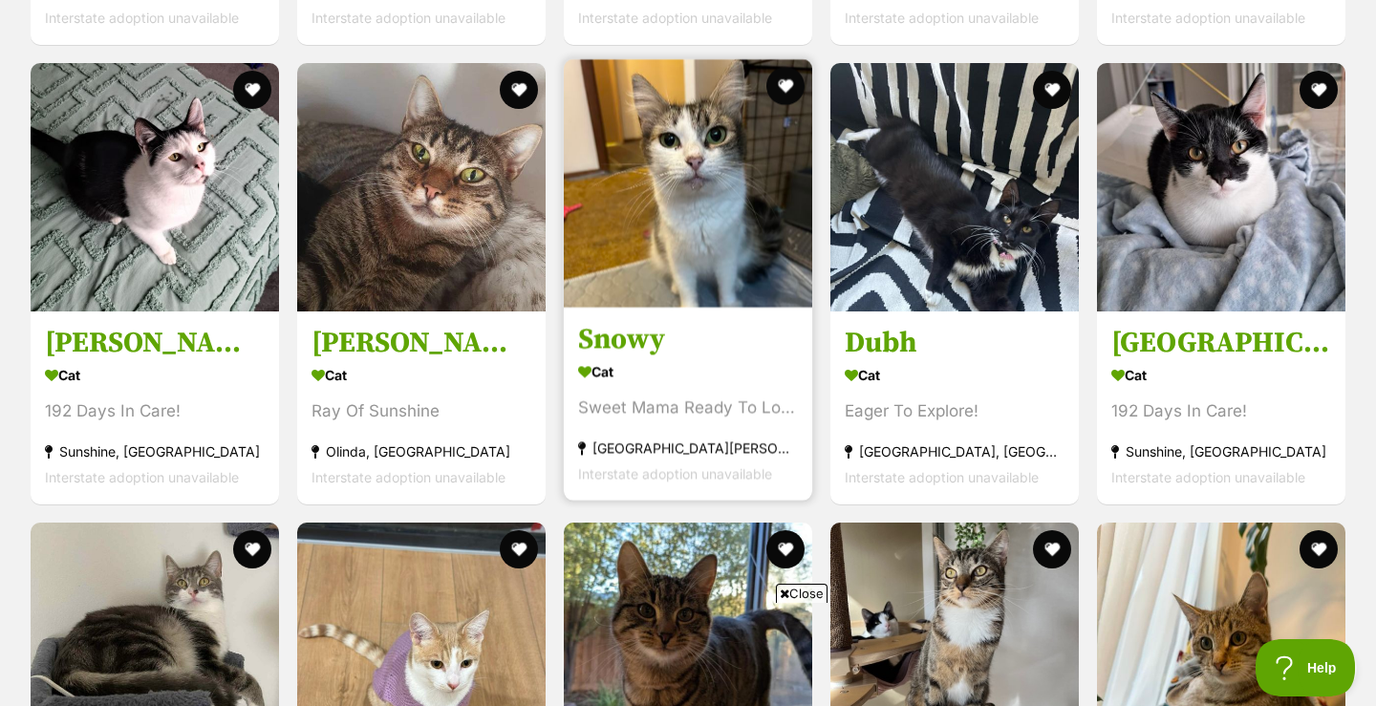
scroll to position [3119, 0]
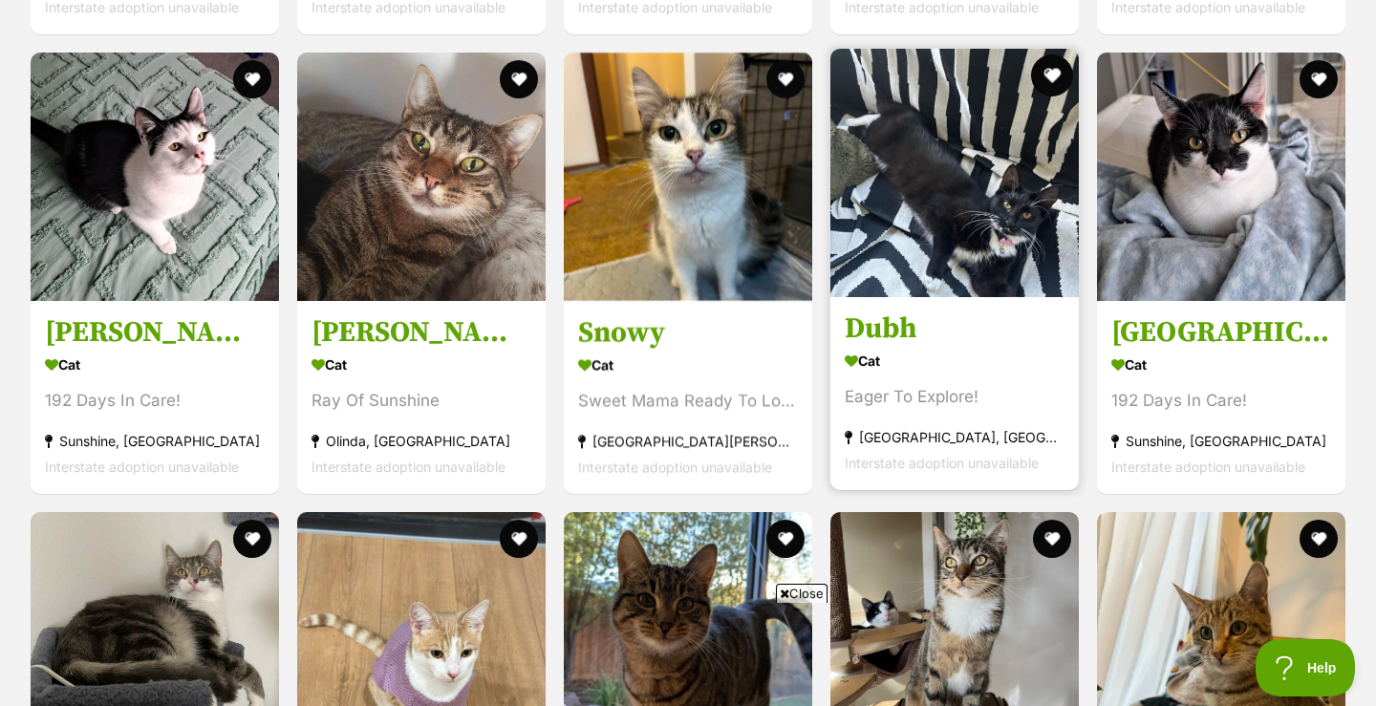
click at [1051, 54] on button "favourite" at bounding box center [1052, 75] width 42 height 42
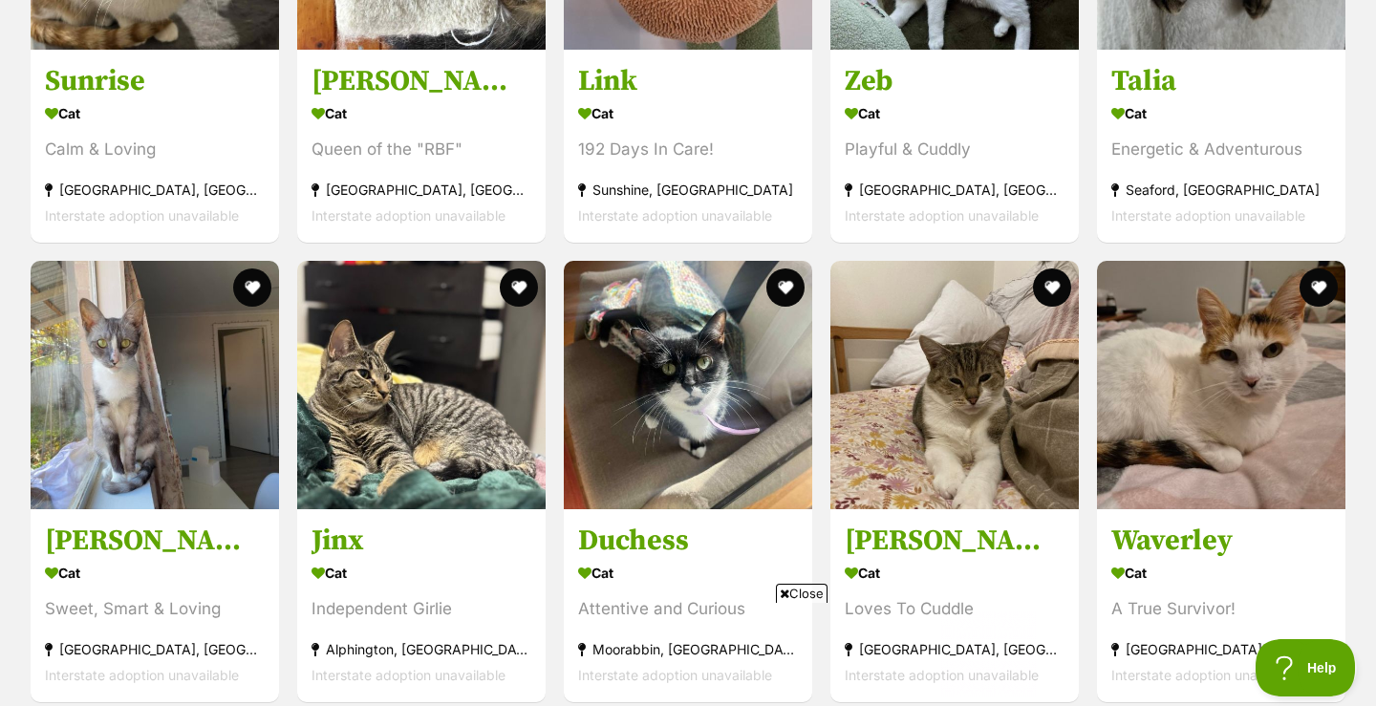
scroll to position [0, 0]
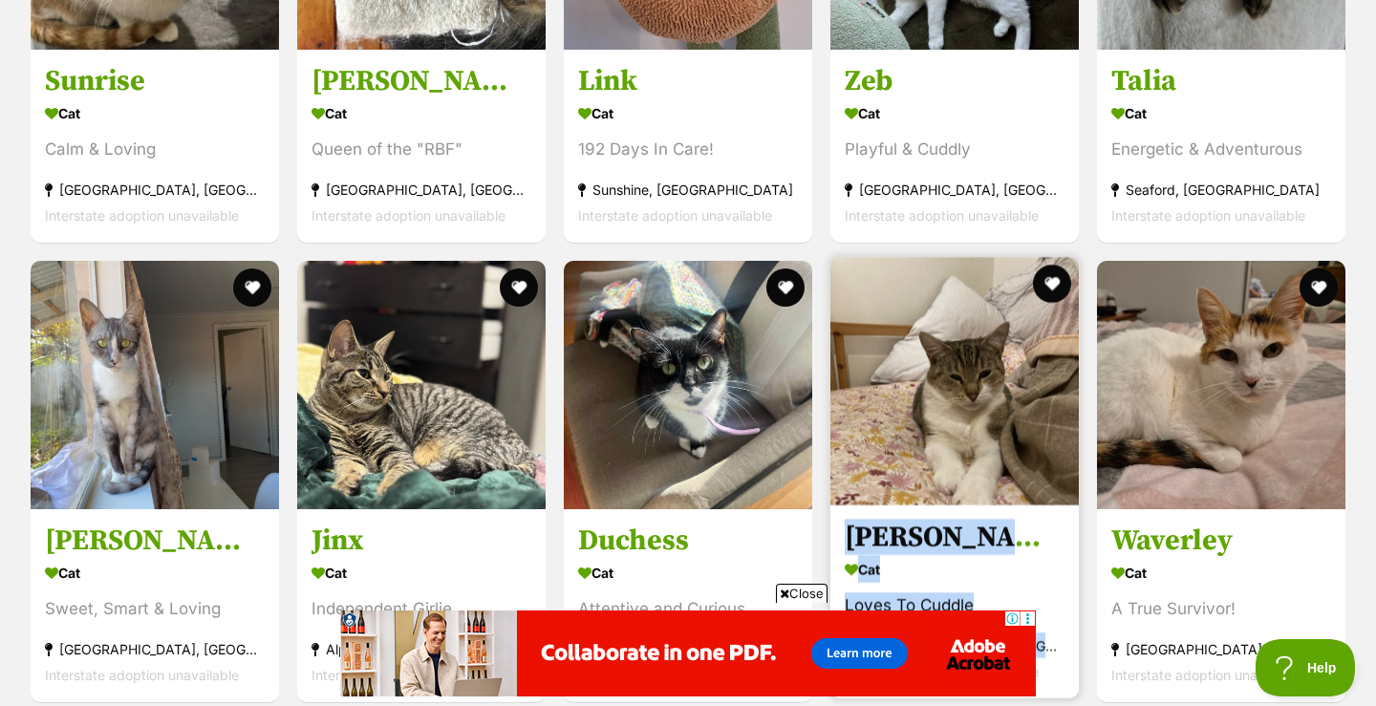
click at [959, 395] on img at bounding box center [954, 381] width 248 height 248
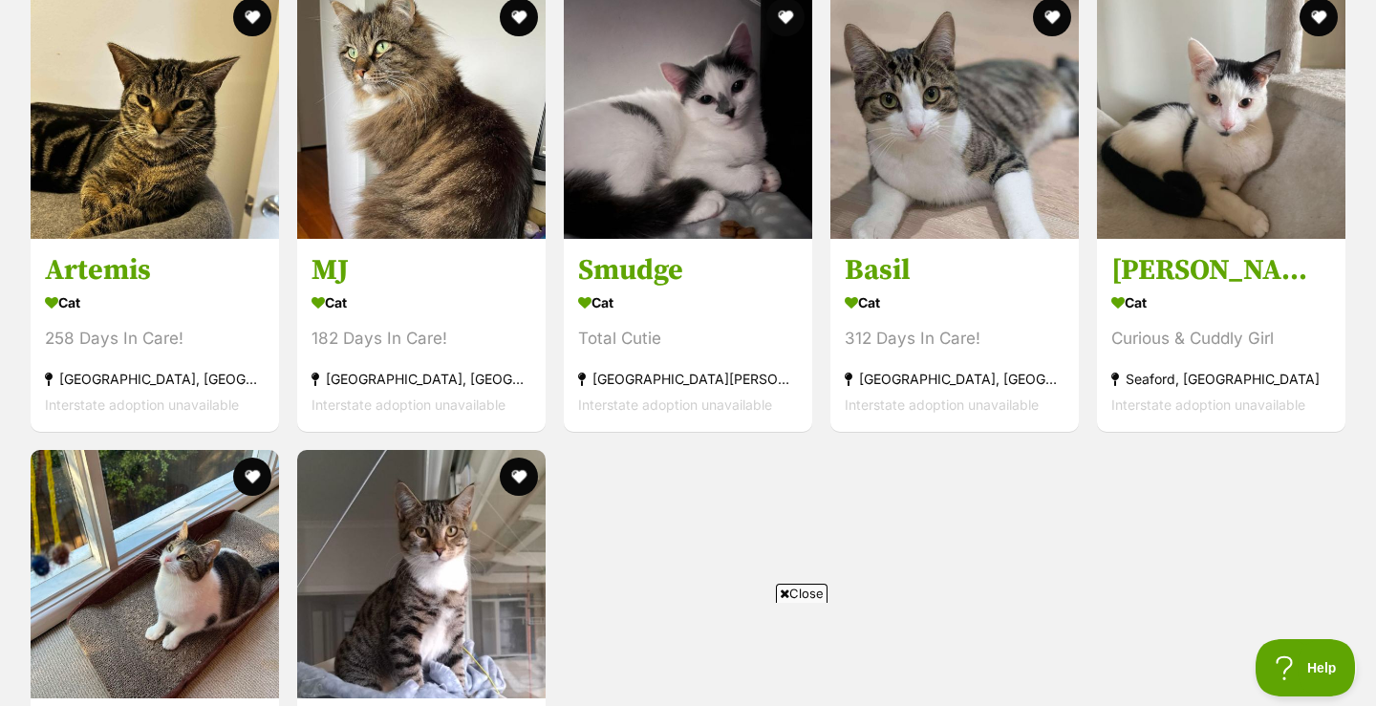
scroll to position [4905, 0]
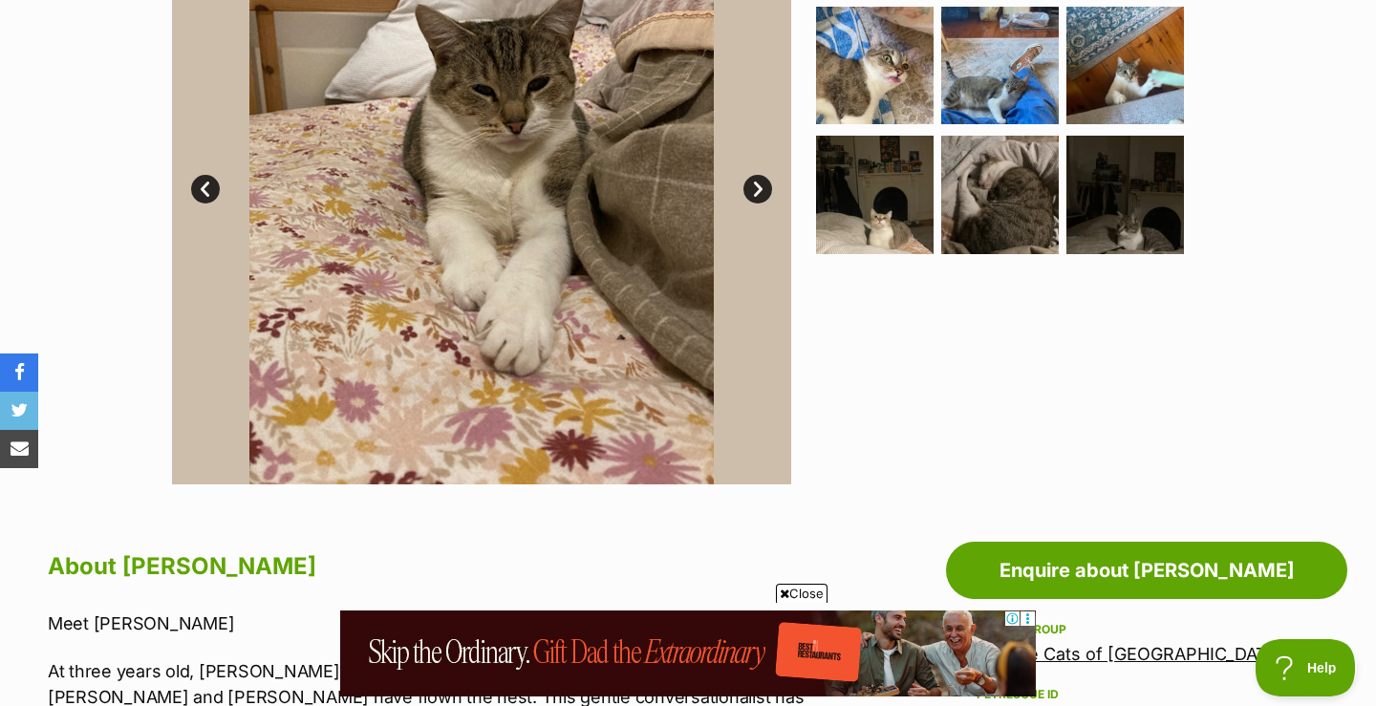
scroll to position [310, 0]
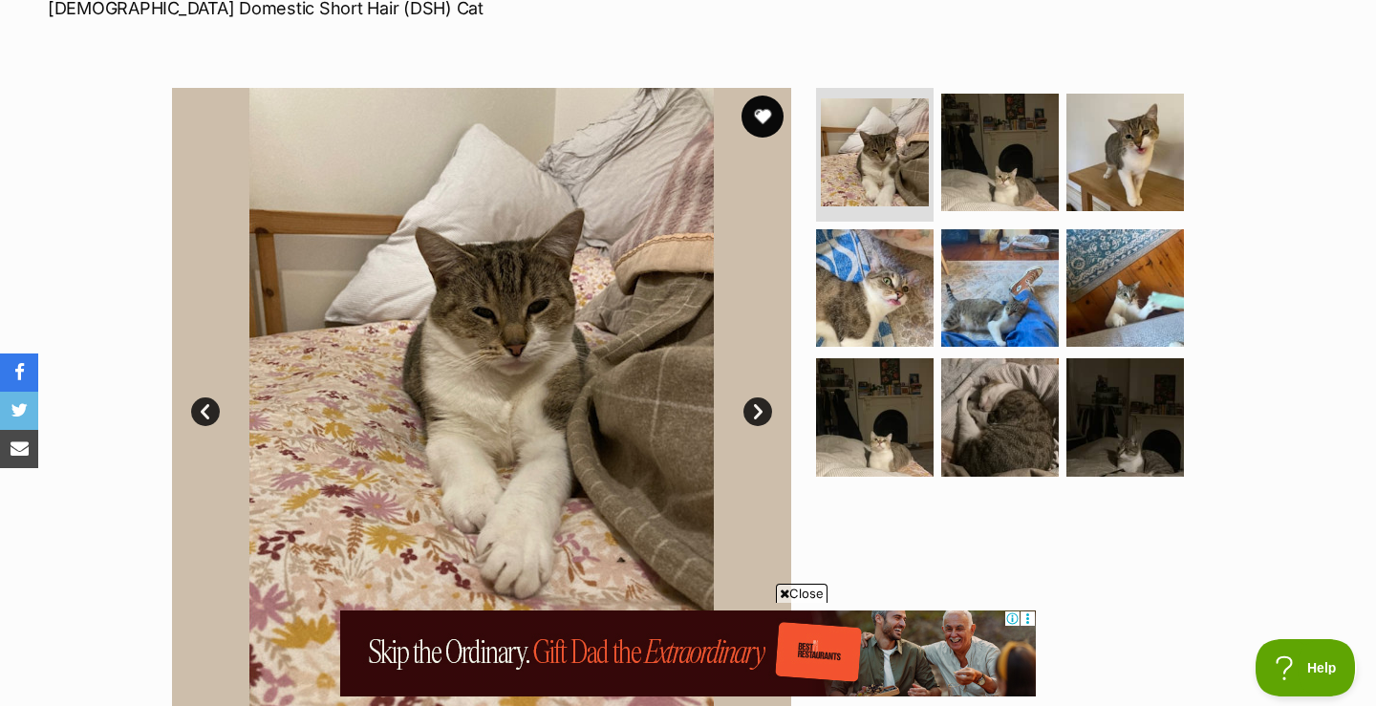
click at [763, 109] on button "favourite" at bounding box center [762, 117] width 42 height 42
click at [754, 410] on link "Next" at bounding box center [757, 411] width 29 height 29
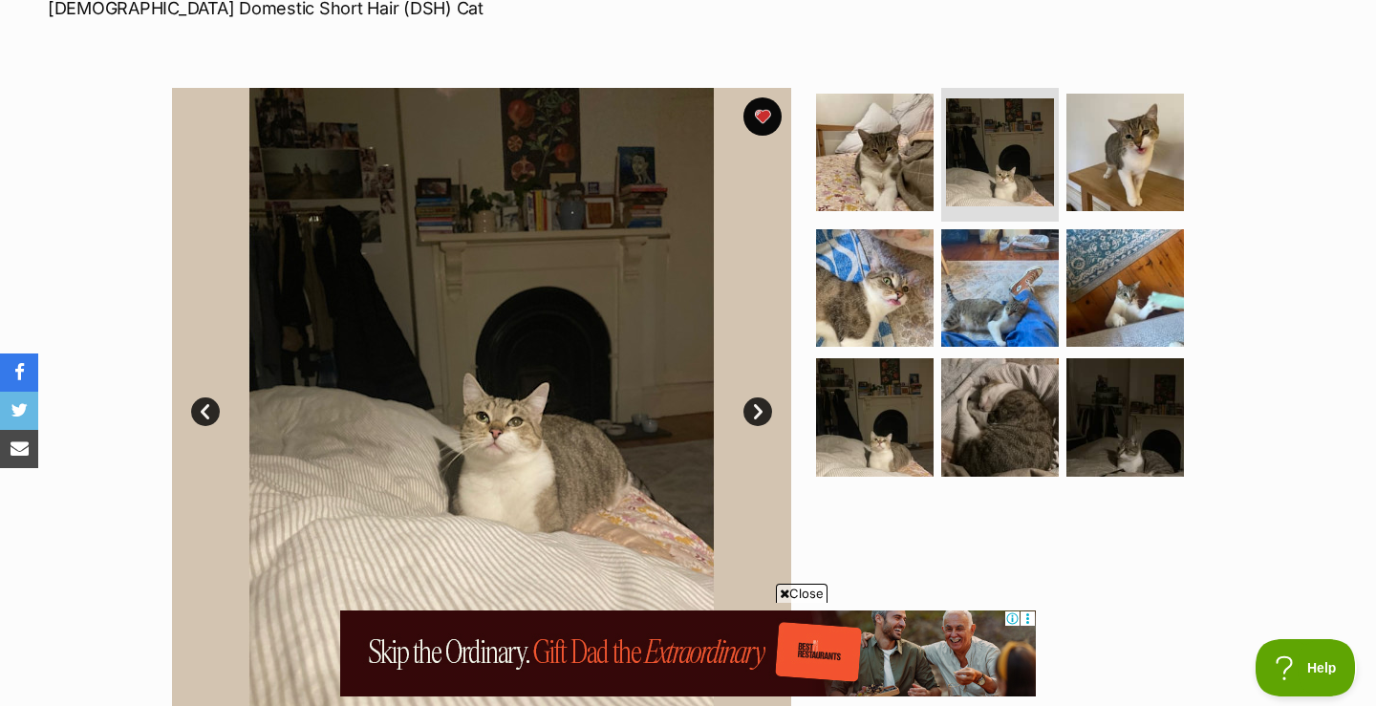
click at [754, 410] on link "Next" at bounding box center [757, 411] width 29 height 29
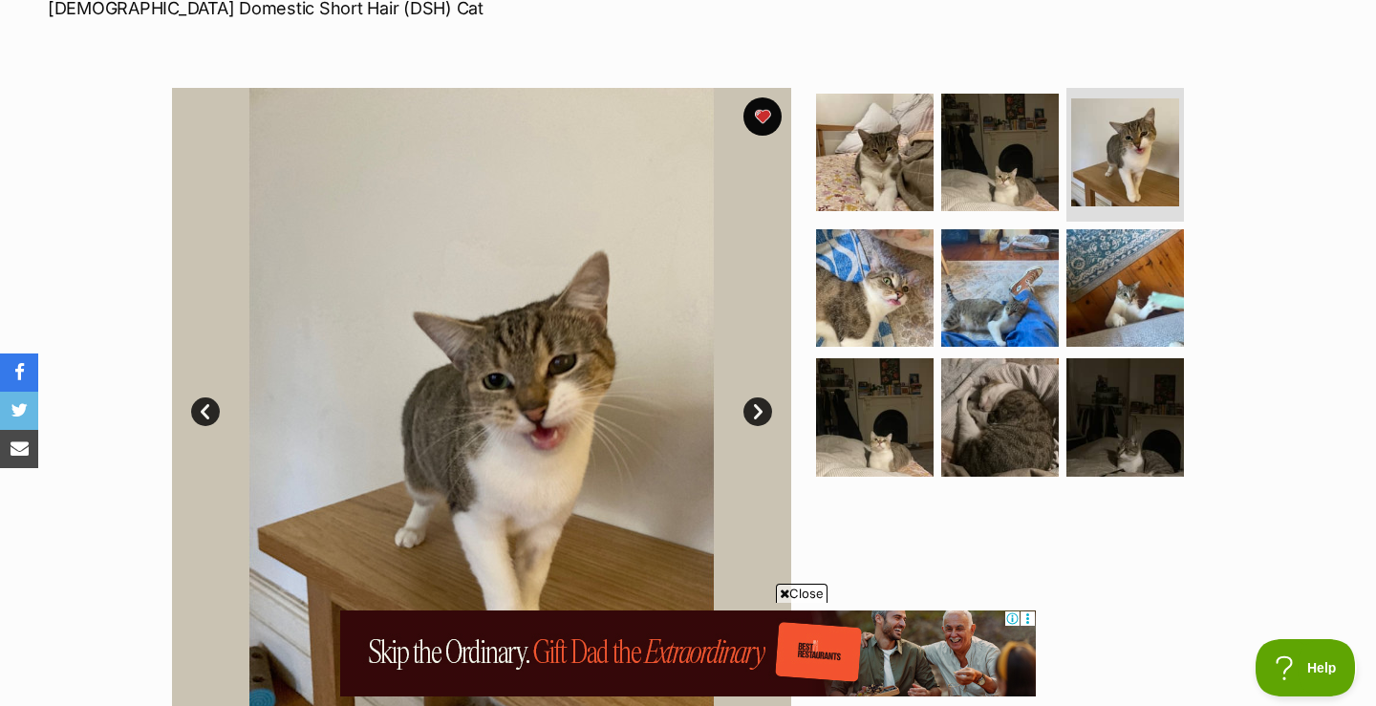
click at [754, 410] on link "Next" at bounding box center [757, 411] width 29 height 29
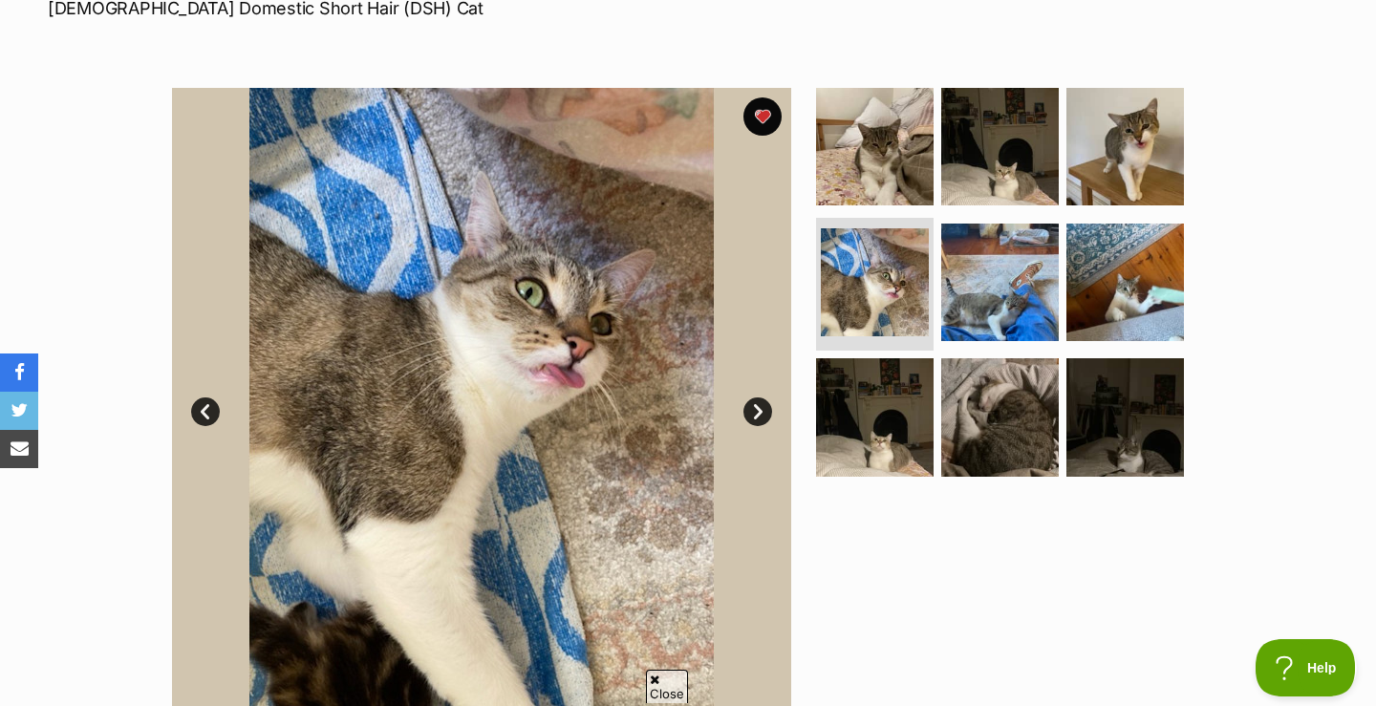
click at [754, 410] on link "Next" at bounding box center [757, 411] width 29 height 29
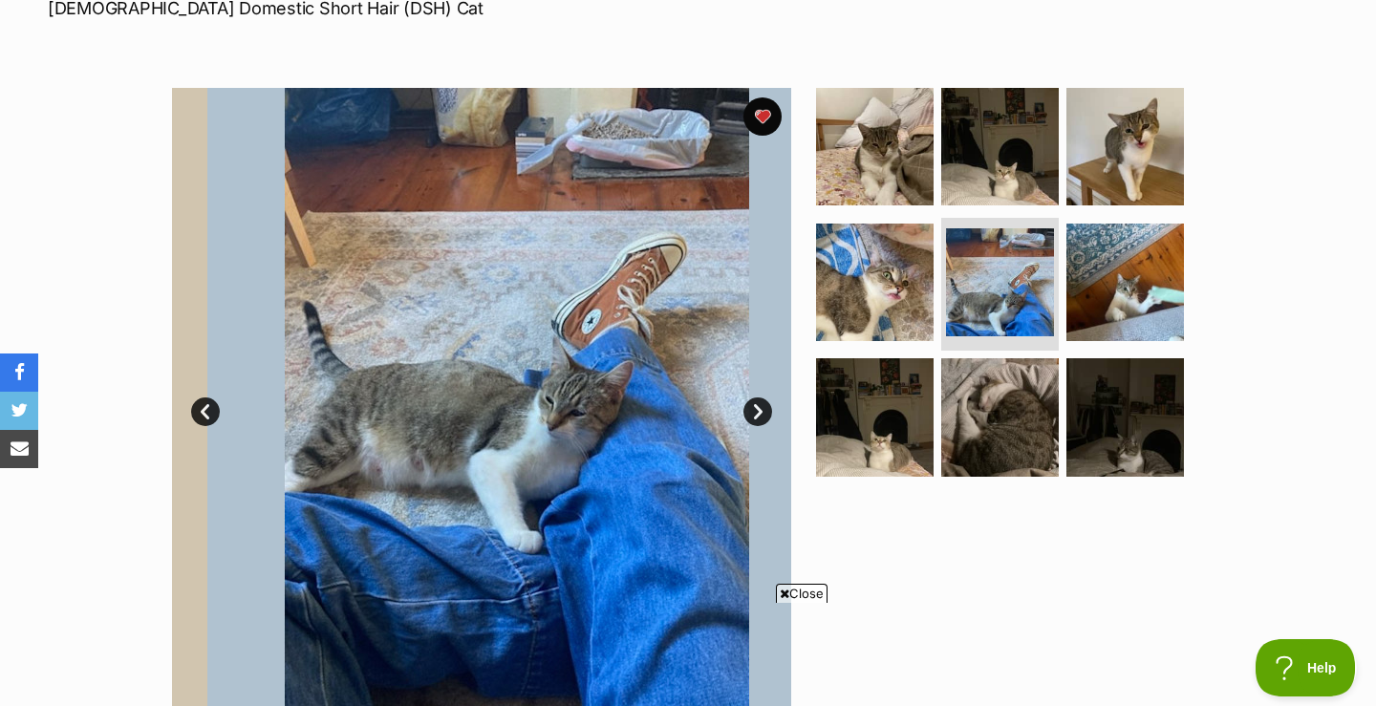
scroll to position [0, 0]
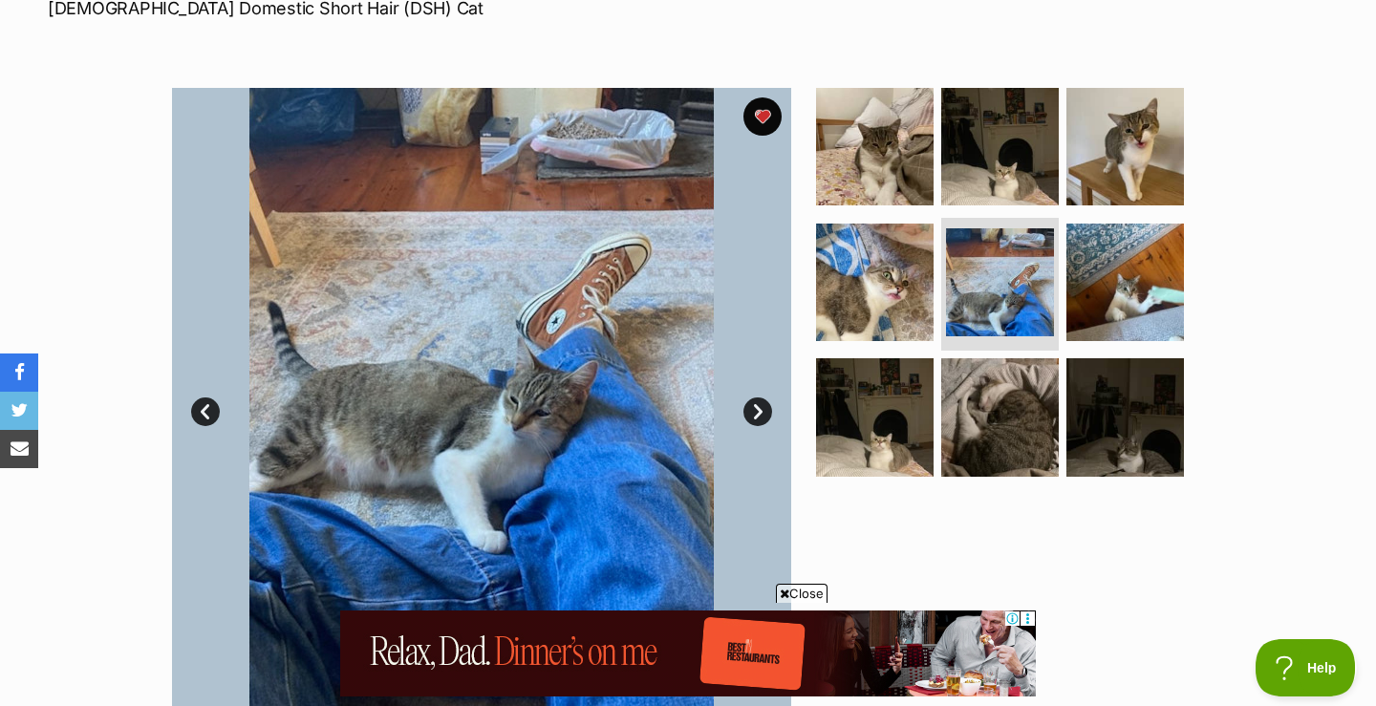
click at [754, 410] on link "Next" at bounding box center [757, 411] width 29 height 29
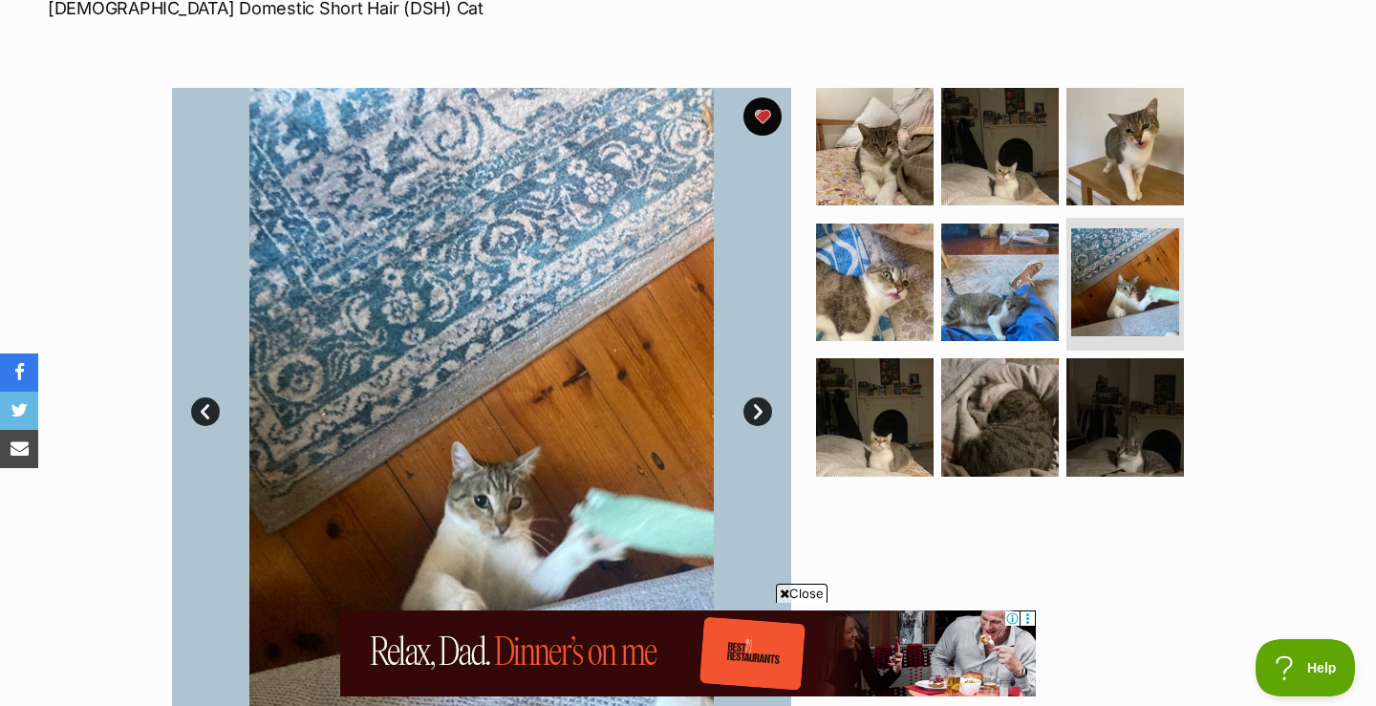
click at [754, 410] on link "Next" at bounding box center [757, 411] width 29 height 29
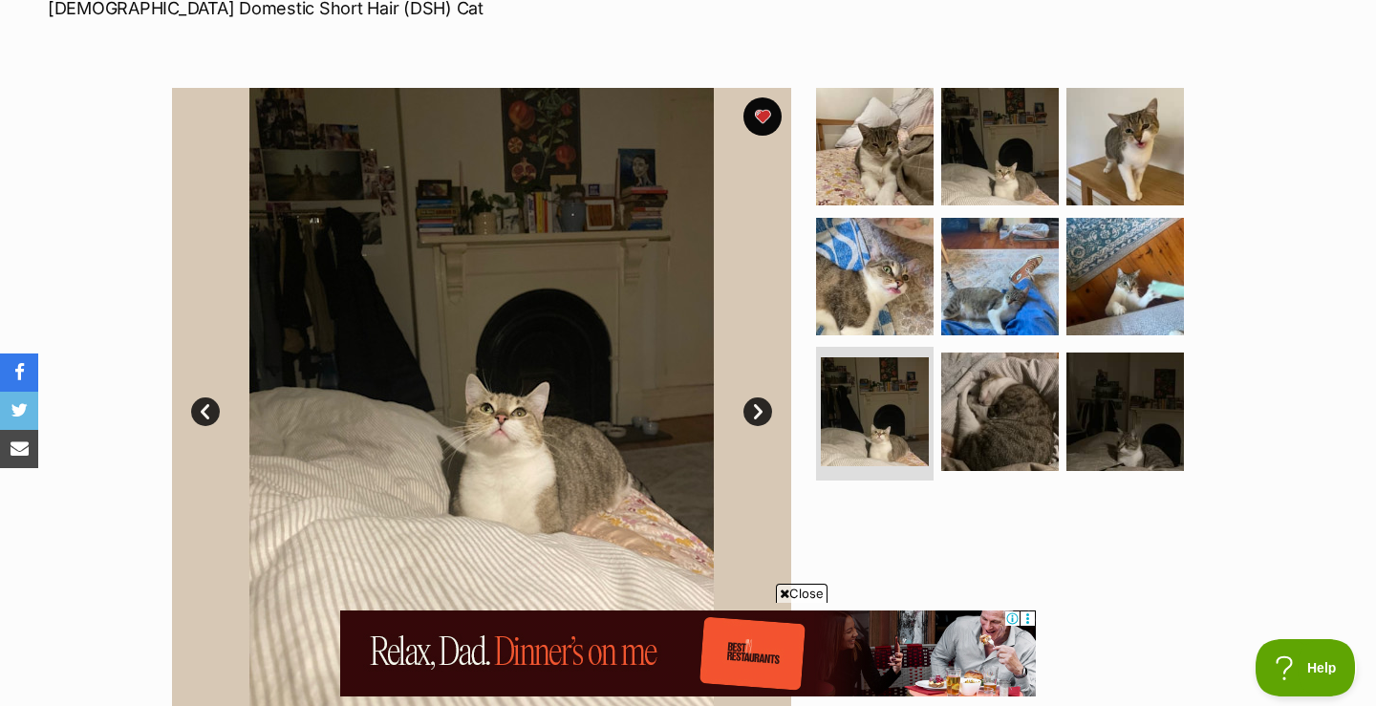
click at [754, 410] on link "Next" at bounding box center [757, 411] width 29 height 29
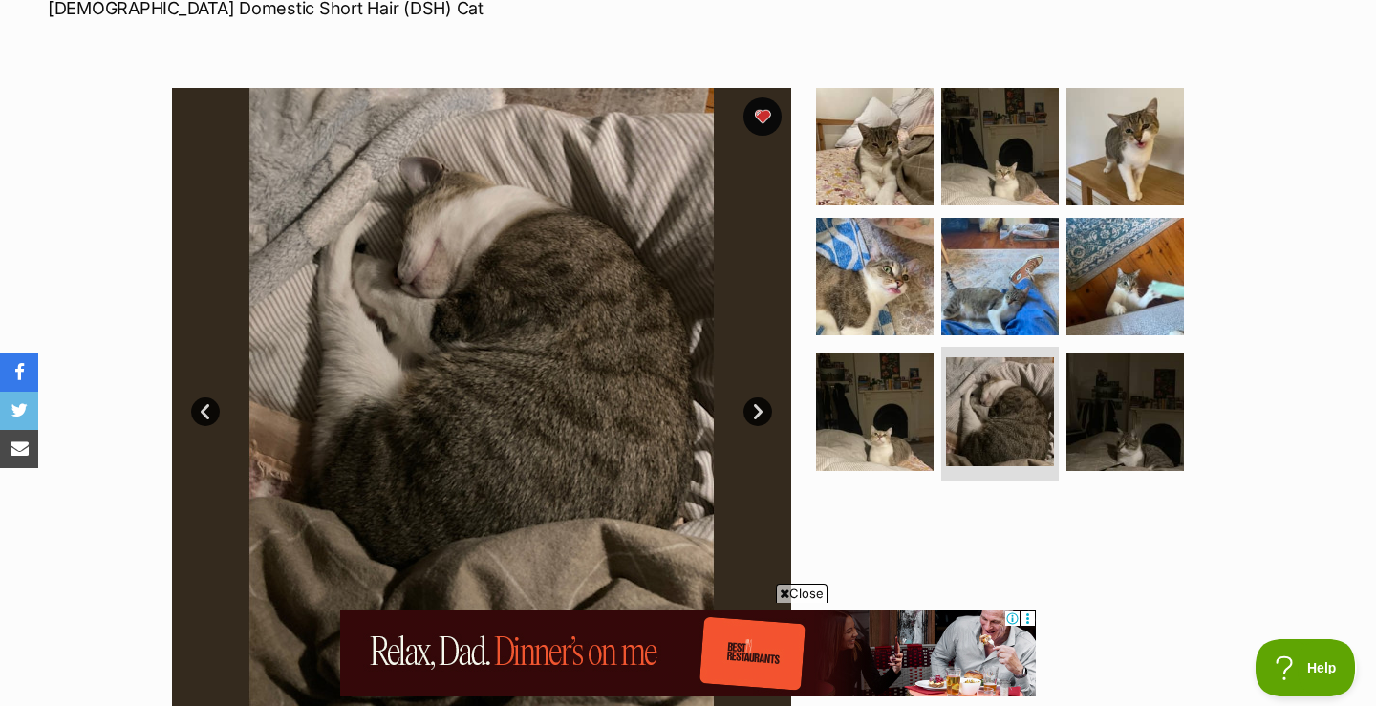
click at [754, 410] on link "Next" at bounding box center [757, 411] width 29 height 29
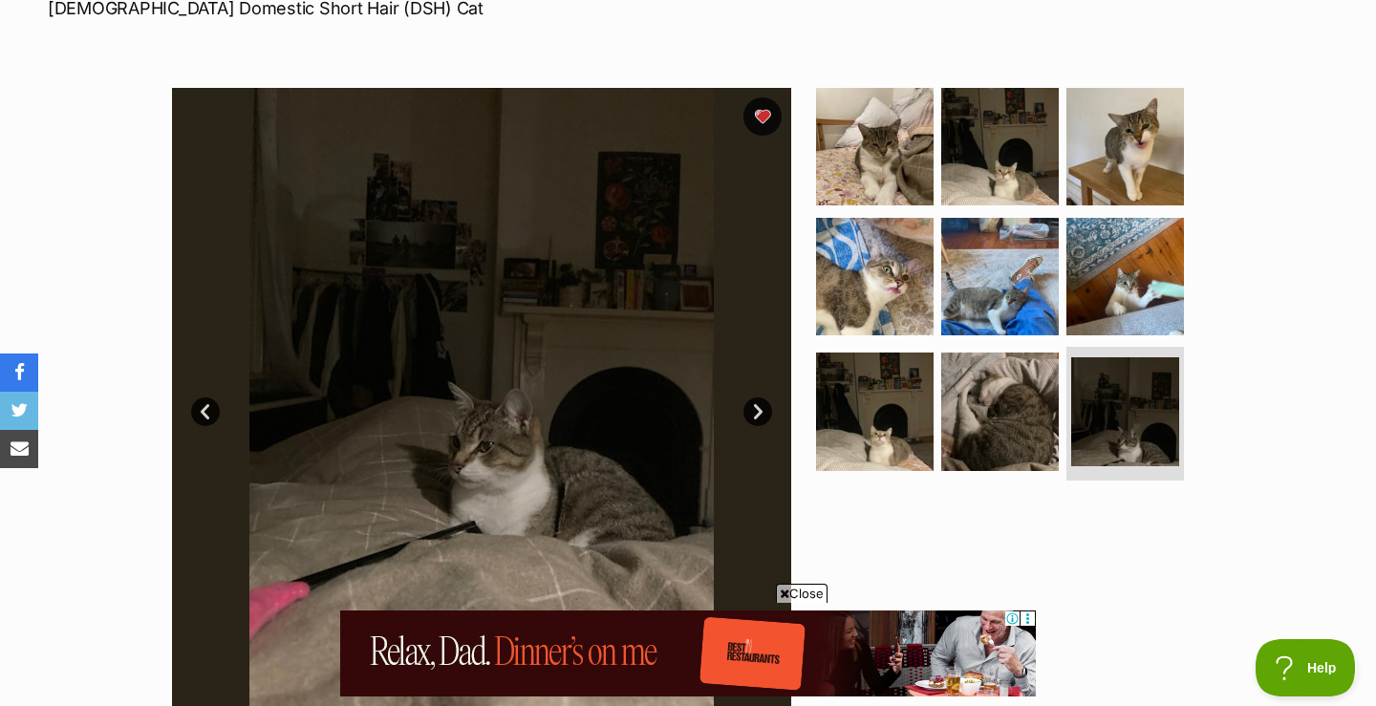
click at [754, 410] on link "Next" at bounding box center [757, 411] width 29 height 29
